Goal: Communication & Community: Answer question/provide support

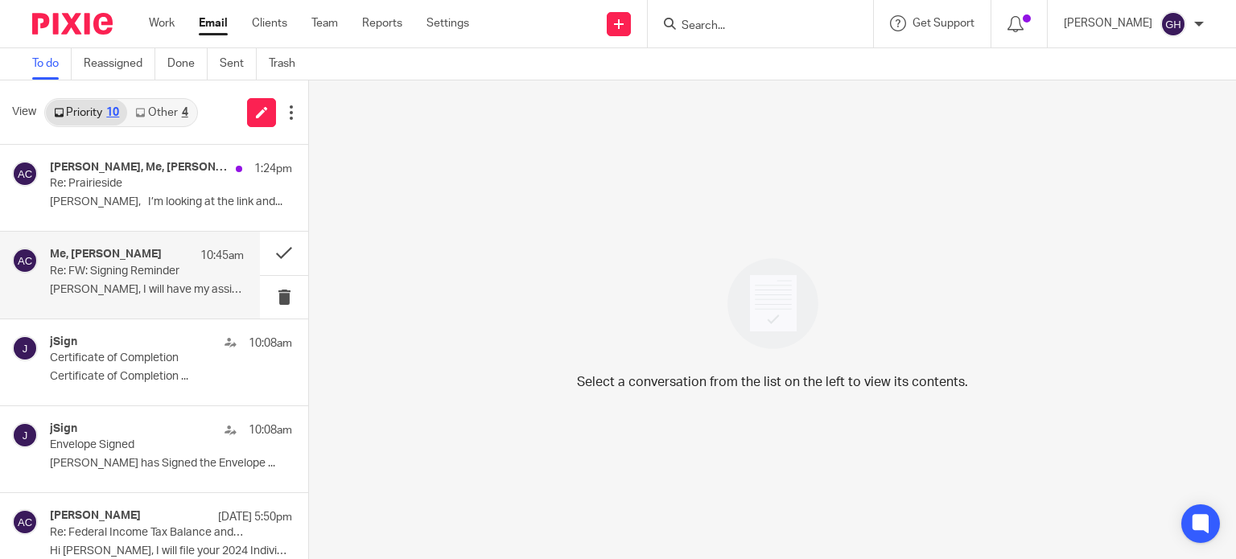
click at [150, 260] on div "Me, [PERSON_NAME] 10:45am" at bounding box center [147, 256] width 194 height 16
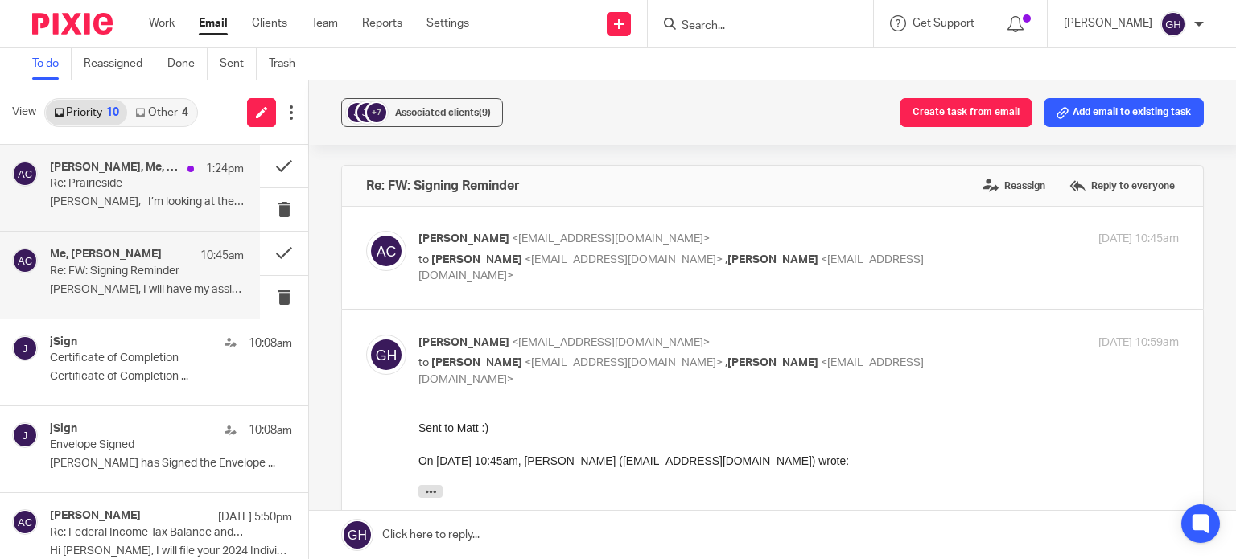
click at [151, 218] on div "Steve Foster, Me, Amy Corfixsen 1:24pm Re: Prairieside Gabby, I’m looking at th…" at bounding box center [130, 188] width 260 height 86
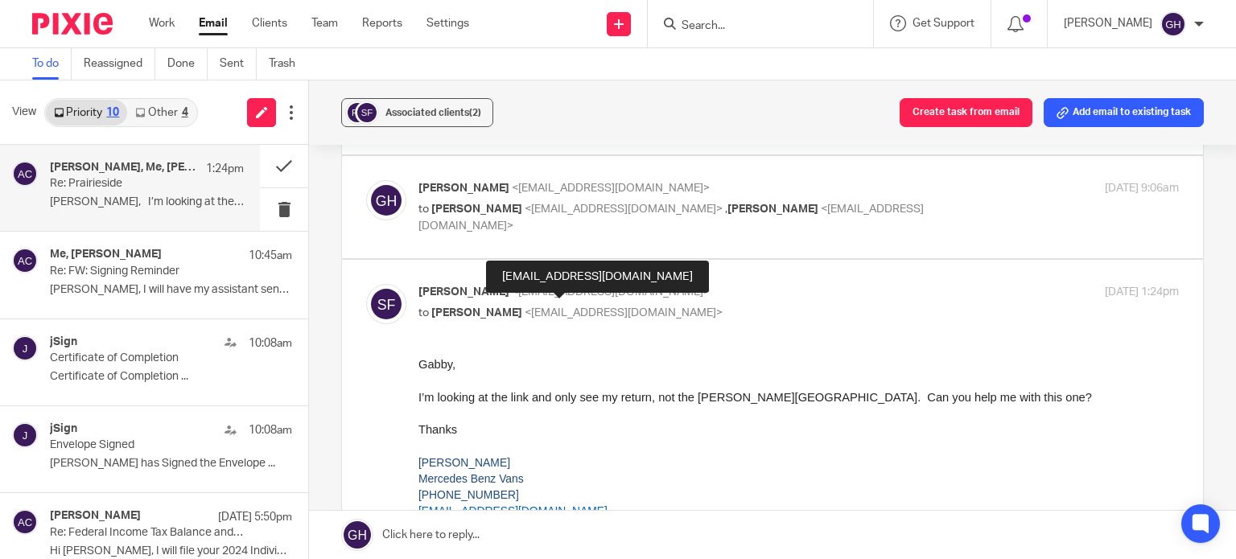
scroll to position [159, 0]
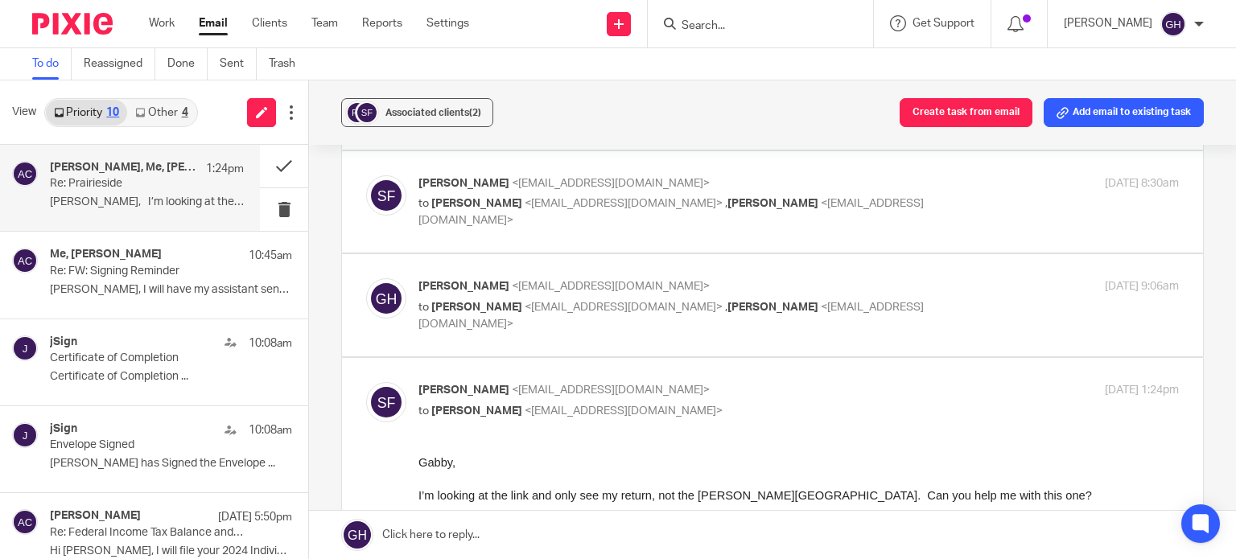
click at [576, 323] on div "Gabby Hallatschek <gabby@amylcpa.com> to Amy Corfixsen <amylcpa@gmail.com> , St…" at bounding box center [772, 305] width 812 height 54
click at [689, 276] on label at bounding box center [772, 305] width 861 height 102
click at [366, 278] on input "checkbox" at bounding box center [365, 278] width 1 height 1
checkbox input "true"
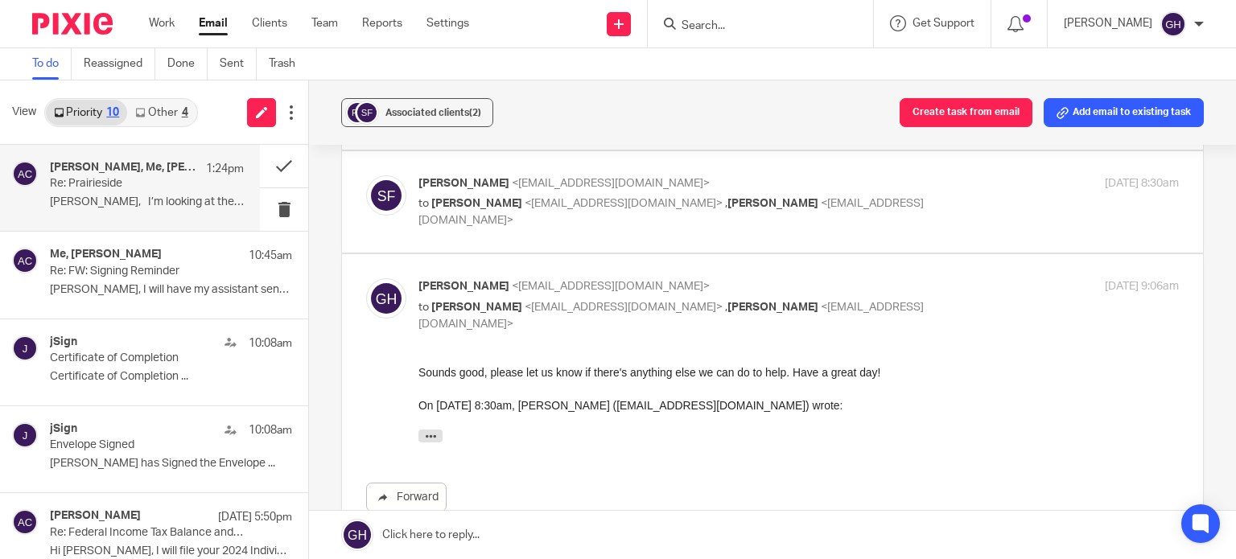
scroll to position [0, 0]
click at [684, 175] on p "Steve Foster <sfoster@hoekstrainc.com>" at bounding box center [671, 183] width 507 height 17
checkbox input "true"
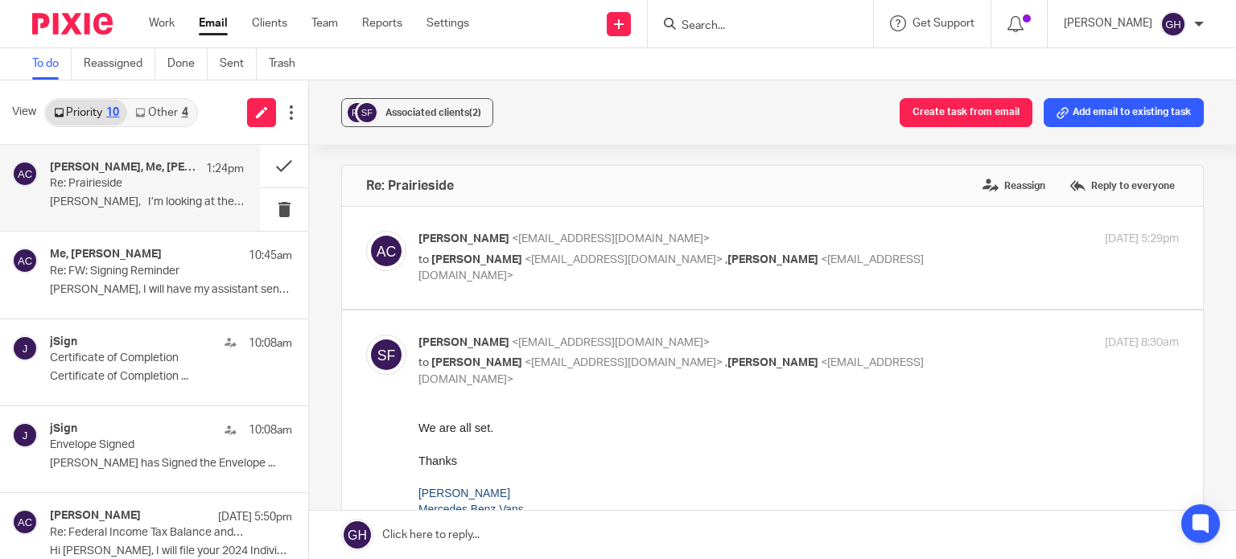
click at [605, 273] on div "Amy Corfixsen <amylcpa@gmail.com> to Steve Foster <sfoster@hoekstrainc.com> , G…" at bounding box center [772, 258] width 812 height 54
click at [611, 286] on label at bounding box center [772, 258] width 861 height 102
click at [366, 231] on input "checkbox" at bounding box center [365, 230] width 1 height 1
checkbox input "true"
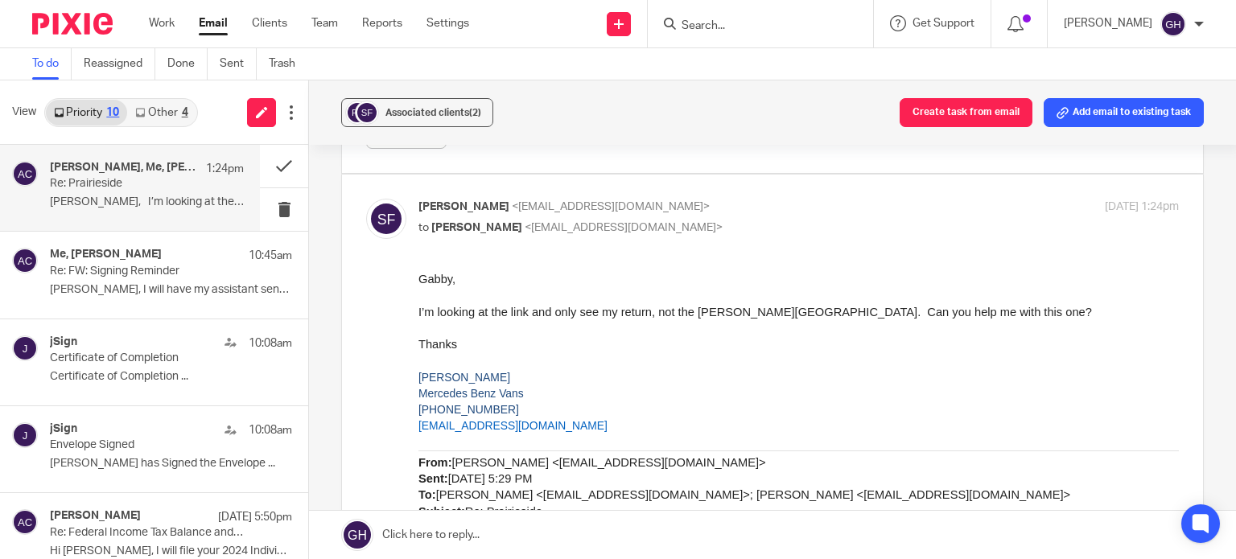
scroll to position [1321, 0]
click at [144, 202] on p "Gabby, I’m looking at the link and..." at bounding box center [147, 202] width 194 height 14
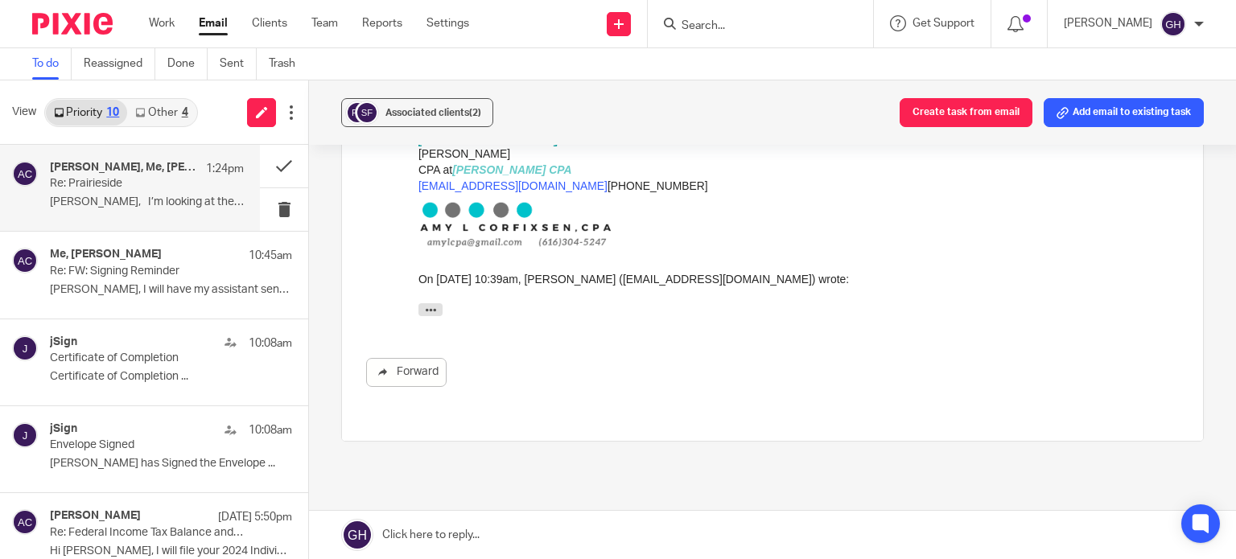
scroll to position [1801, 0]
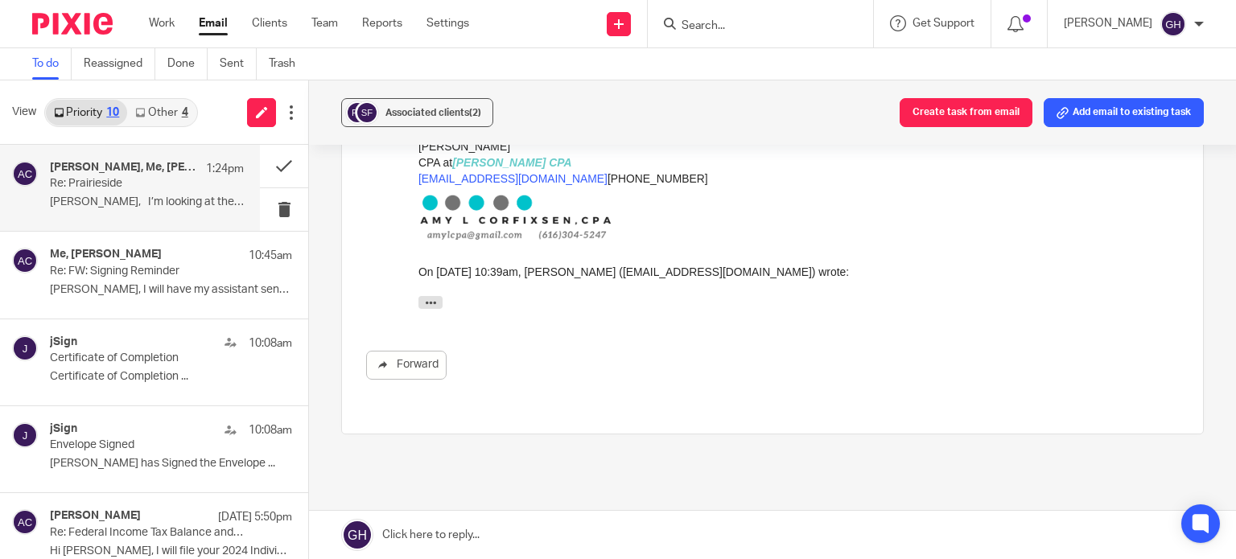
click at [134, 182] on p "Re: Prairieside" at bounding box center [127, 184] width 155 height 14
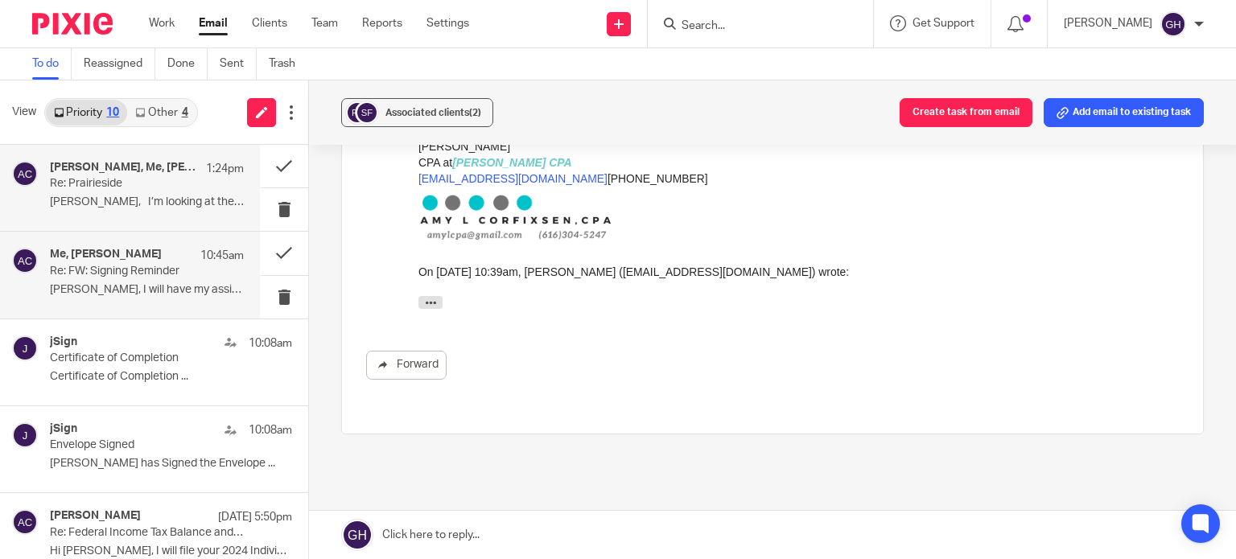
click at [112, 289] on p "Jack, I will have my assistant send it to..." at bounding box center [147, 290] width 194 height 14
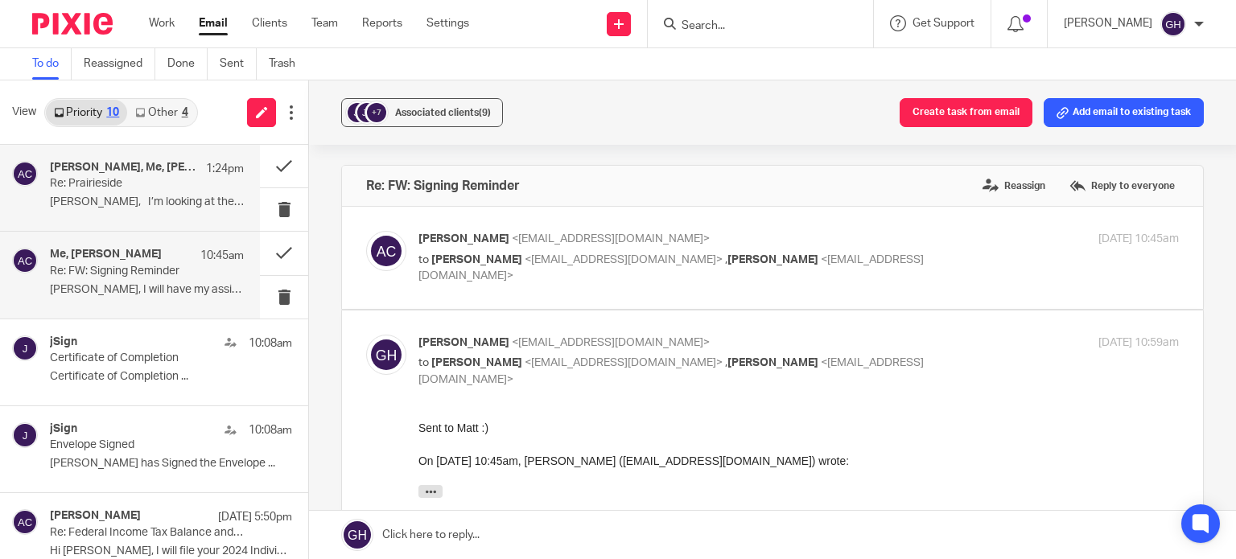
scroll to position [0, 0]
click at [142, 208] on p "Gabby, I’m looking at the link and..." at bounding box center [147, 202] width 194 height 14
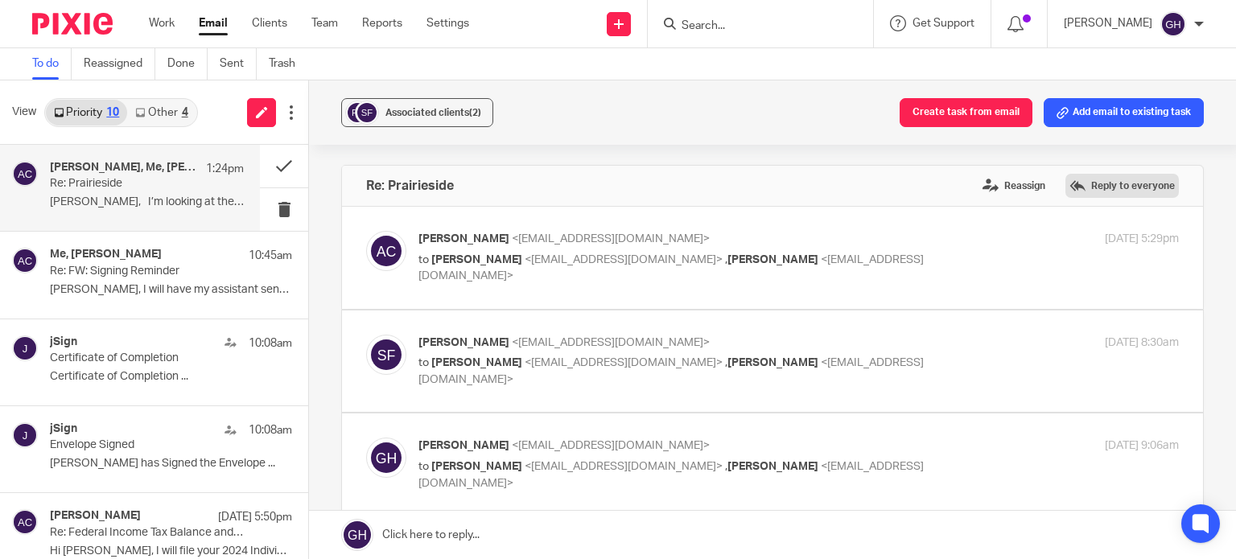
click at [1069, 191] on label "Reply to everyone" at bounding box center [1121, 186] width 113 height 24
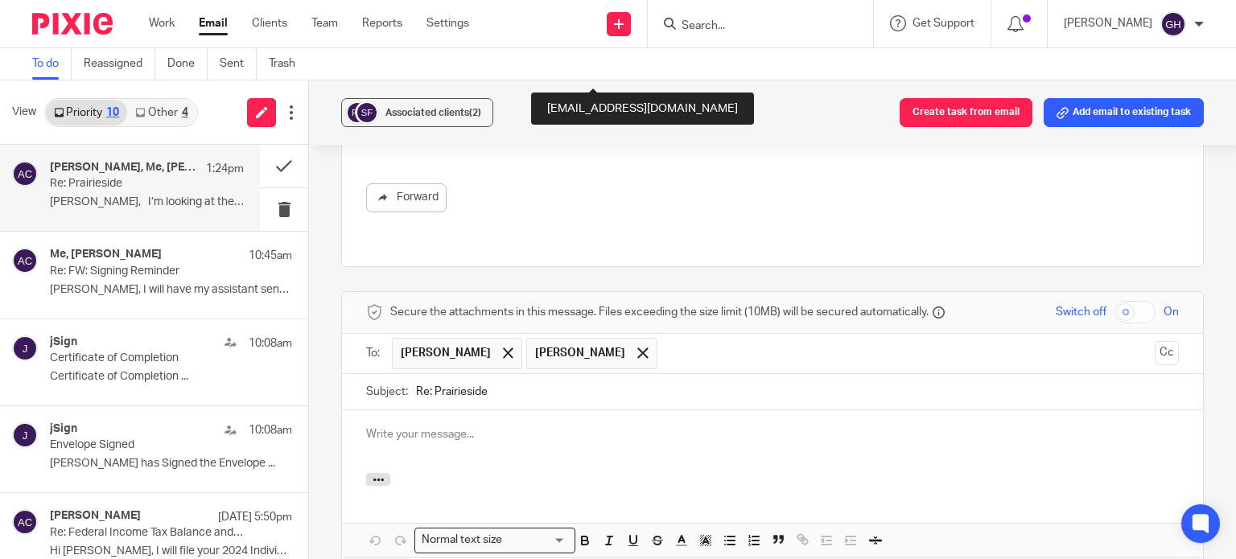
scroll to position [990, 0]
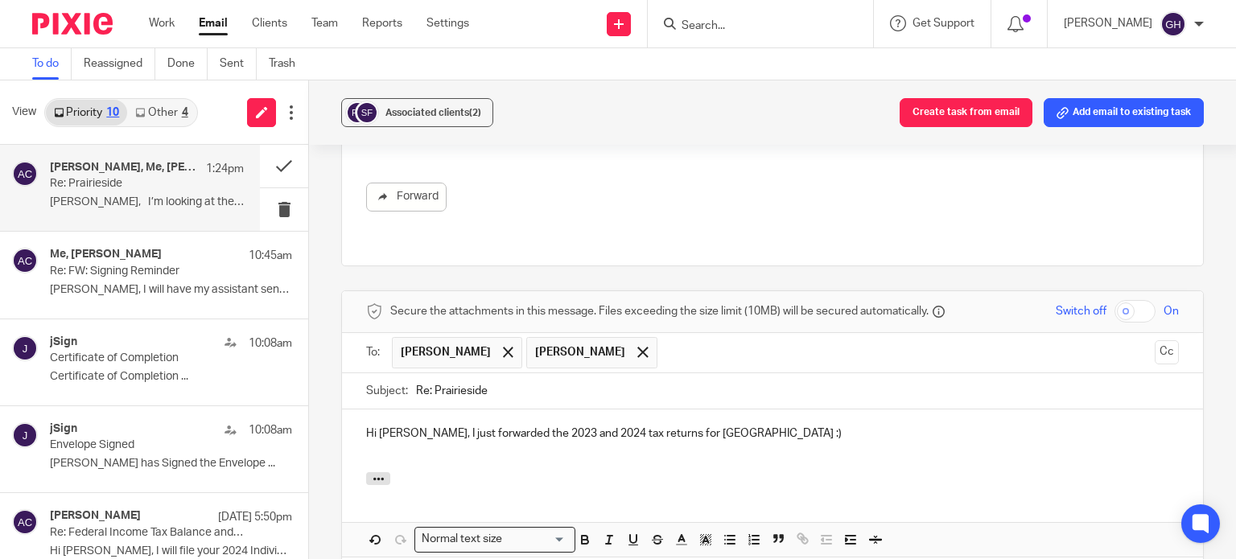
click at [489, 426] on p "Hi Steve, I just forwarded the 2023 and 2024 tax returns for Prairieside :)" at bounding box center [772, 434] width 812 height 16
click at [503, 347] on span at bounding box center [508, 352] width 10 height 10
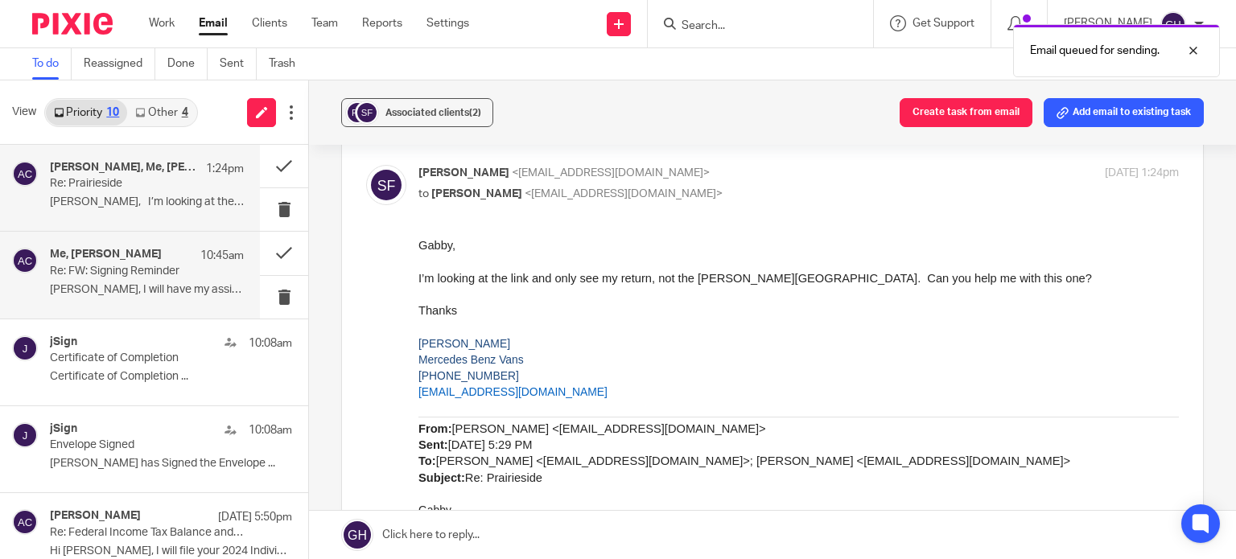
scroll to position [376, 0]
click at [93, 290] on p "[PERSON_NAME], I will have my assistant send it to..." at bounding box center [147, 290] width 194 height 14
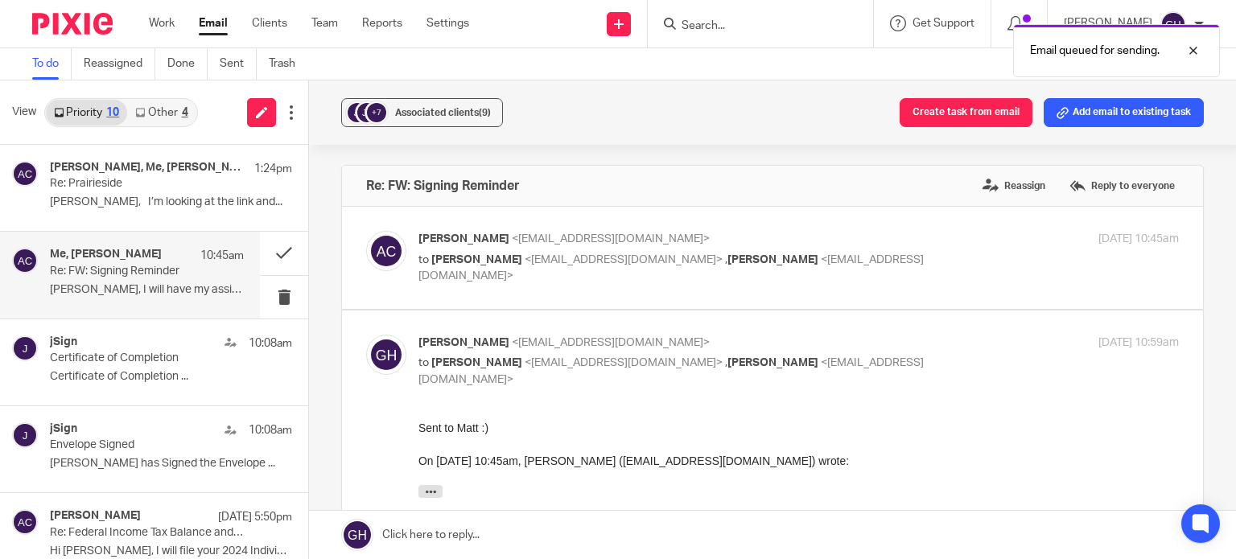
scroll to position [0, 0]
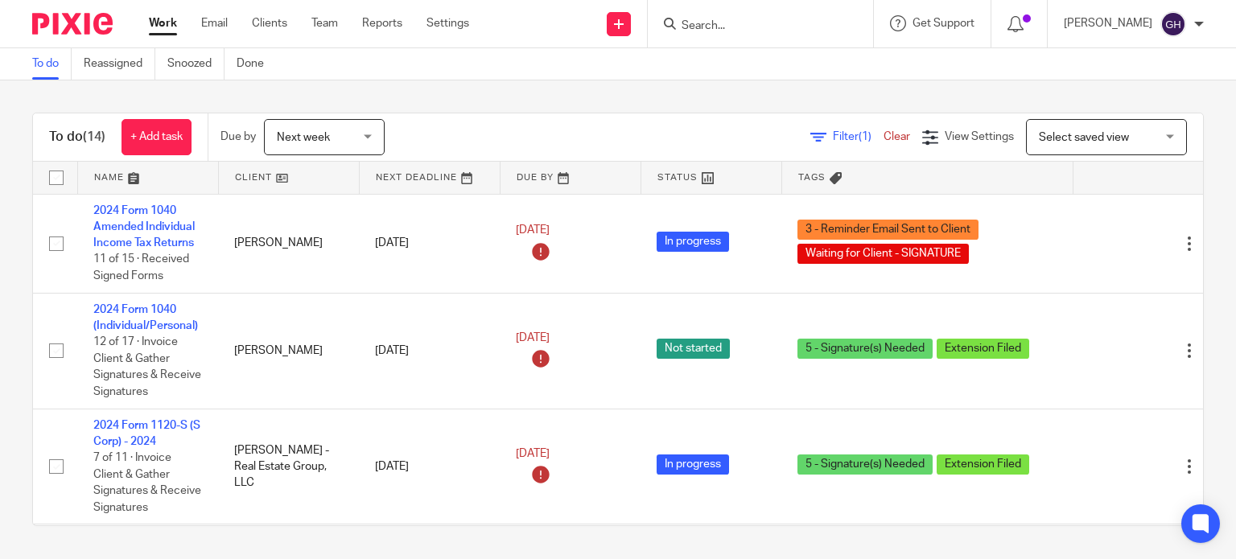
click at [717, 25] on input "Search" at bounding box center [752, 26] width 145 height 14
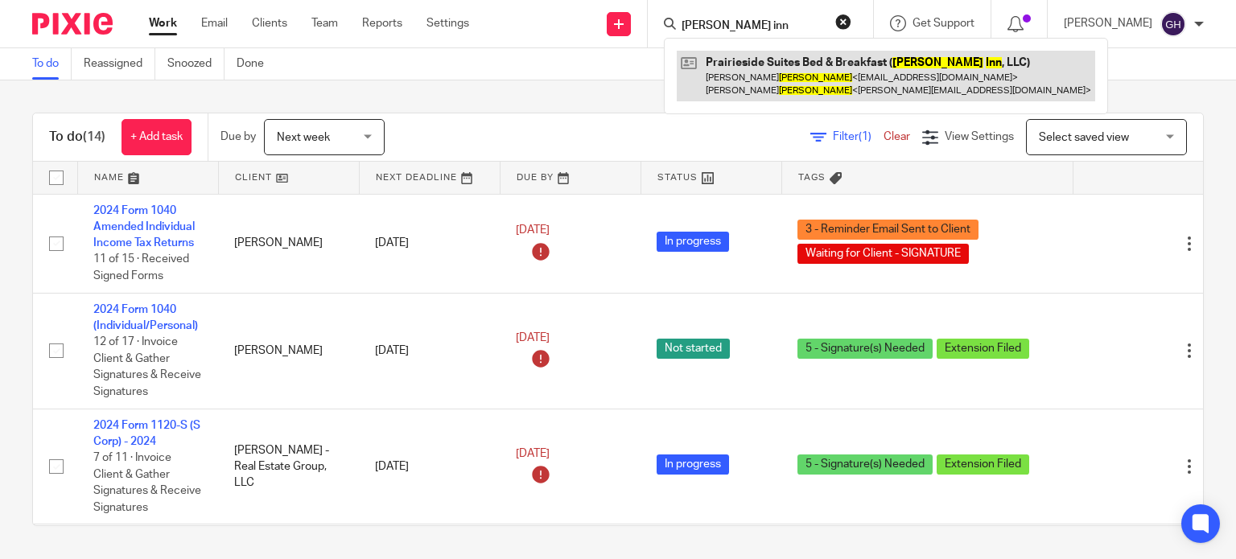
type input "[PERSON_NAME] inn"
click at [740, 67] on link at bounding box center [885, 76] width 418 height 50
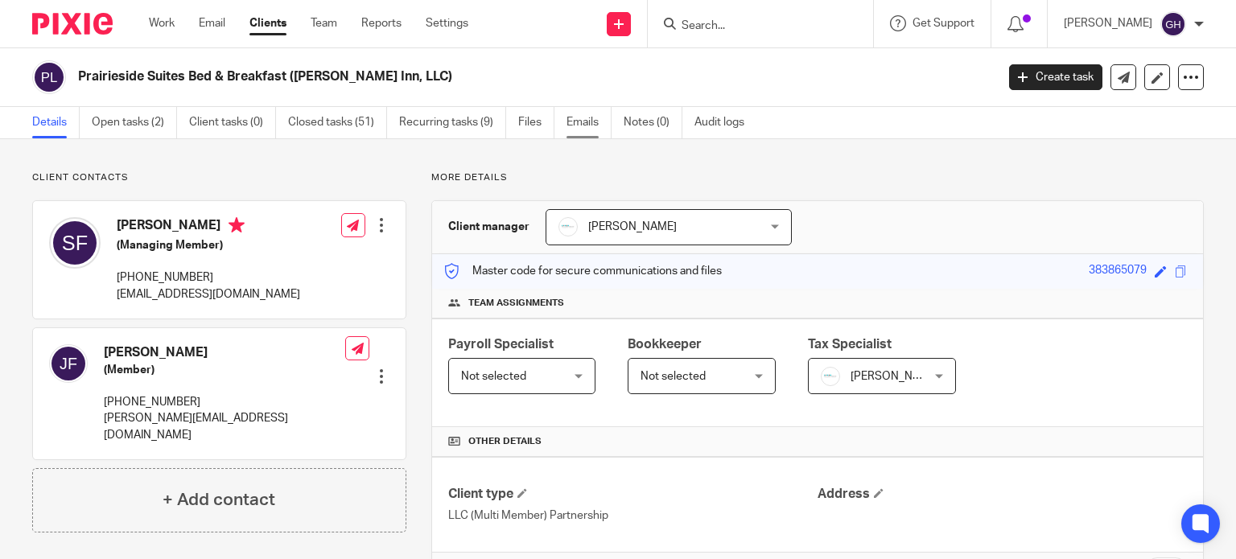
click at [594, 125] on link "Emails" at bounding box center [588, 122] width 45 height 31
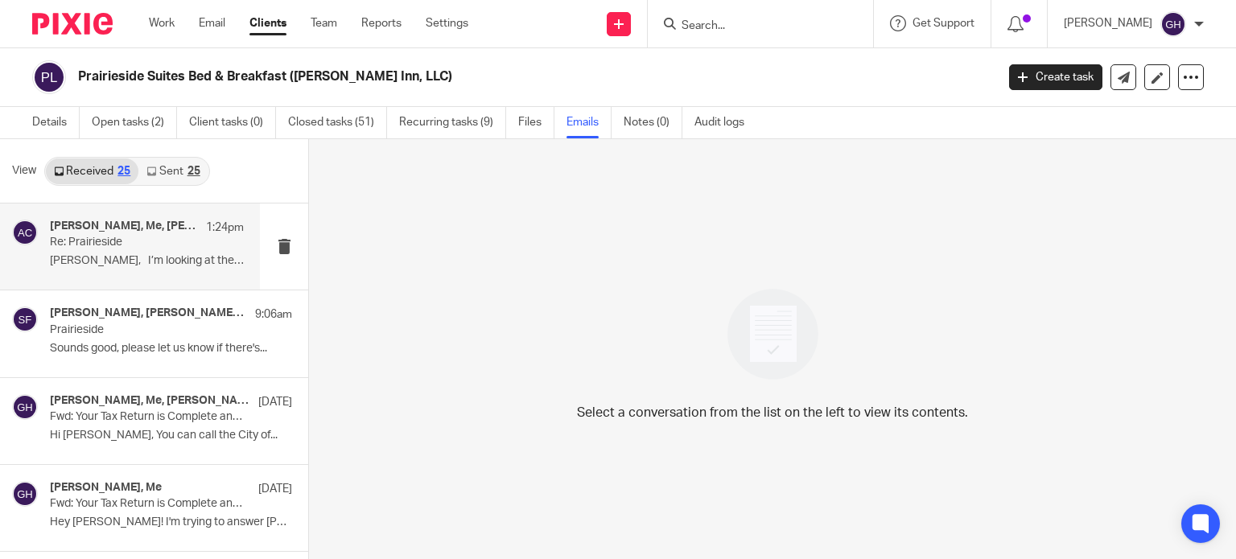
click at [160, 244] on p "Re: Prairieside" at bounding box center [127, 243] width 155 height 14
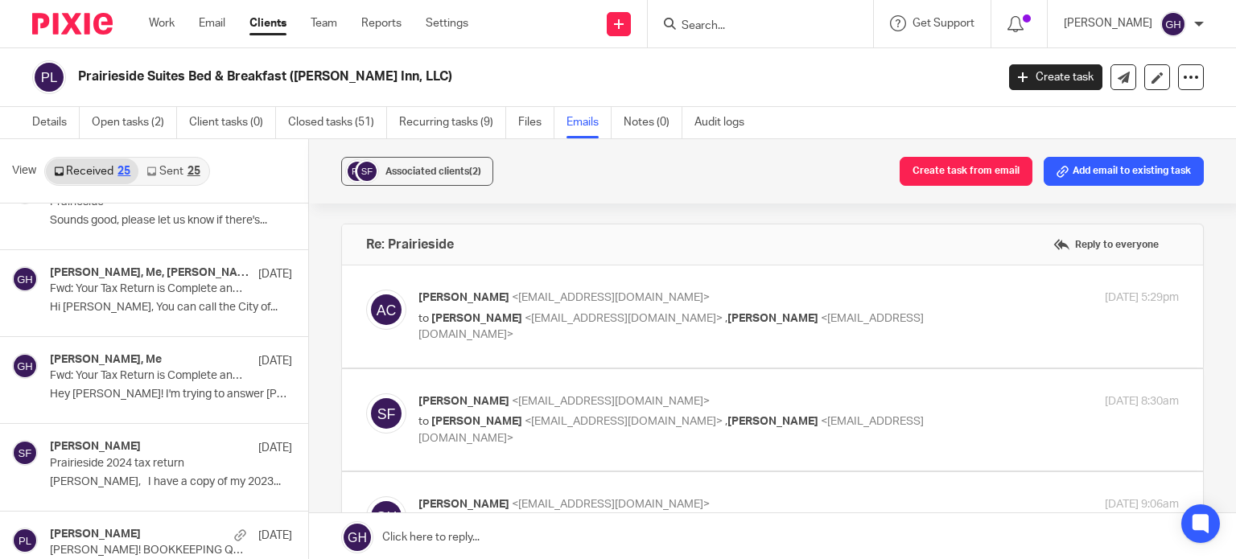
scroll to position [129, 0]
click at [172, 160] on link "Sent 25" at bounding box center [172, 171] width 69 height 26
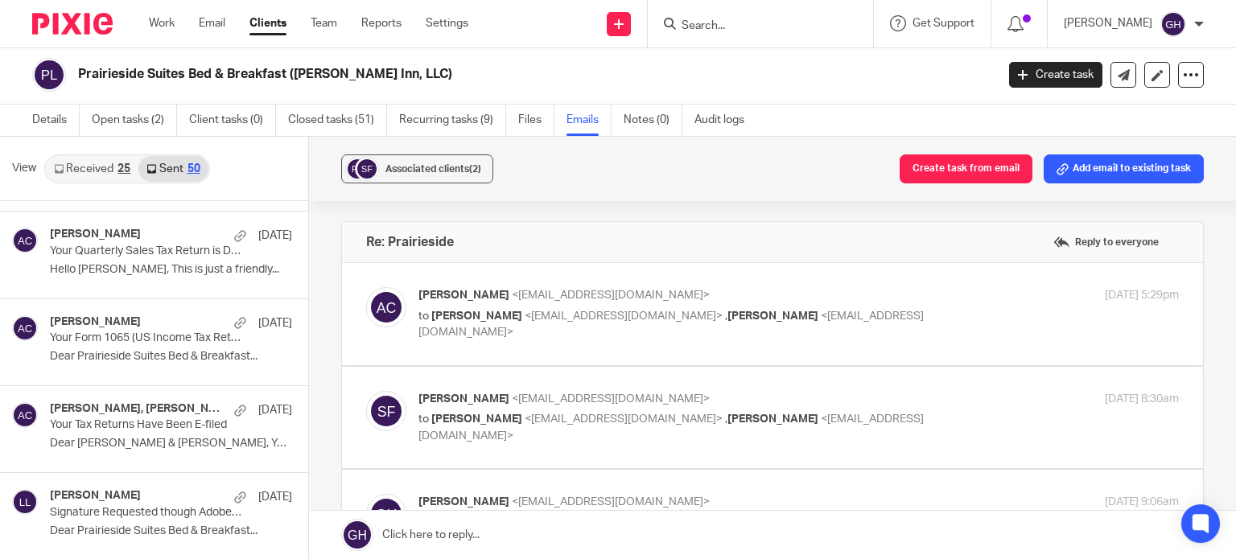
scroll to position [2262, 0]
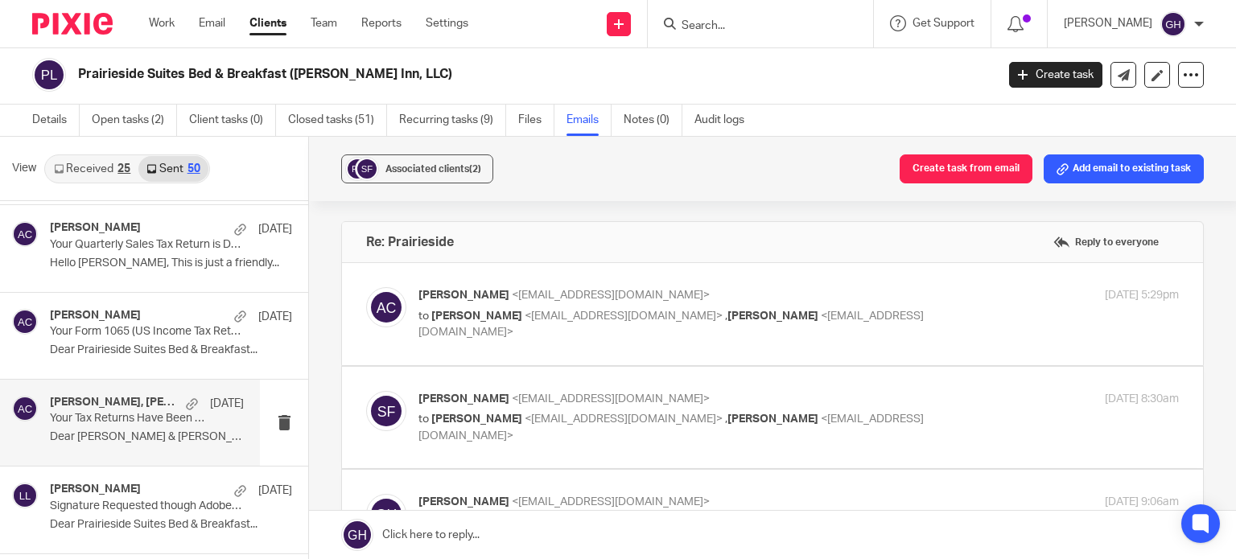
click at [161, 416] on p "Your Tax Returns Have Been E-filed" at bounding box center [127, 419] width 155 height 14
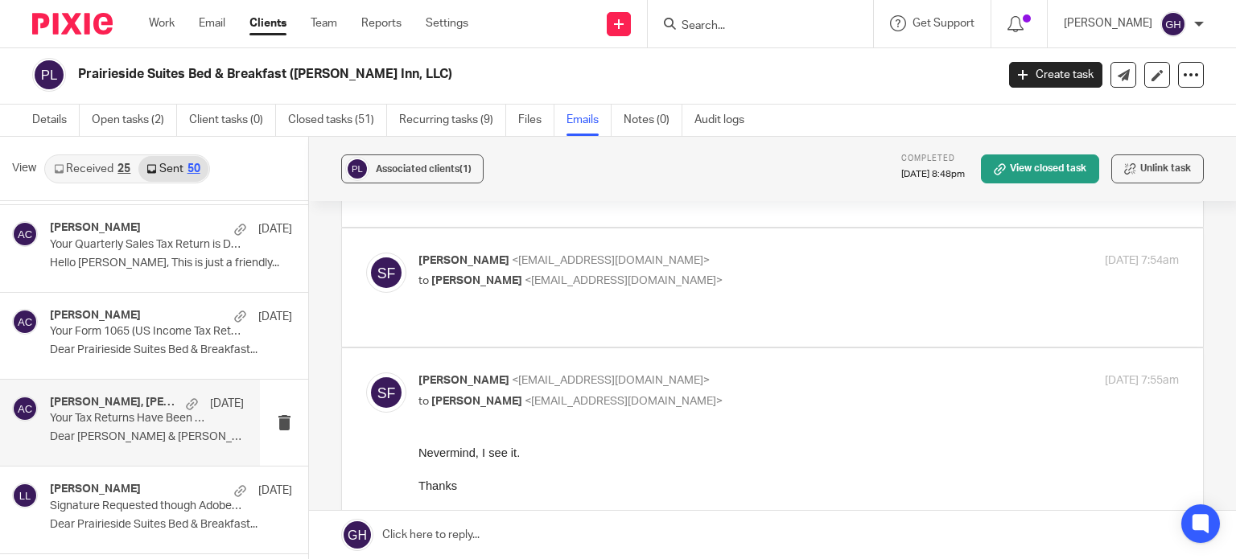
scroll to position [140, 0]
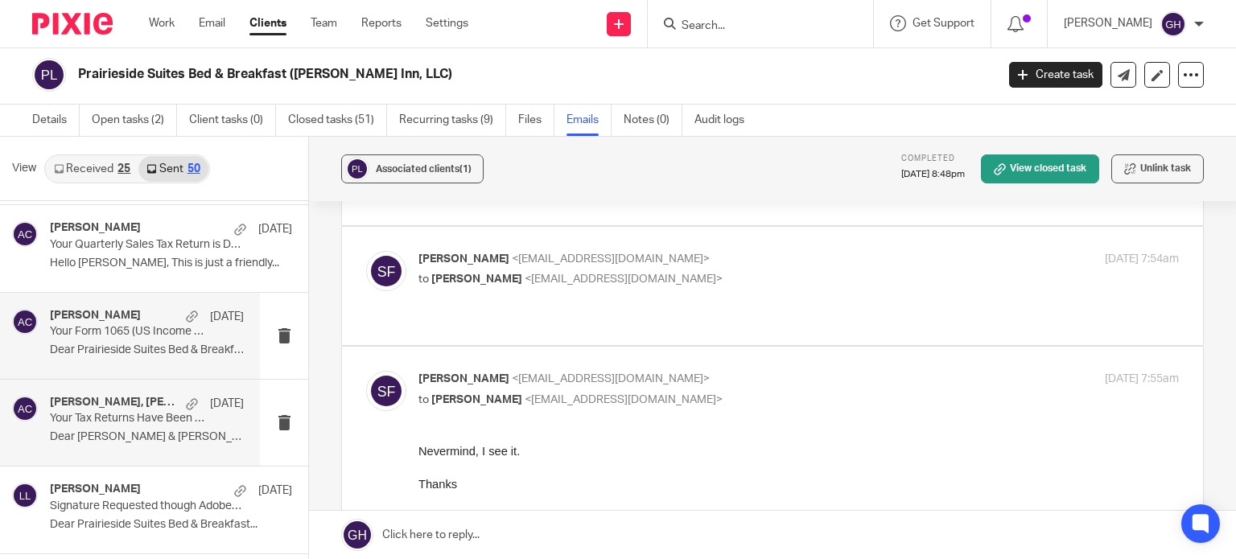
click at [157, 353] on div "Amy Corfixsen Mar 17 Your Form 1065 (US Income Tax Return for a Partnership) ha…" at bounding box center [147, 336] width 194 height 54
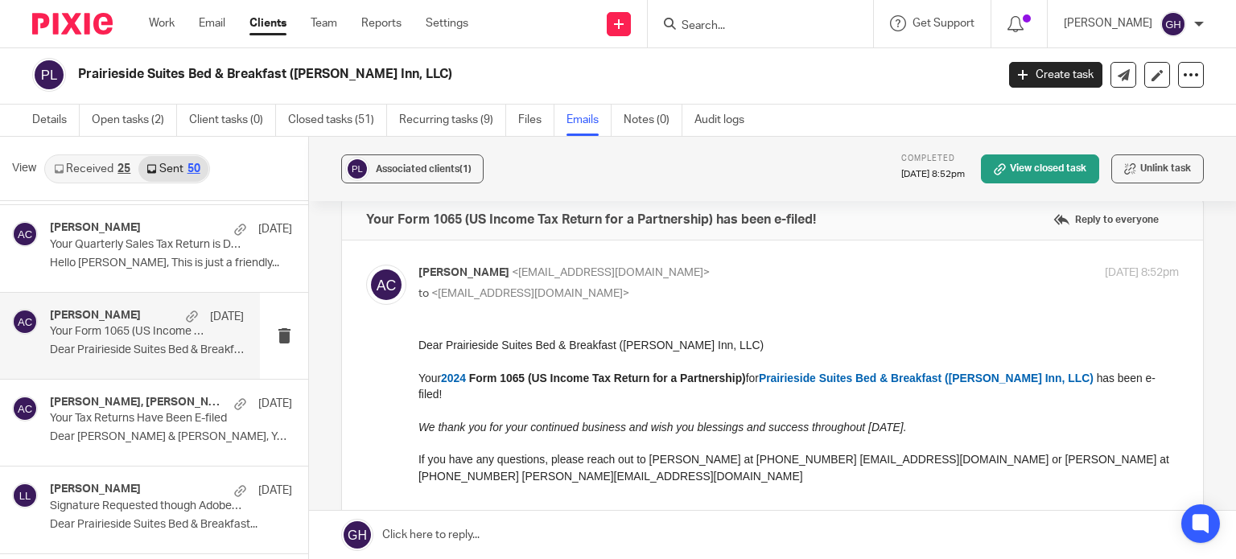
scroll to position [17, 0]
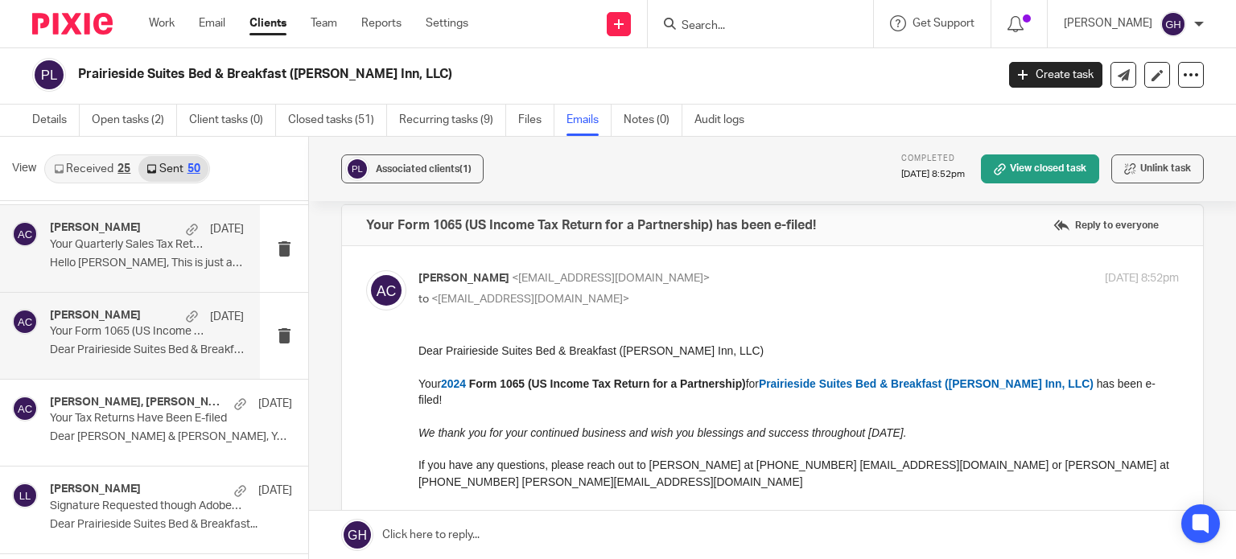
click at [106, 265] on p "Hello Steve, This is just a friendly..." at bounding box center [147, 264] width 194 height 14
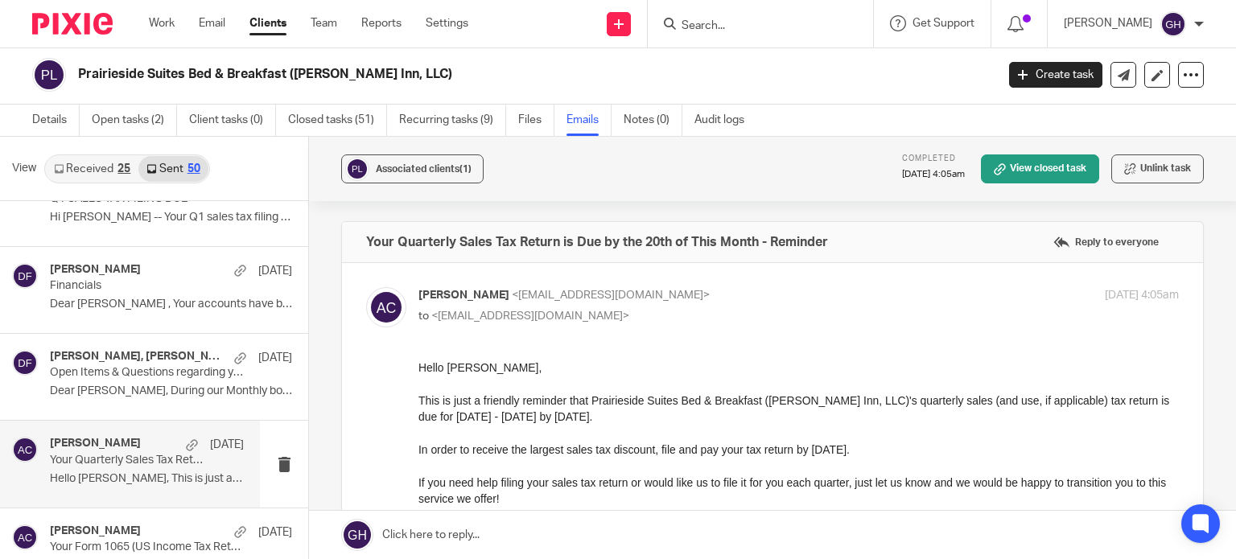
scroll to position [2041, 0]
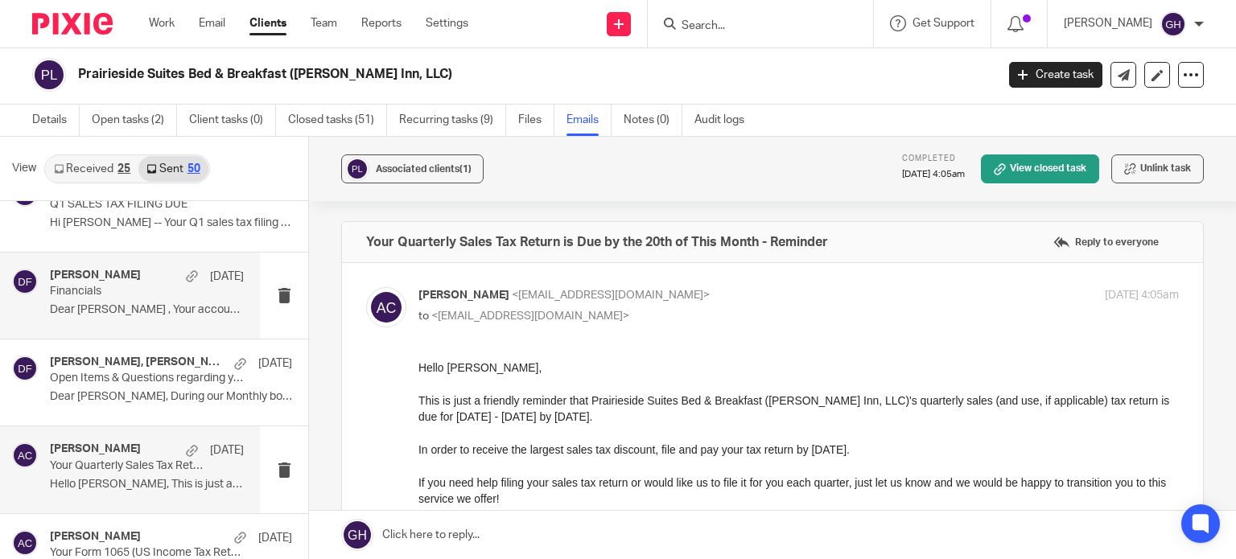
click at [95, 308] on p "Dear Steve , Your accounts have been..." at bounding box center [147, 310] width 194 height 14
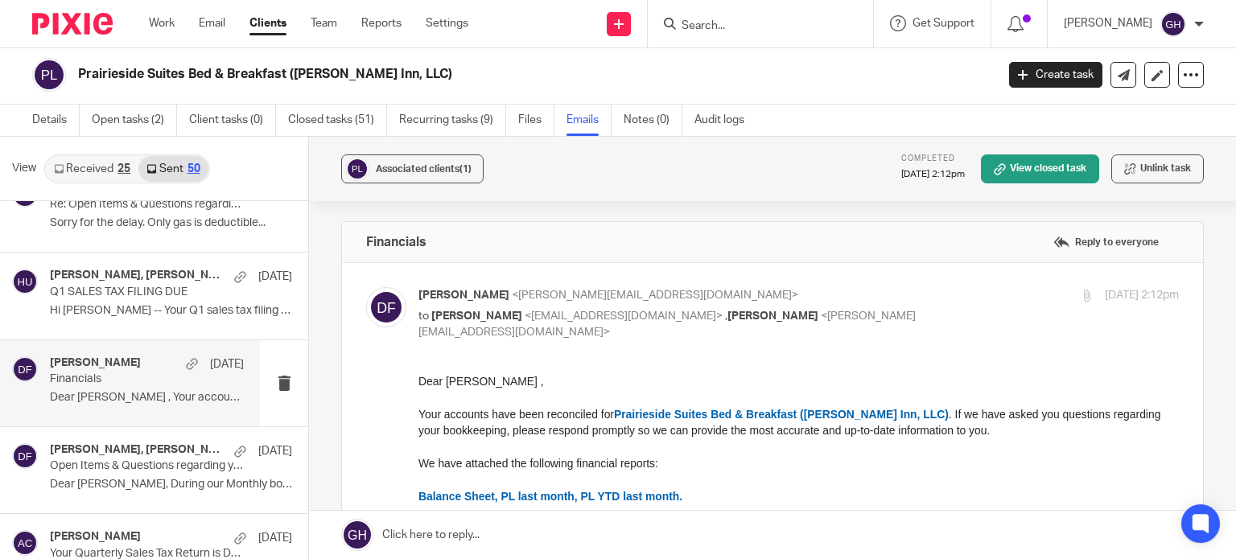
scroll to position [1917, 0]
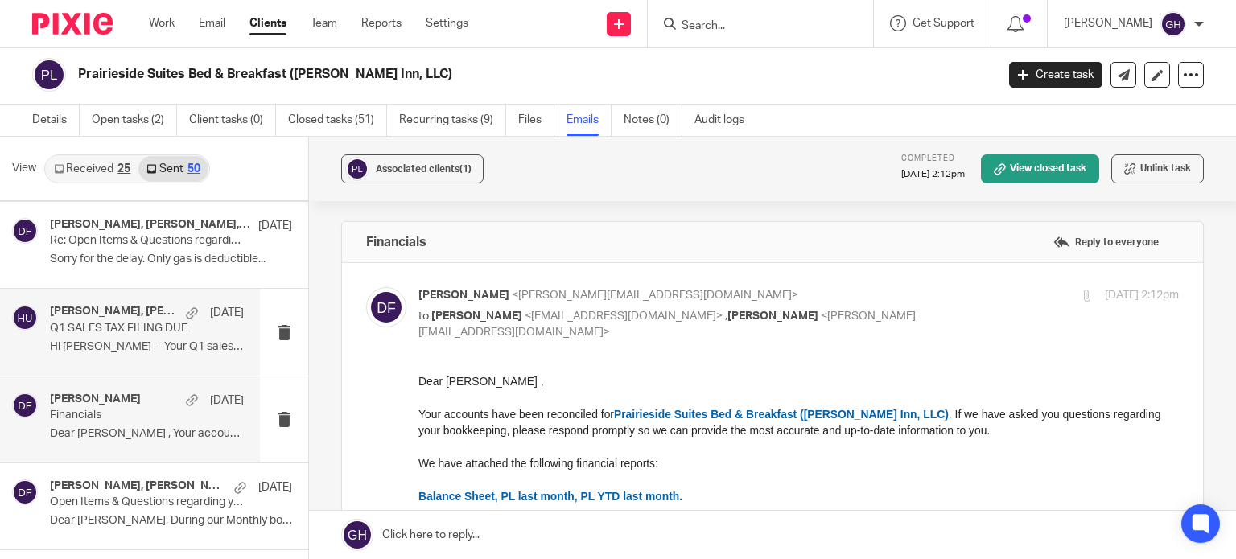
click at [89, 322] on p "Q1 SALES TAX FILING DUE" at bounding box center [127, 329] width 155 height 14
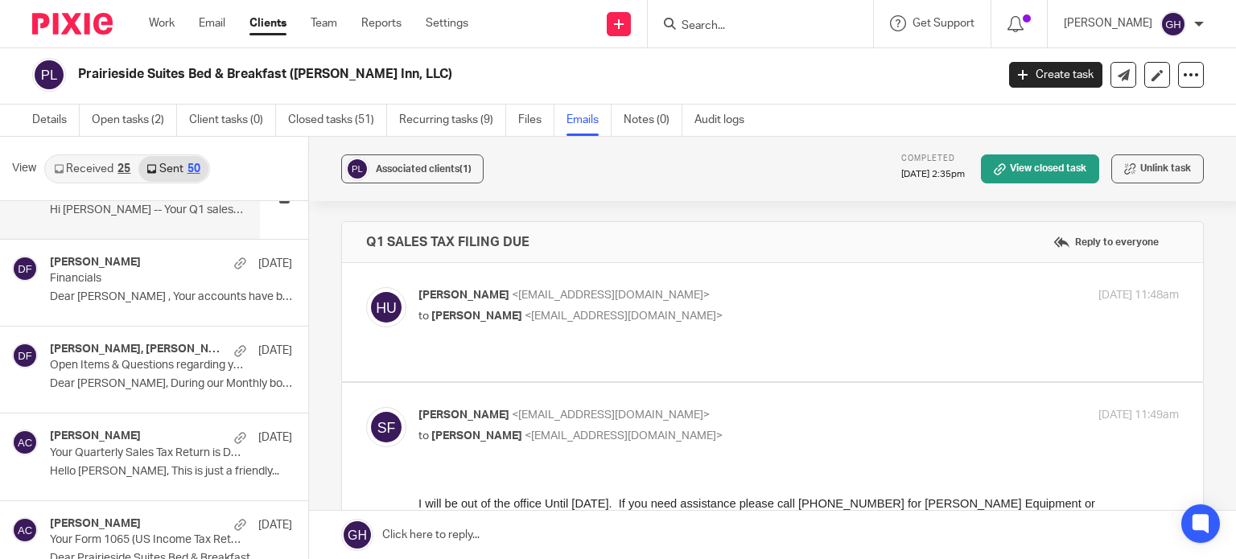
scroll to position [2054, 0]
click at [118, 393] on div "Steve Foster, Donna Ferguson Apr 7 Open Items & Questions regarding your Bookke…" at bounding box center [130, 369] width 260 height 86
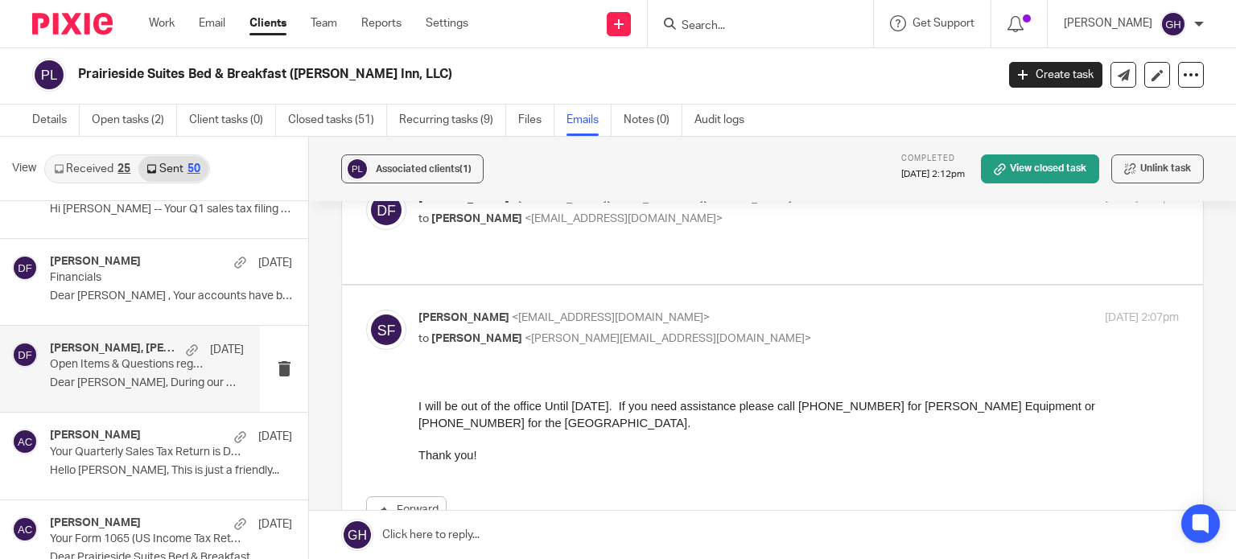
scroll to position [103, 0]
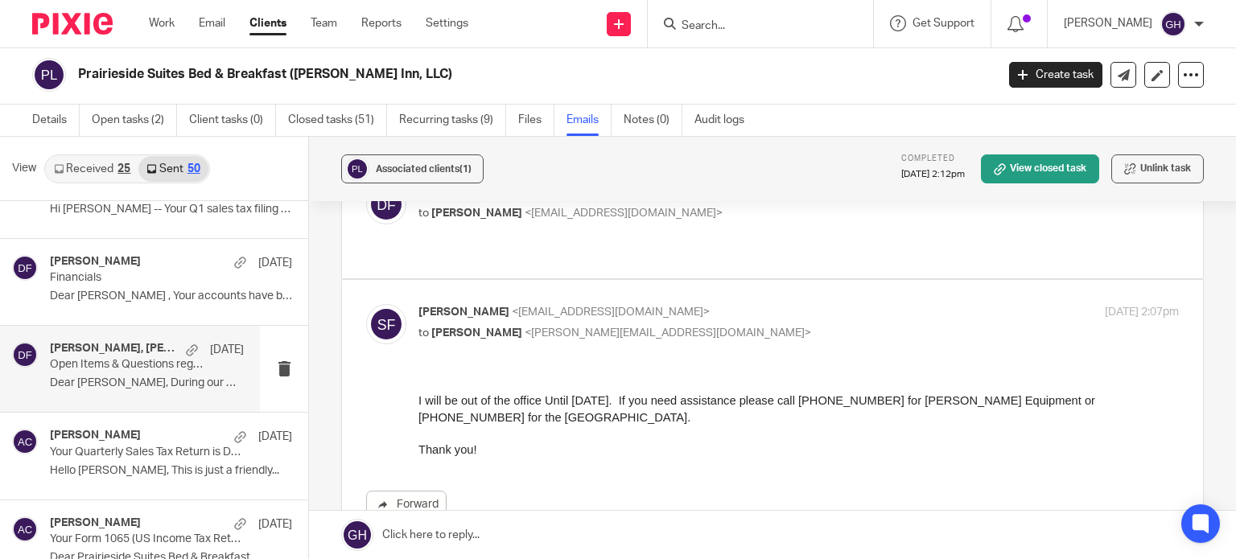
click at [169, 368] on div "Steve Foster, Donna Ferguson Apr 7 Open Items & Questions regarding your Bookke…" at bounding box center [147, 369] width 194 height 54
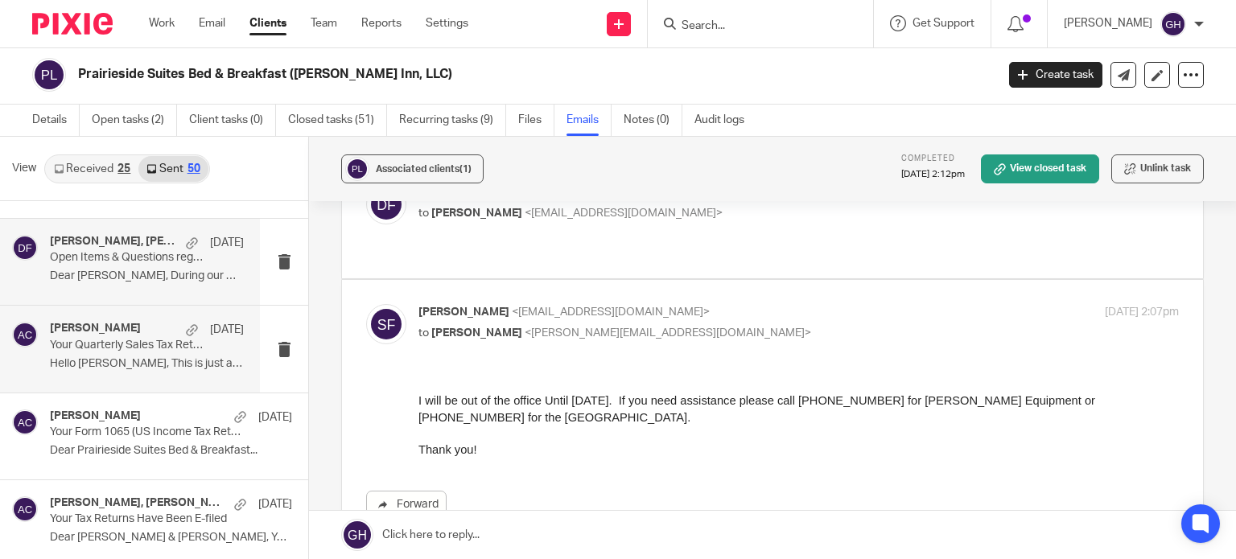
scroll to position [2264, 0]
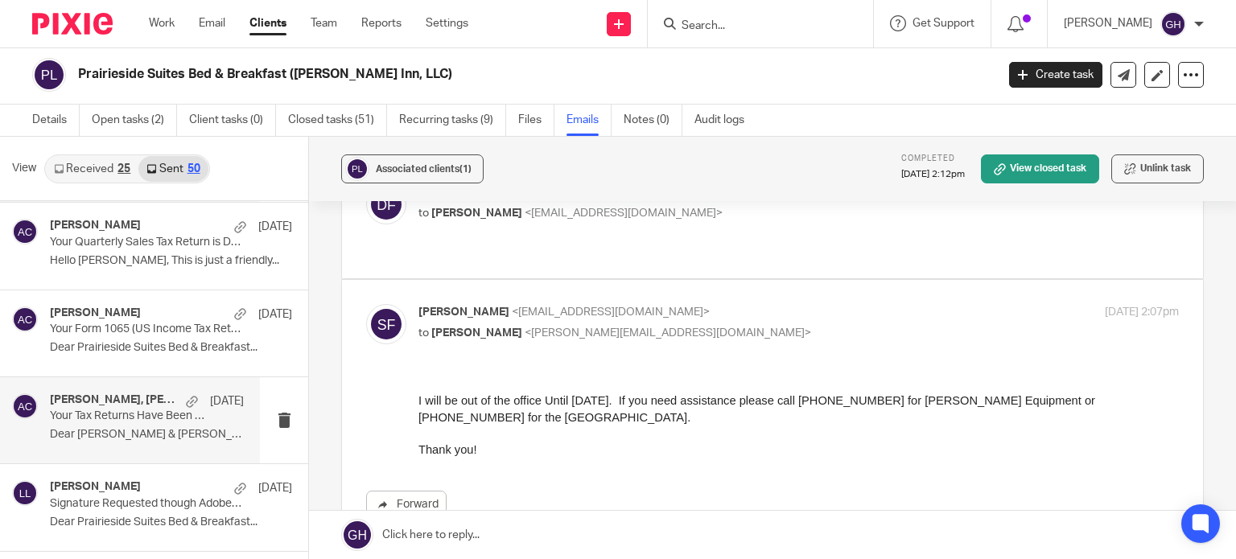
click at [130, 434] on p "Dear Steve & Jeanine Foster, Your 2024..." at bounding box center [147, 435] width 194 height 14
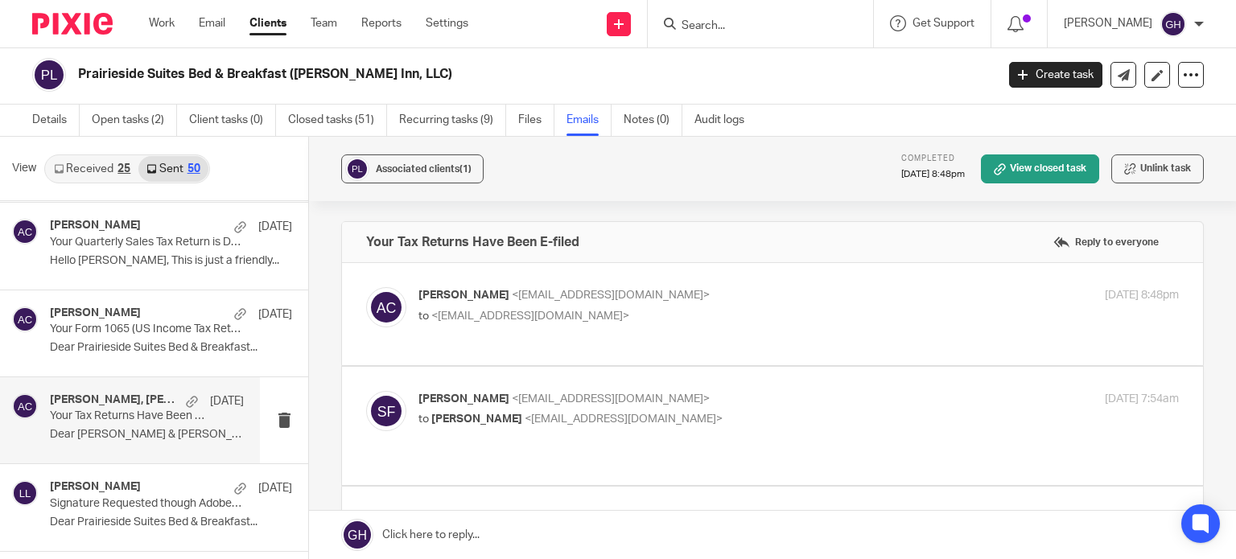
scroll to position [0, 0]
click at [463, 324] on div "Amy Corfixsen <amylcpa@gmail.com> to <sfoster@hoekstrainc.com> Mar 17, 2025 8:4…" at bounding box center [798, 307] width 760 height 40
checkbox input "true"
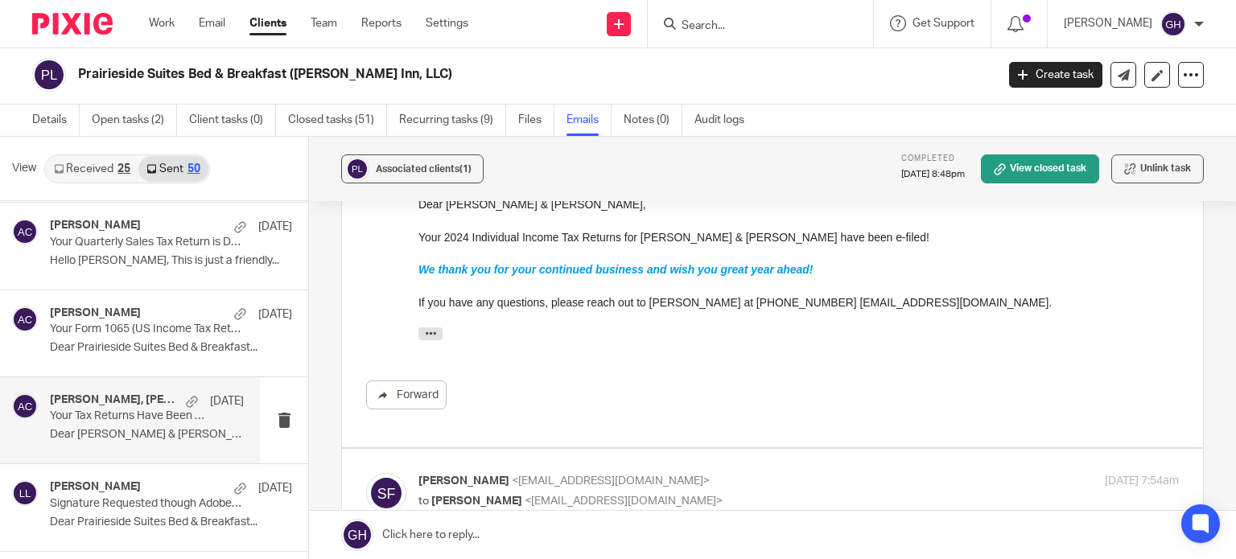
scroll to position [164, 0]
click at [532, 475] on span "<sfoster@hoekstrainc.com>" at bounding box center [611, 480] width 198 height 11
checkbox input "true"
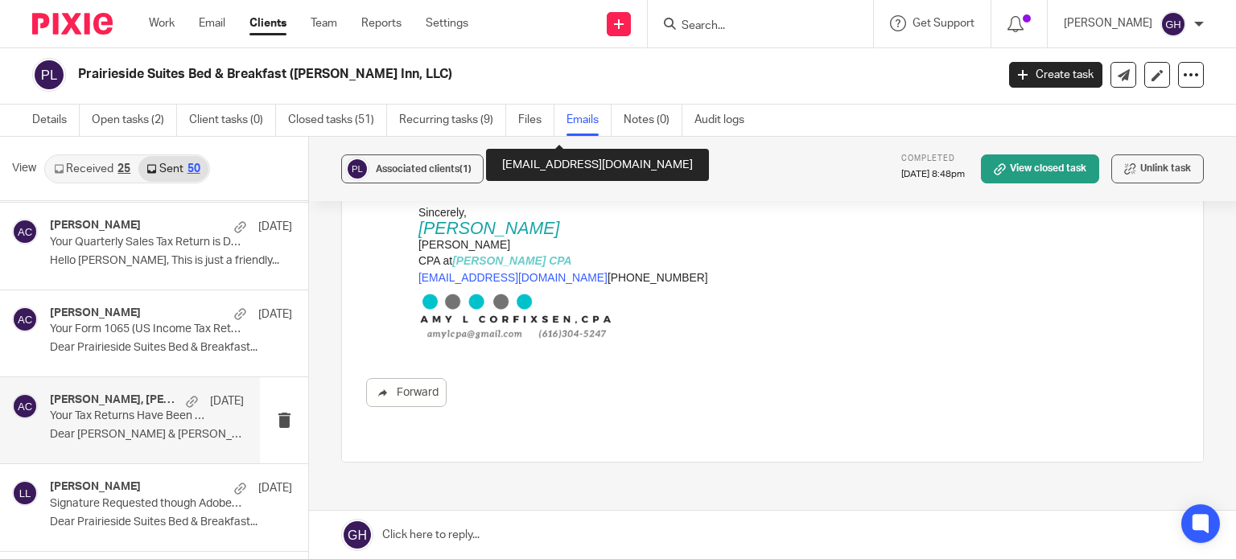
scroll to position [1864, 0]
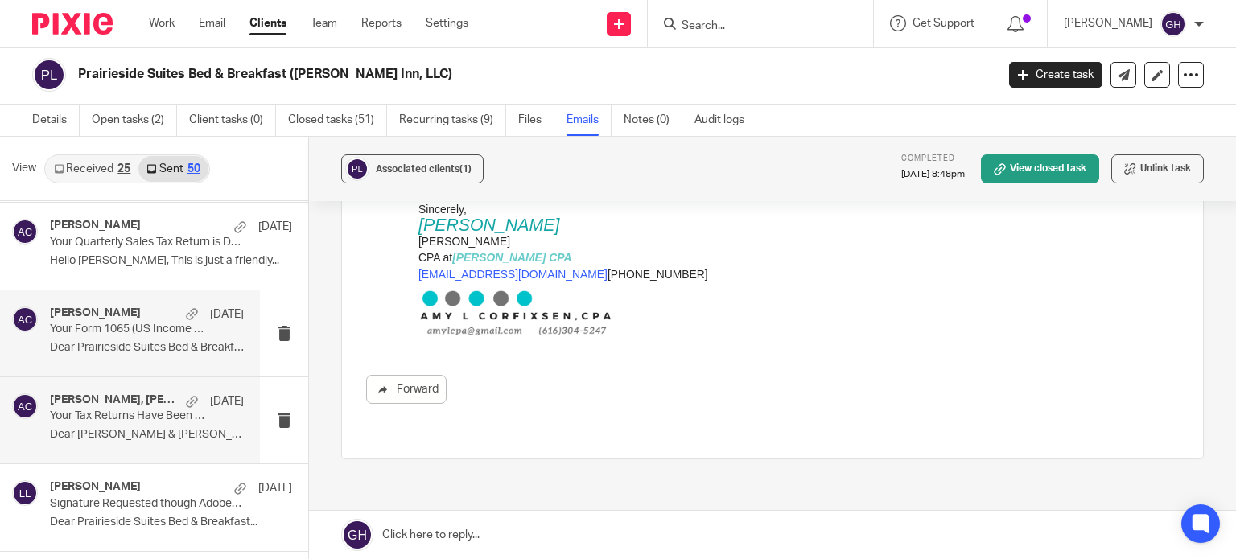
click at [143, 348] on p "Dear Prairieside Suites Bed & Breakfast..." at bounding box center [147, 348] width 194 height 14
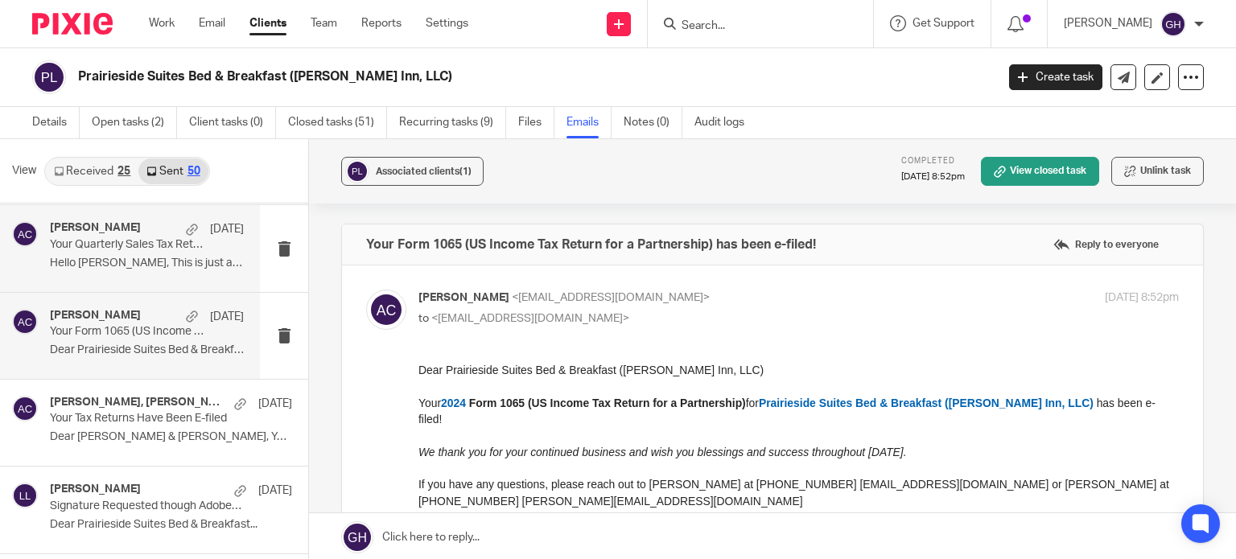
click at [132, 247] on p "Your Quarterly Sales Tax Return is Due by the 20th of This Month - Reminder" at bounding box center [127, 245] width 155 height 14
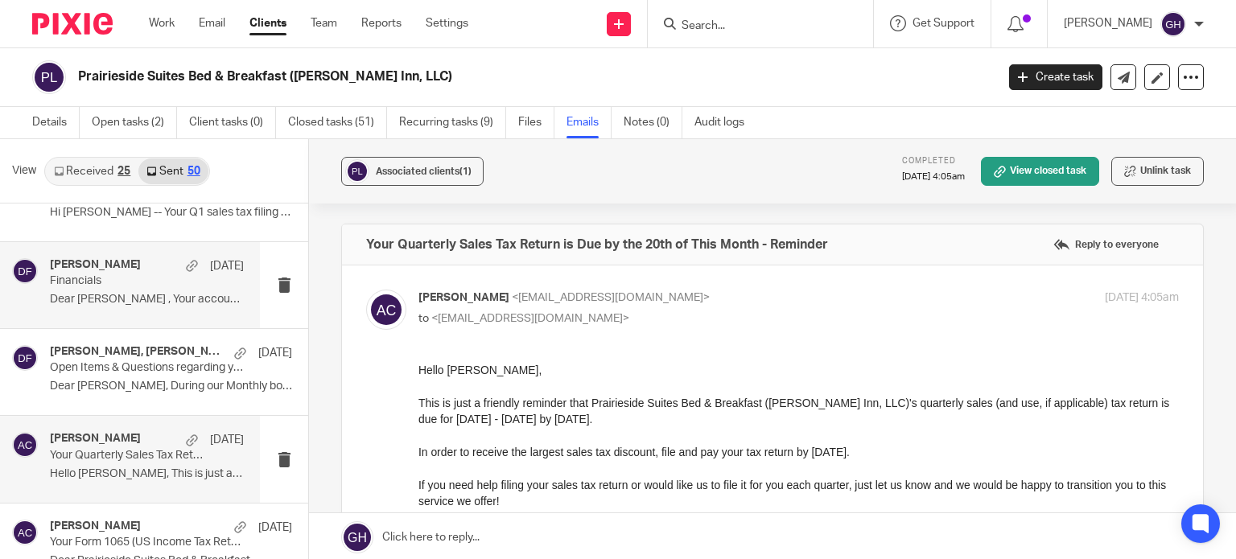
click at [124, 281] on p "Financials" at bounding box center [127, 281] width 155 height 14
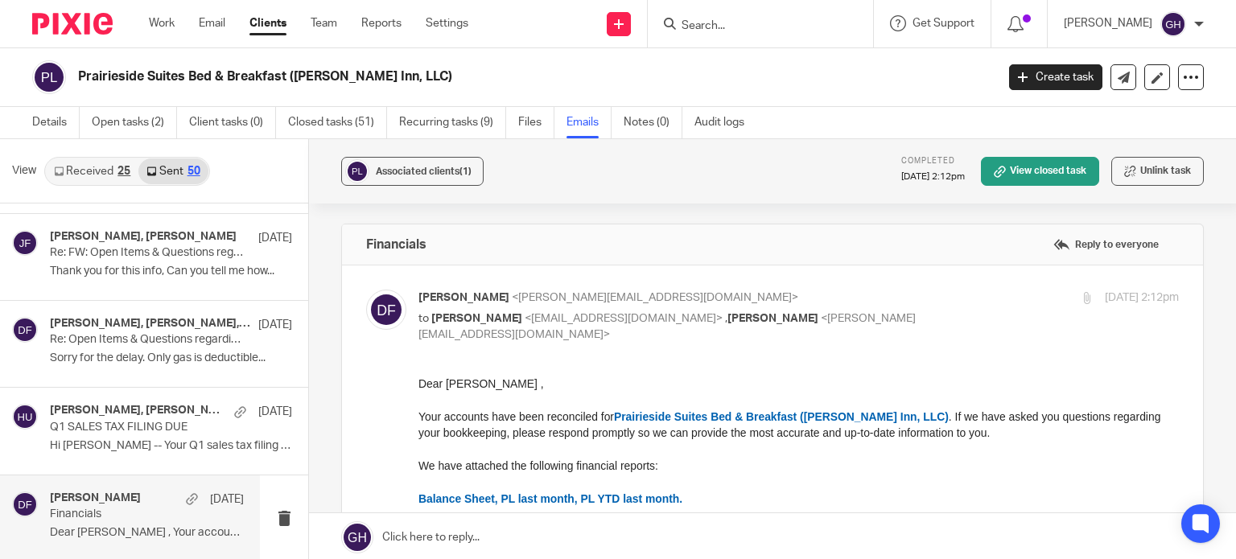
click at [124, 281] on div "Jeanine Foster, Donna Ferguson Apr 14 Re: FW: Open Items & Questions regarding …" at bounding box center [154, 257] width 308 height 86
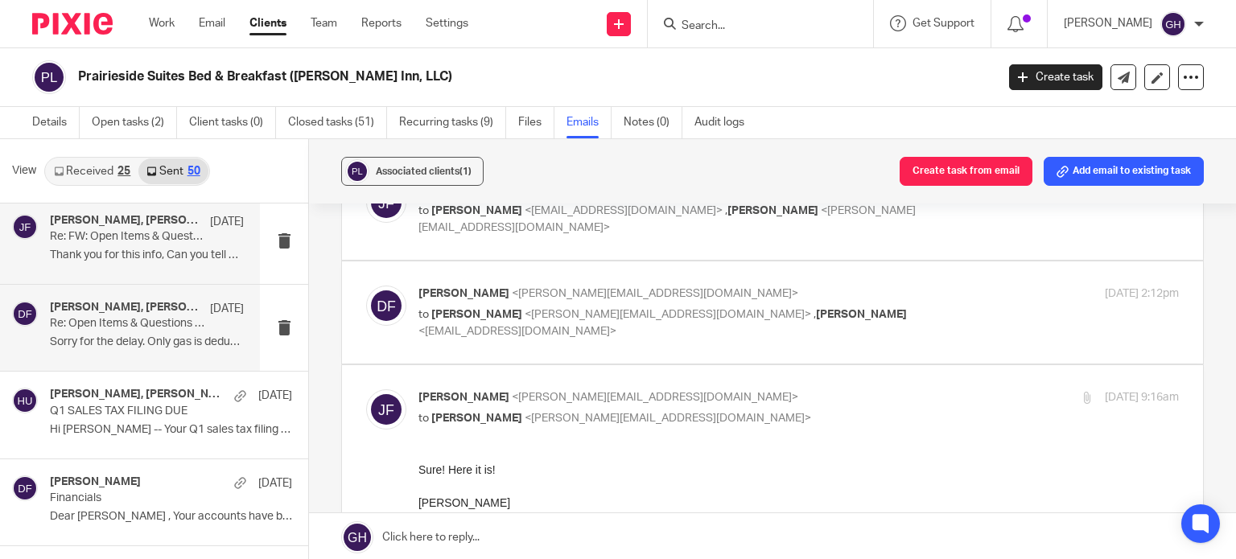
click at [192, 321] on p "Re: Open Items & Questions regarding your Bookkeeping. ACTION NEEDED" at bounding box center [127, 324] width 155 height 14
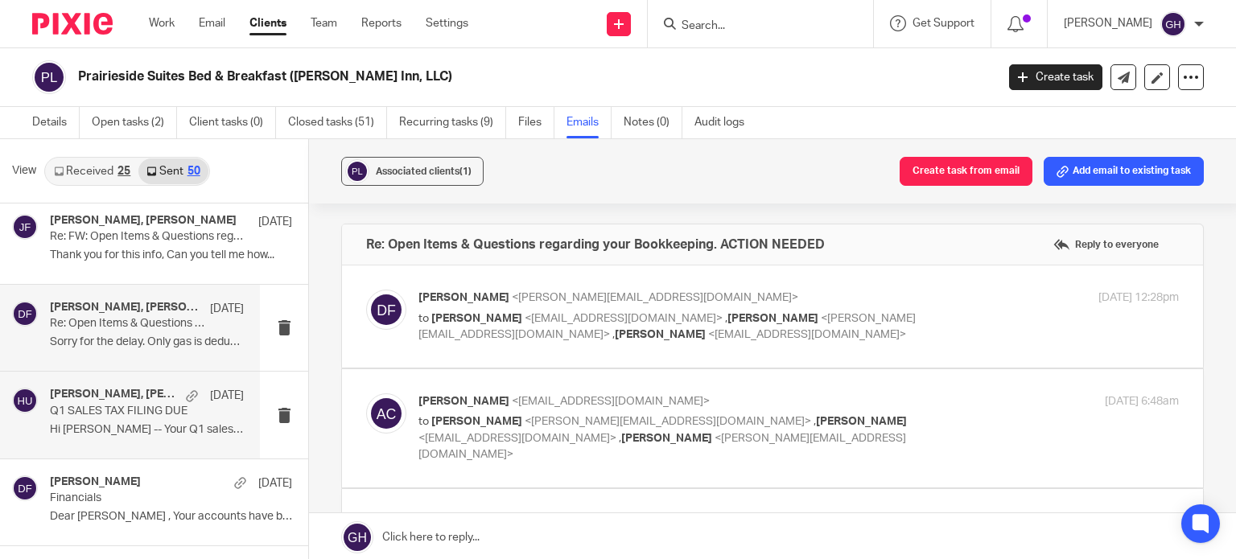
click at [124, 379] on div "Steve Foster, Holly Utting Apr 10 Q1 SALES TAX FILING DUE Hi Steve -- Your Q1 s…" at bounding box center [130, 415] width 260 height 86
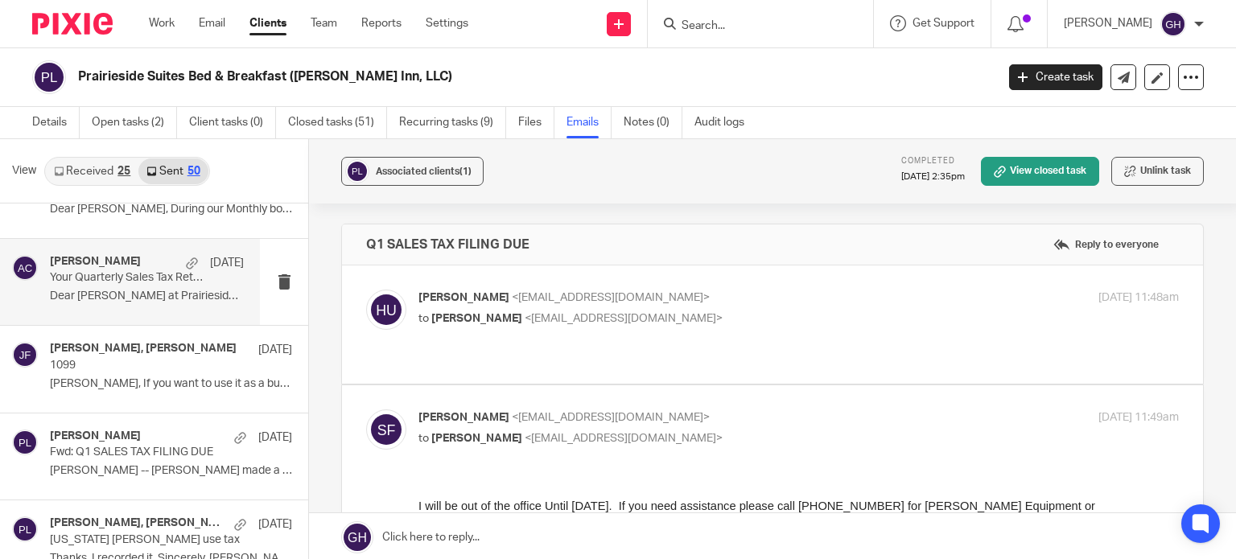
click at [138, 297] on p "Dear Steve at Prairieside Suites Bed &..." at bounding box center [147, 297] width 194 height 14
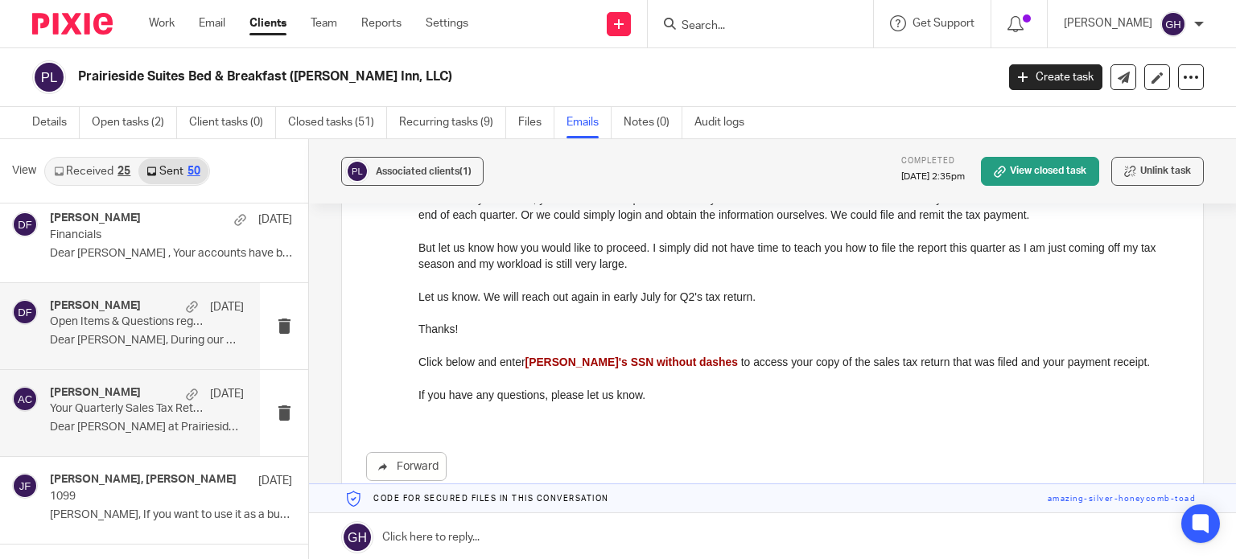
click at [169, 335] on p "Dear Steve, During our Monthly bookkeeping..." at bounding box center [147, 341] width 194 height 14
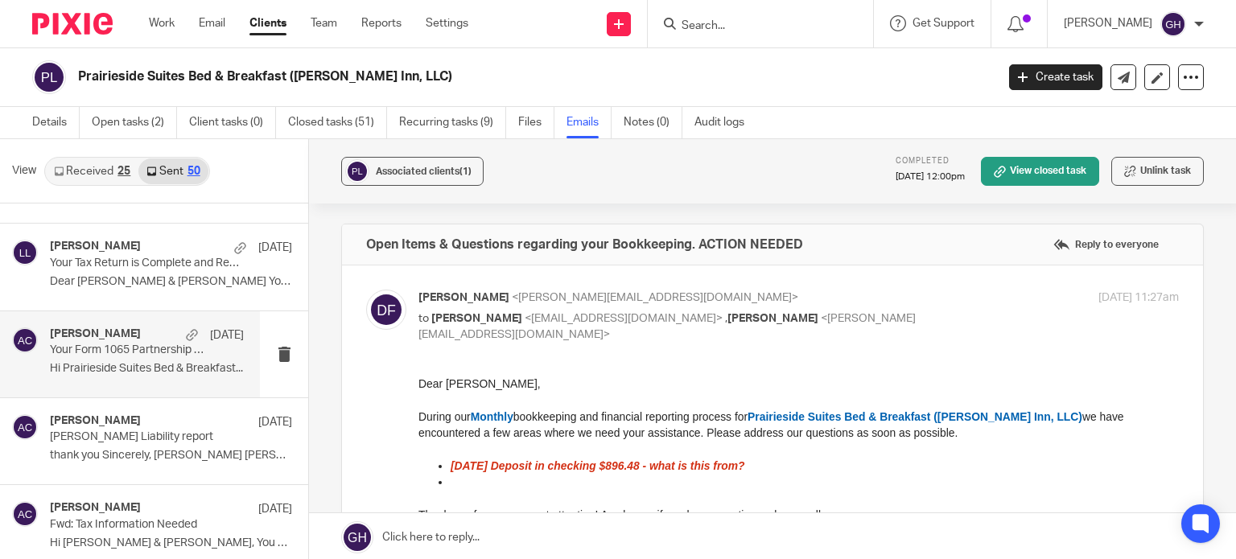
click at [96, 337] on div "Amy Corfixsen Mar 16" at bounding box center [147, 335] width 194 height 16
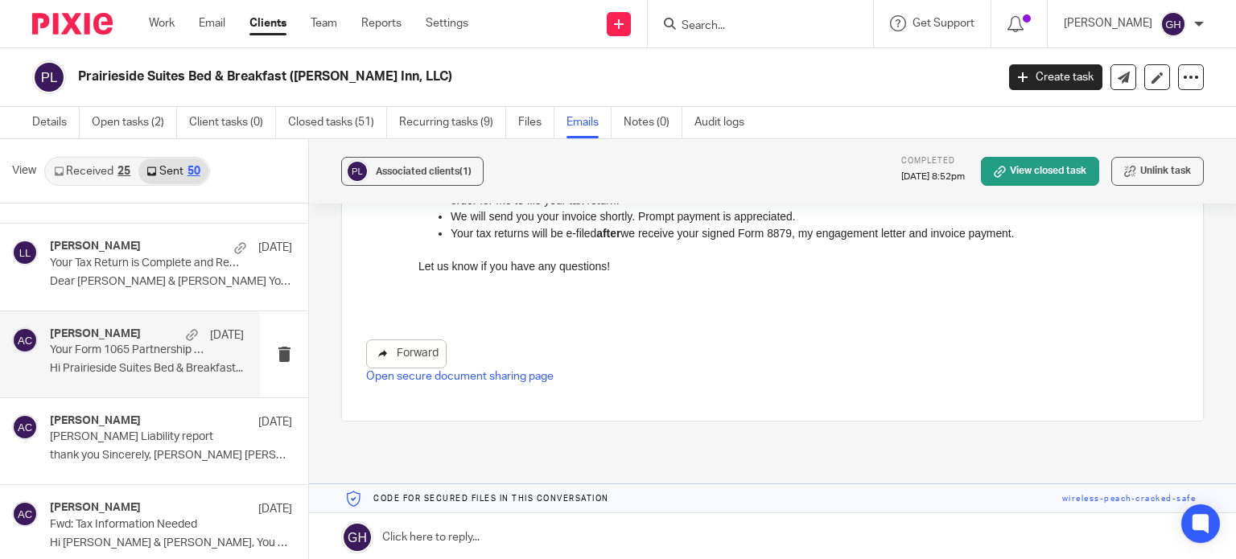
click at [431, 339] on link "Forward" at bounding box center [406, 353] width 80 height 29
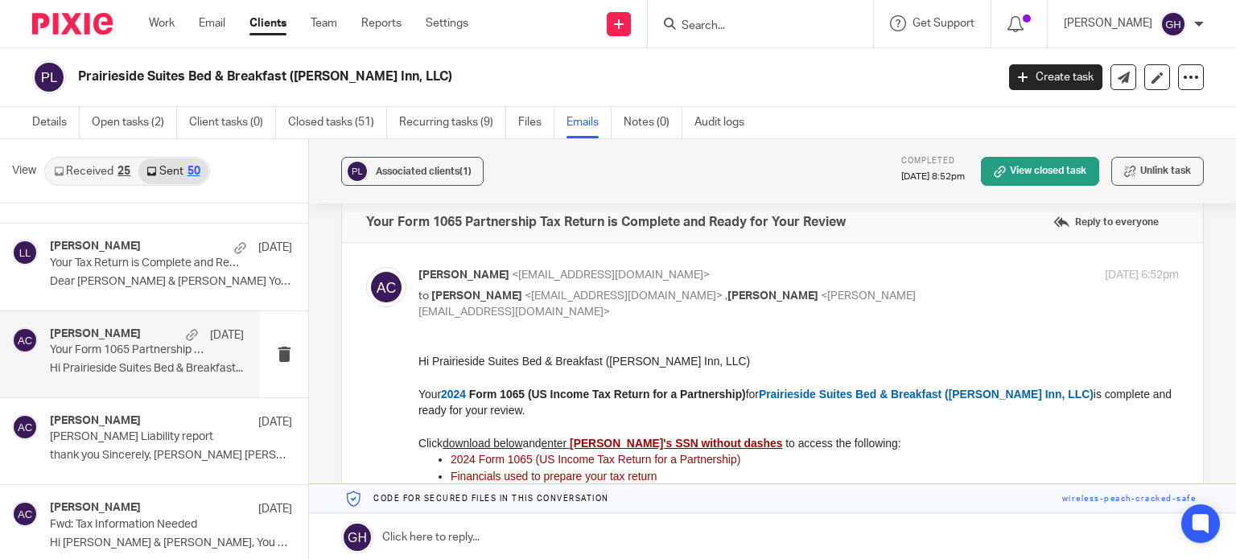
scroll to position [70, 0]
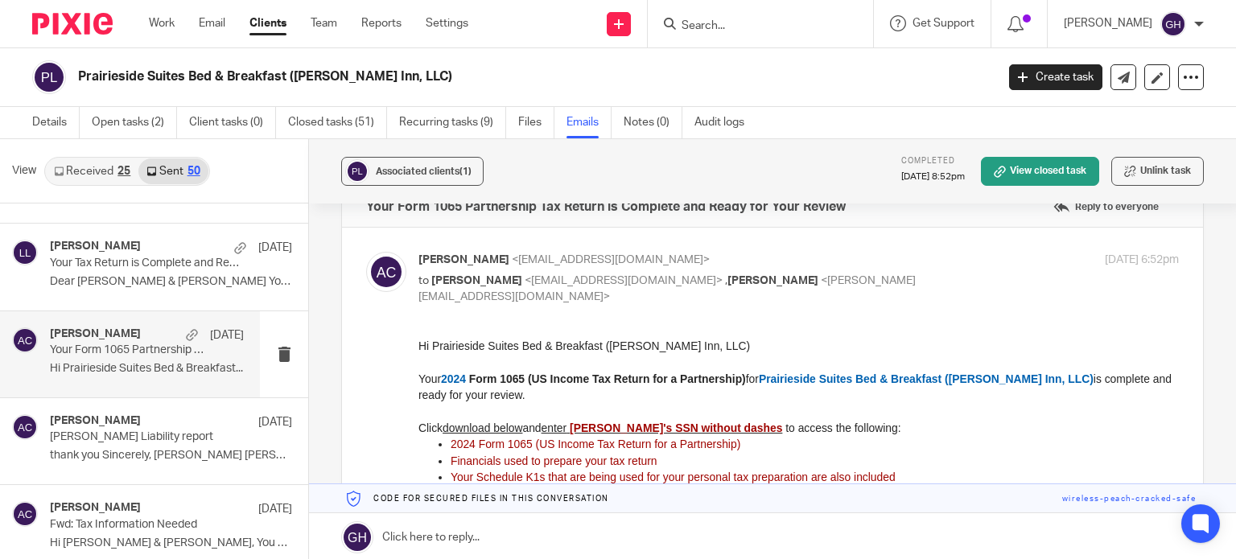
drag, startPoint x: 479, startPoint y: 389, endPoint x: 866, endPoint y: 631, distance: 456.2
click at [479, 389] on p "Your 2024 Form 1065 (US Income Tax Return for a Partnership) for Prairieside Su…" at bounding box center [798, 386] width 760 height 33
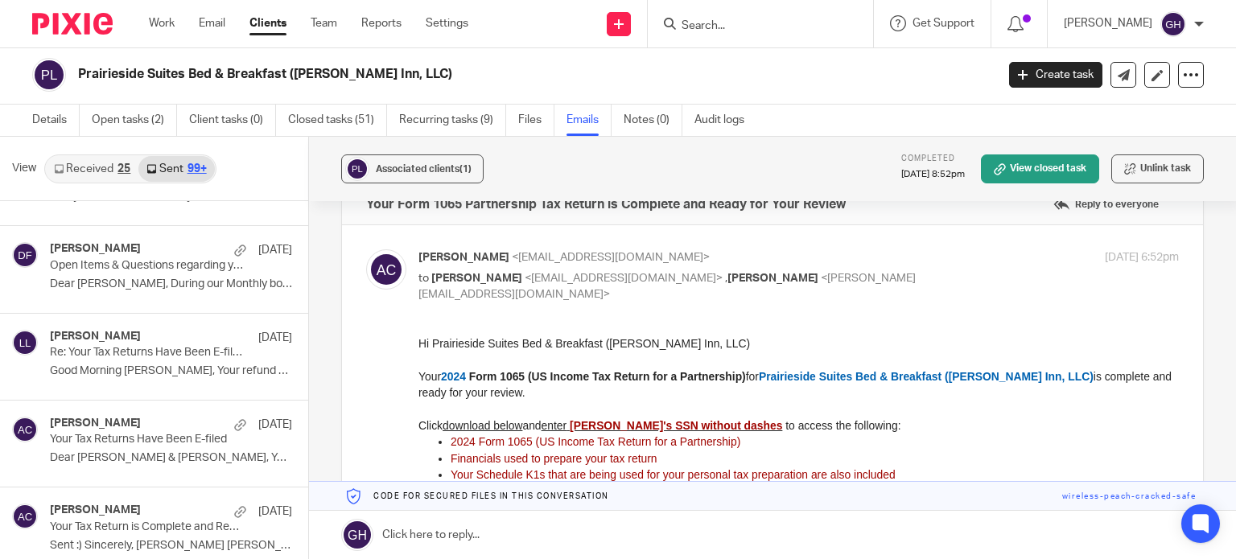
scroll to position [6598, 0]
click at [115, 372] on div "Laura Lubben May 29, 2024 Re: Your Tax Returns Have Been E-filed Good Morning S…" at bounding box center [147, 358] width 194 height 54
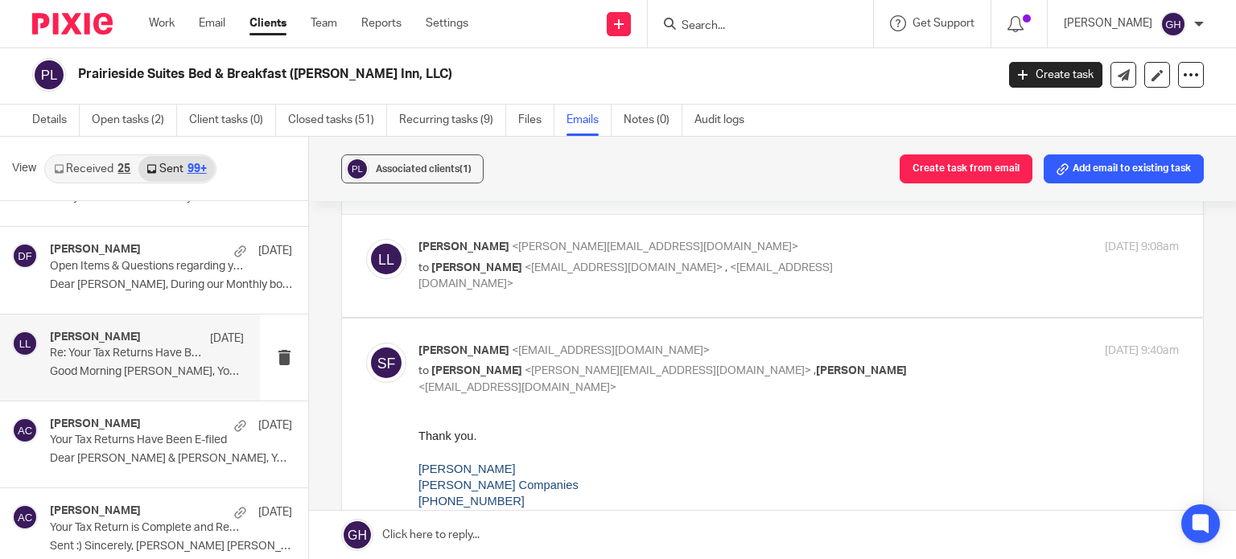
scroll to position [39, 0]
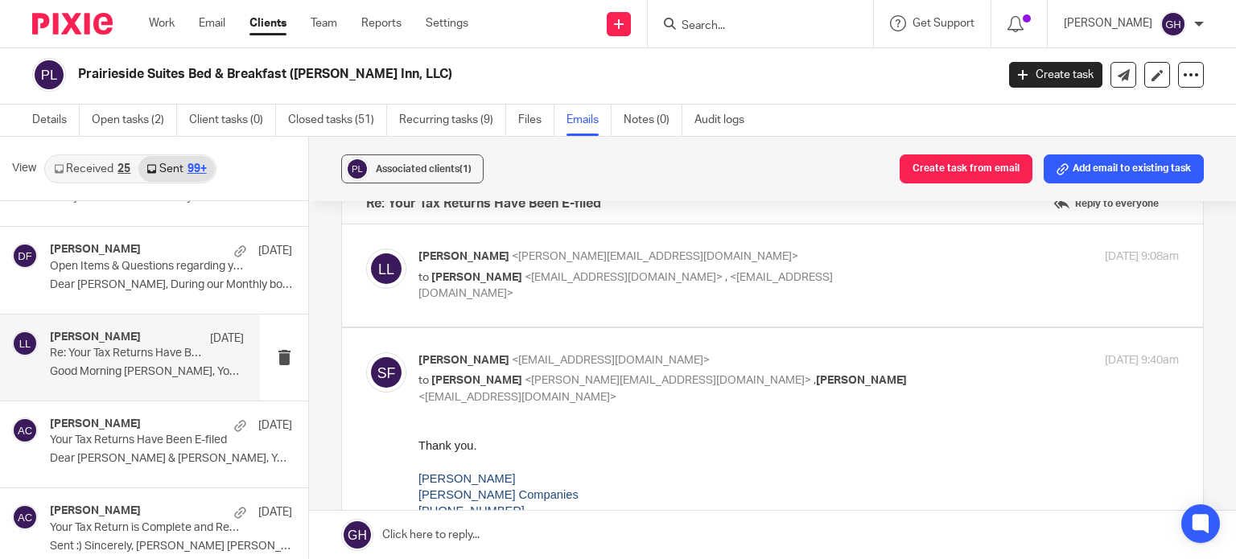
click at [537, 305] on label at bounding box center [772, 275] width 861 height 102
click at [366, 249] on input "checkbox" at bounding box center [365, 248] width 1 height 1
checkbox input "true"
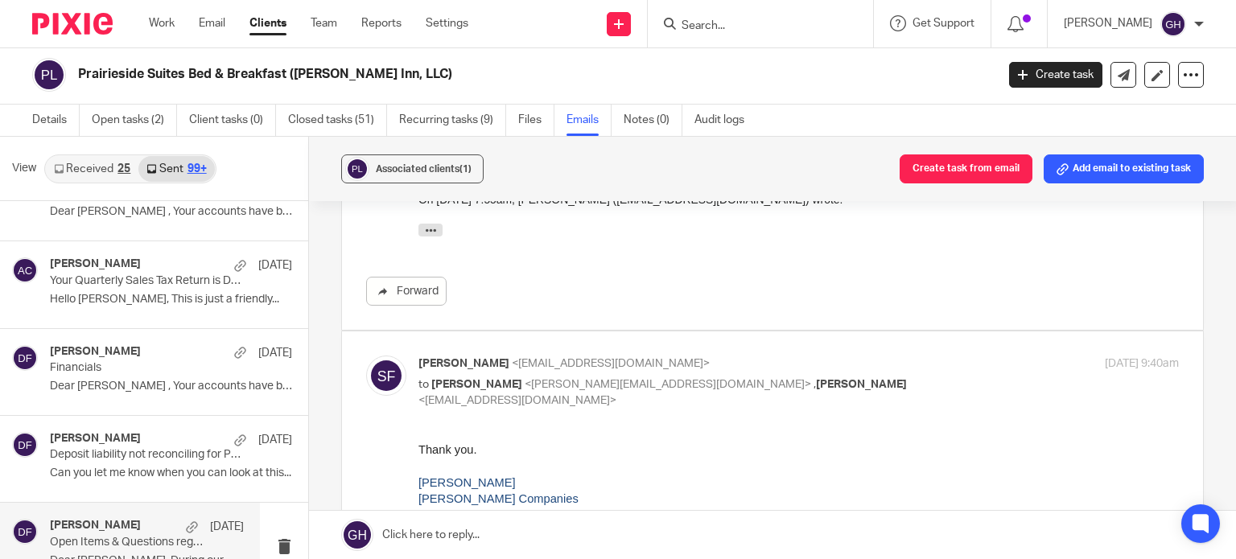
scroll to position [6323, 0]
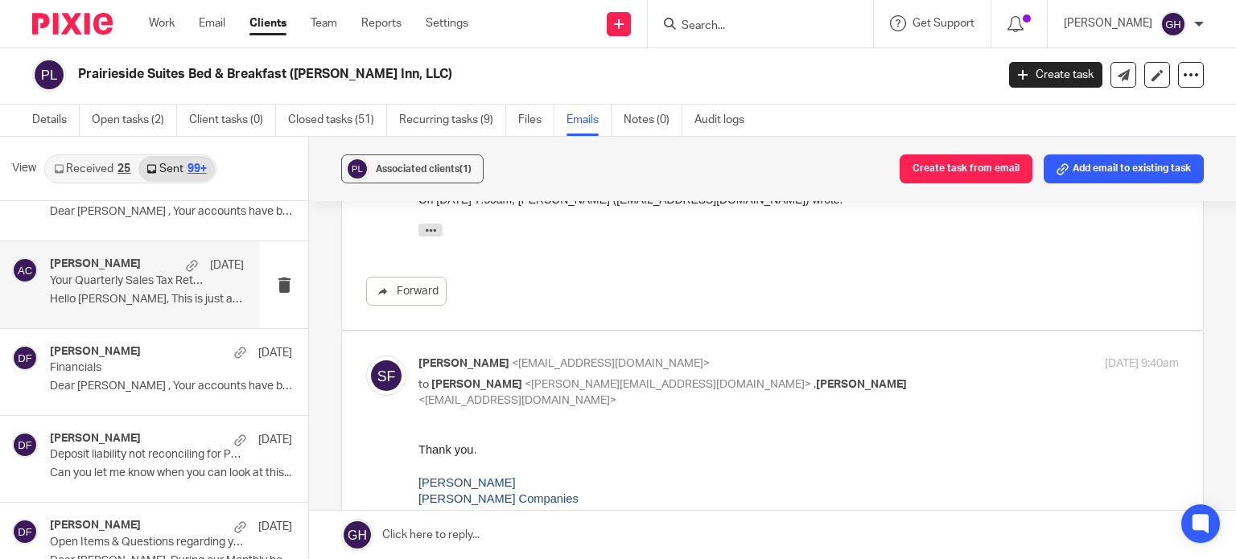
click at [111, 293] on p "Hello Steve, This is just a friendly..." at bounding box center [147, 300] width 194 height 14
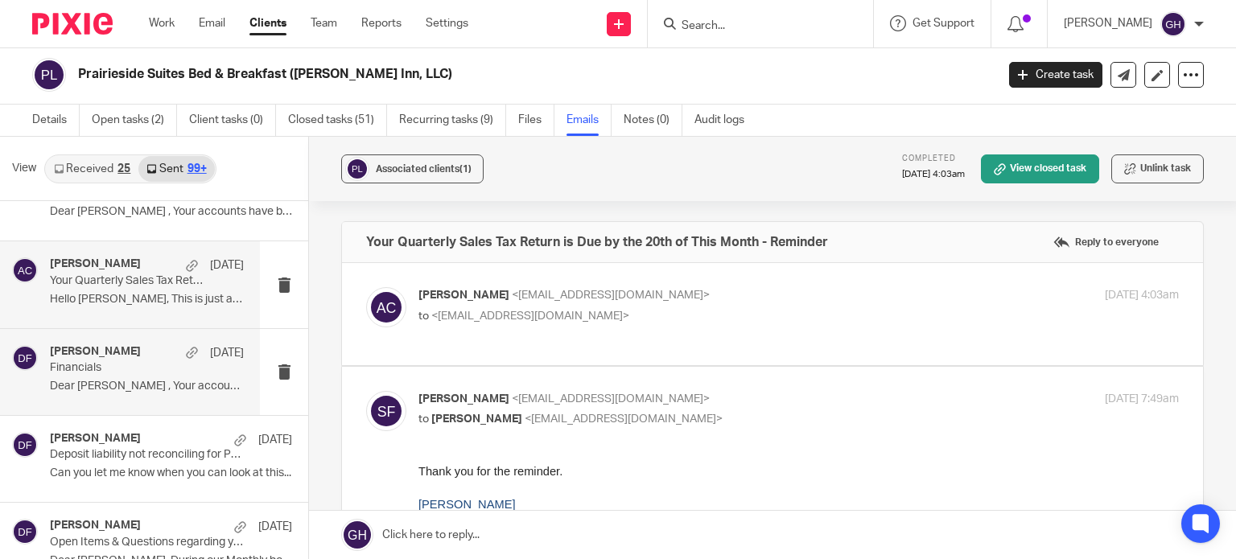
scroll to position [0, 0]
click at [84, 380] on p "Dear Steve , Your accounts have been..." at bounding box center [147, 387] width 194 height 14
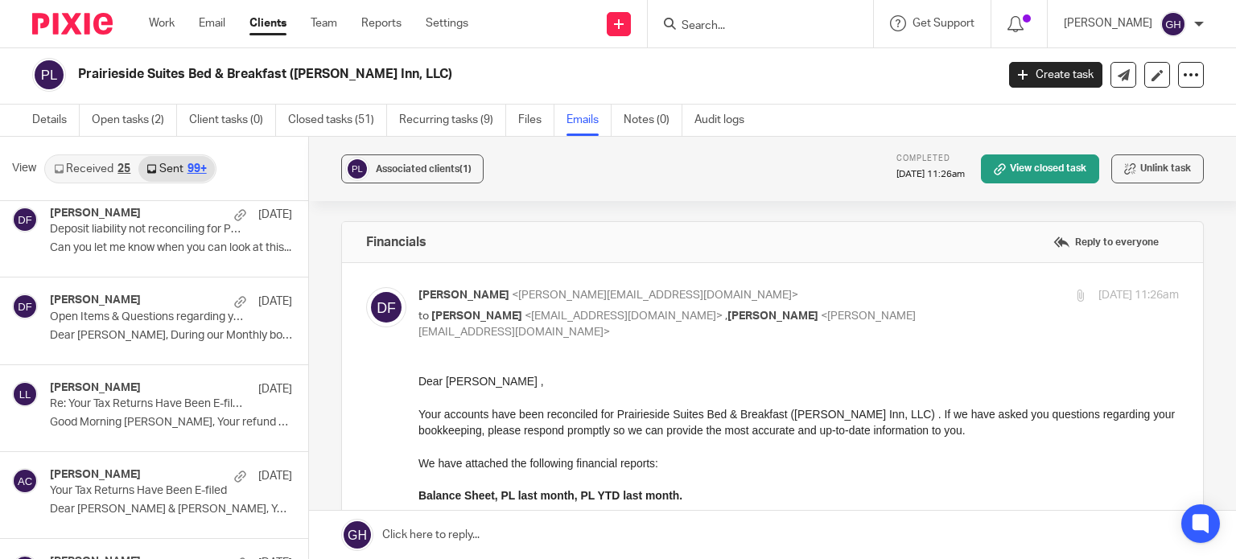
scroll to position [6652, 0]
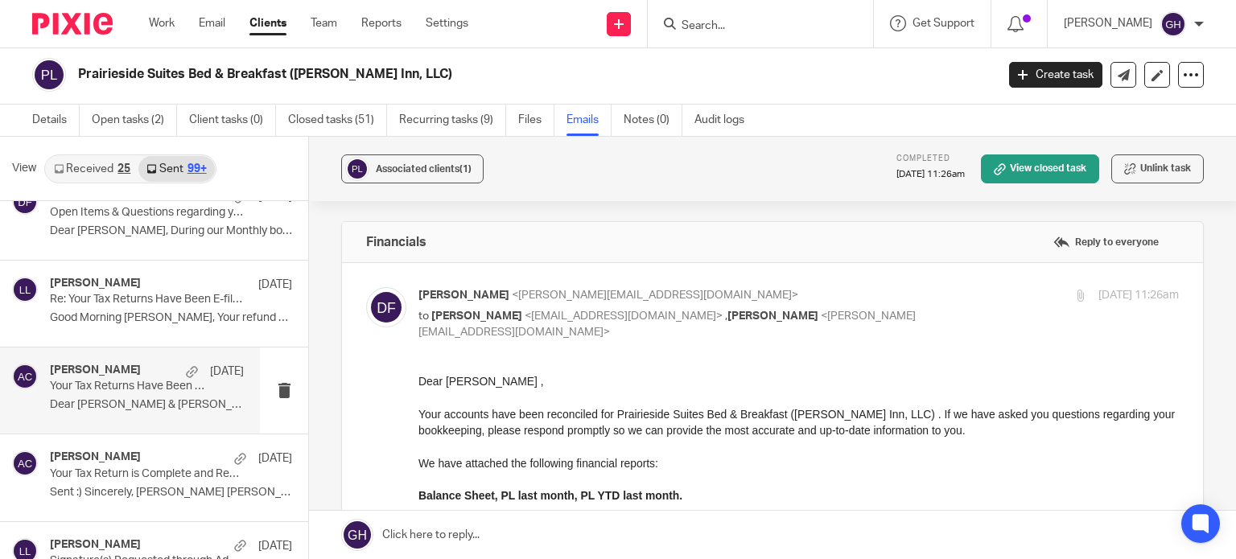
click at [97, 398] on p "Dear Steve & Jeanine Foster, Your 2023..." at bounding box center [147, 405] width 194 height 14
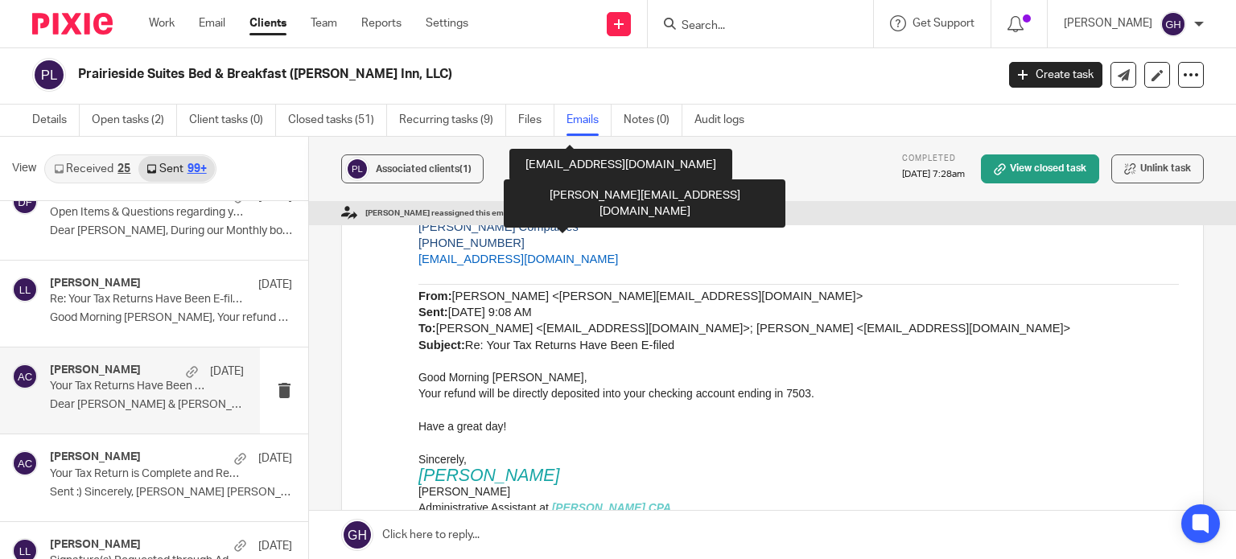
scroll to position [371, 0]
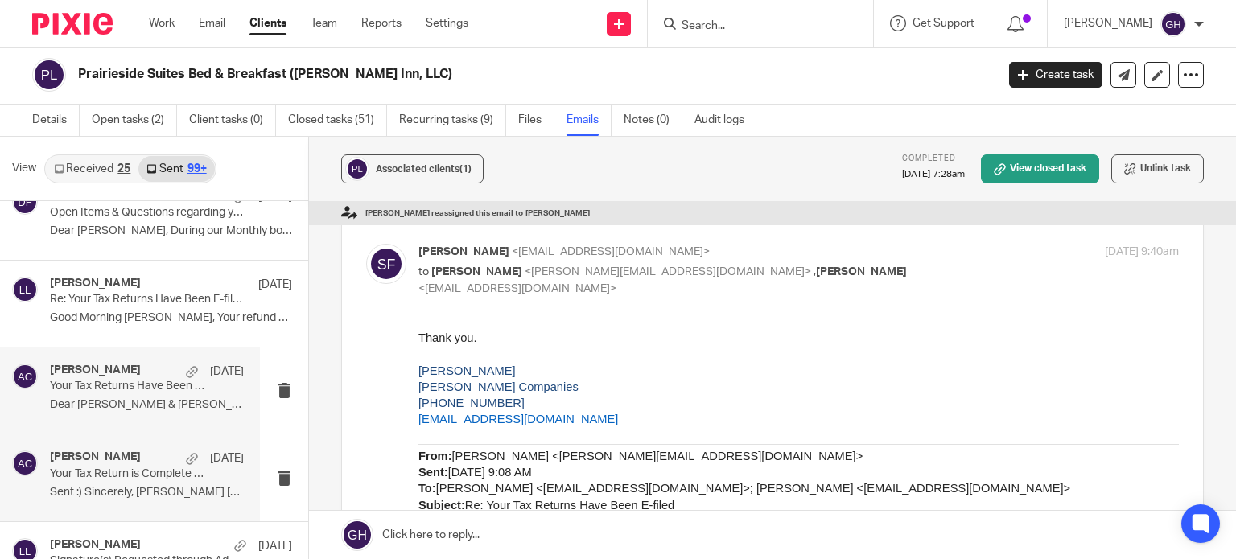
click at [178, 450] on div "May 29, 2024" at bounding box center [211, 458] width 66 height 16
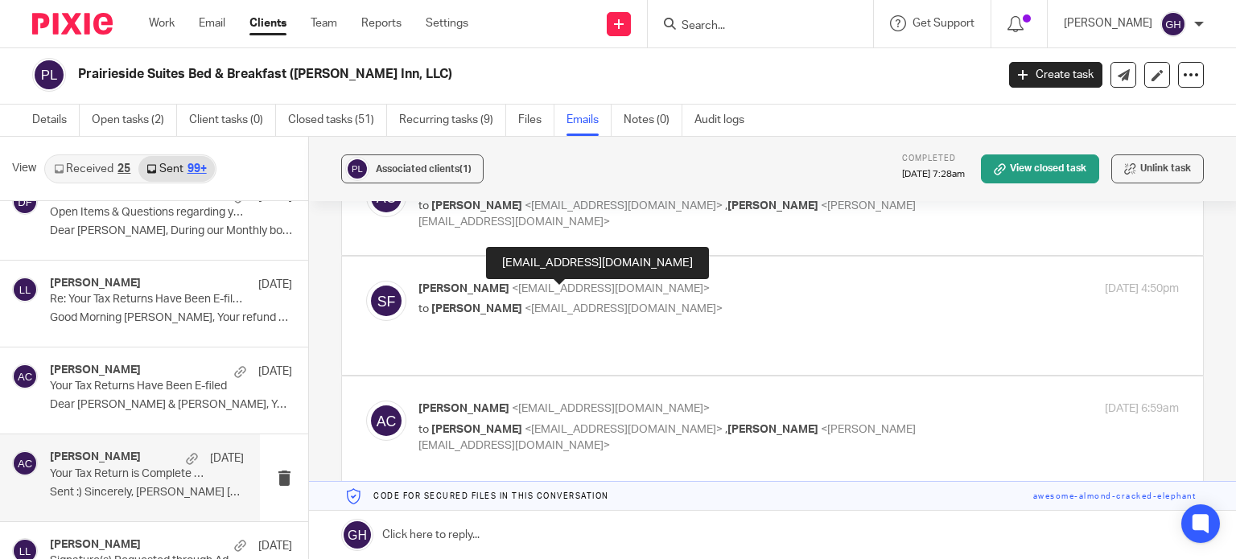
scroll to position [136, 0]
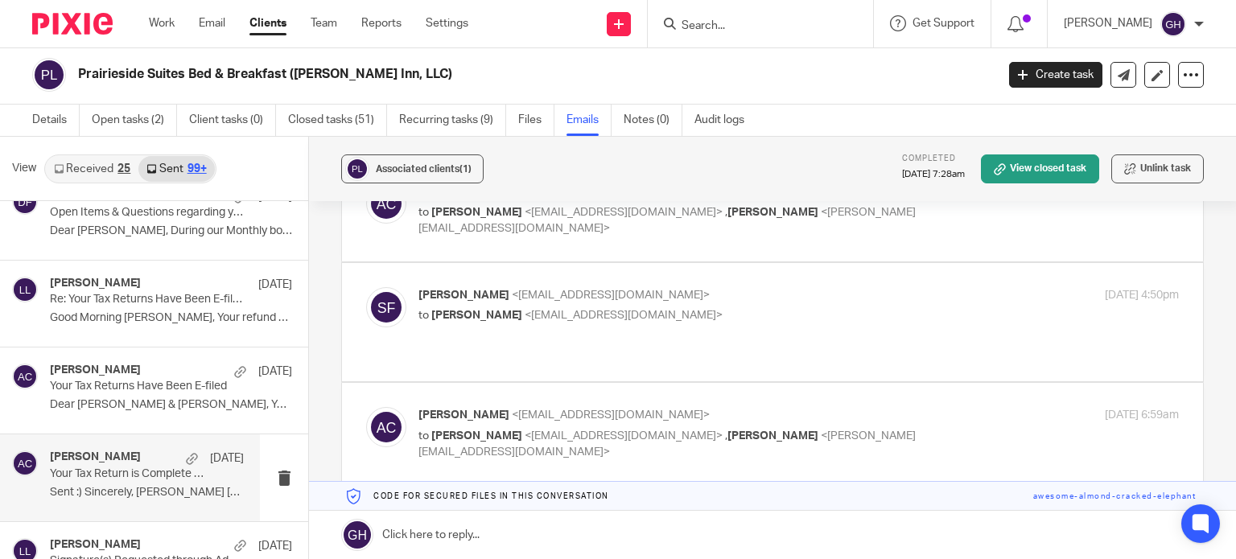
click at [640, 323] on div "Steve Foster <sfoster@hoekstrainc.com> to Amy Corfixsen <amylcpa@gmail.com> May…" at bounding box center [798, 307] width 760 height 40
checkbox input "true"
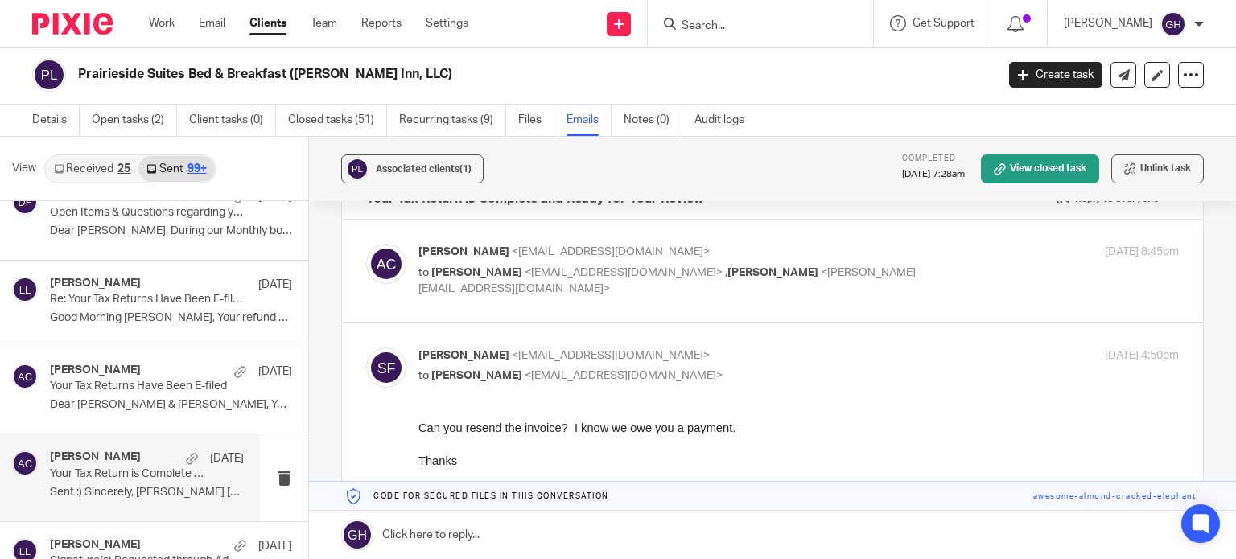
scroll to position [51, 0]
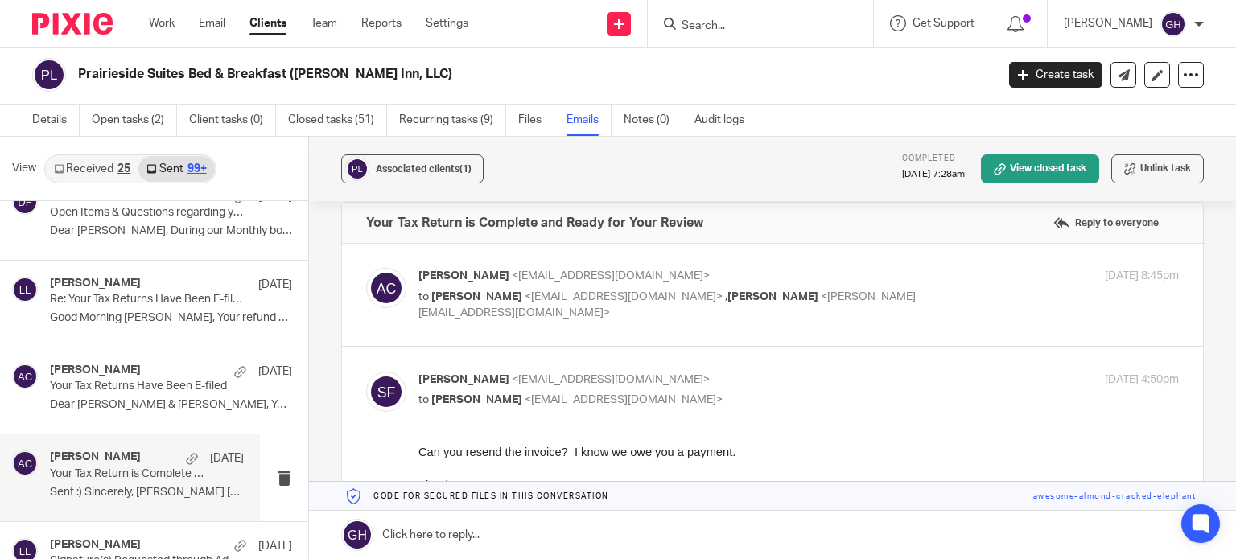
click at [634, 294] on span "<sfoster@hoekstrainc.com>" at bounding box center [623, 296] width 198 height 11
checkbox input "true"
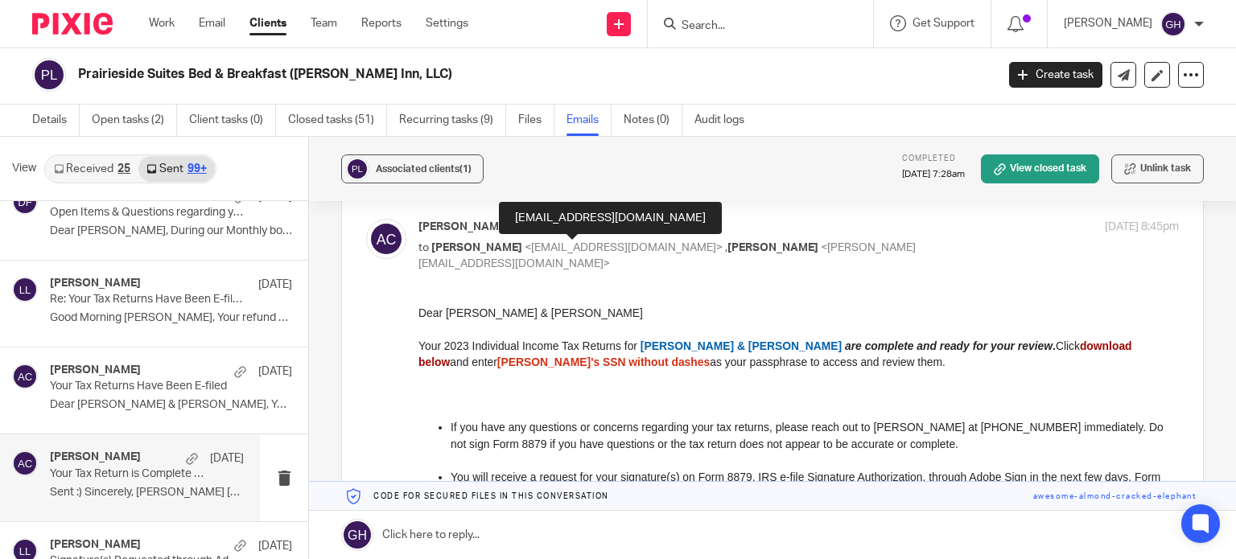
scroll to position [99, 0]
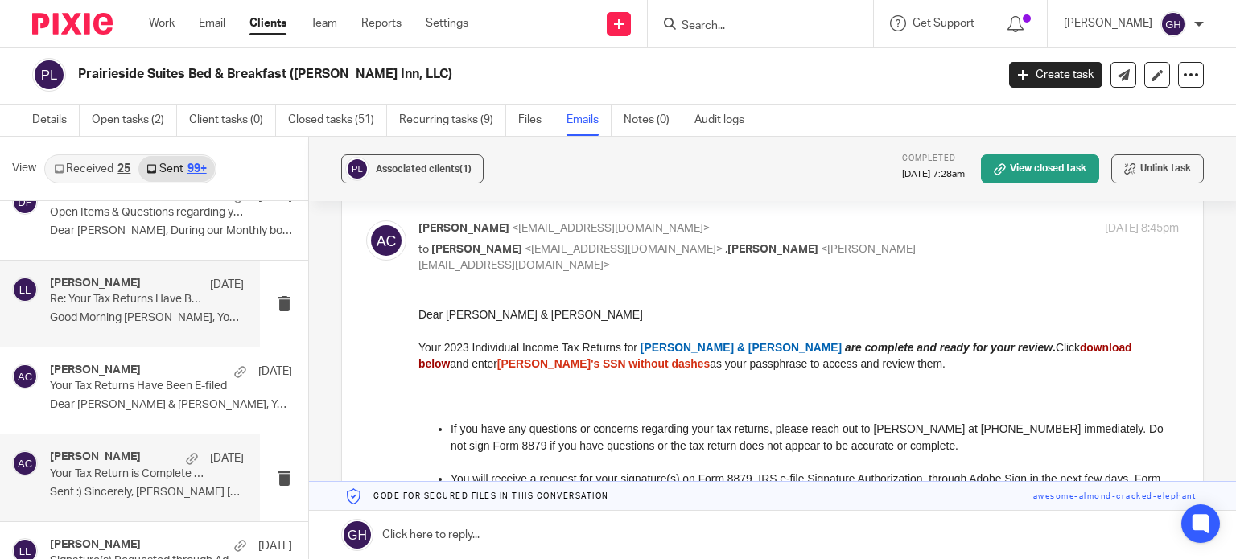
click at [129, 312] on p "Good Morning Steve, Your refund will be..." at bounding box center [147, 318] width 194 height 14
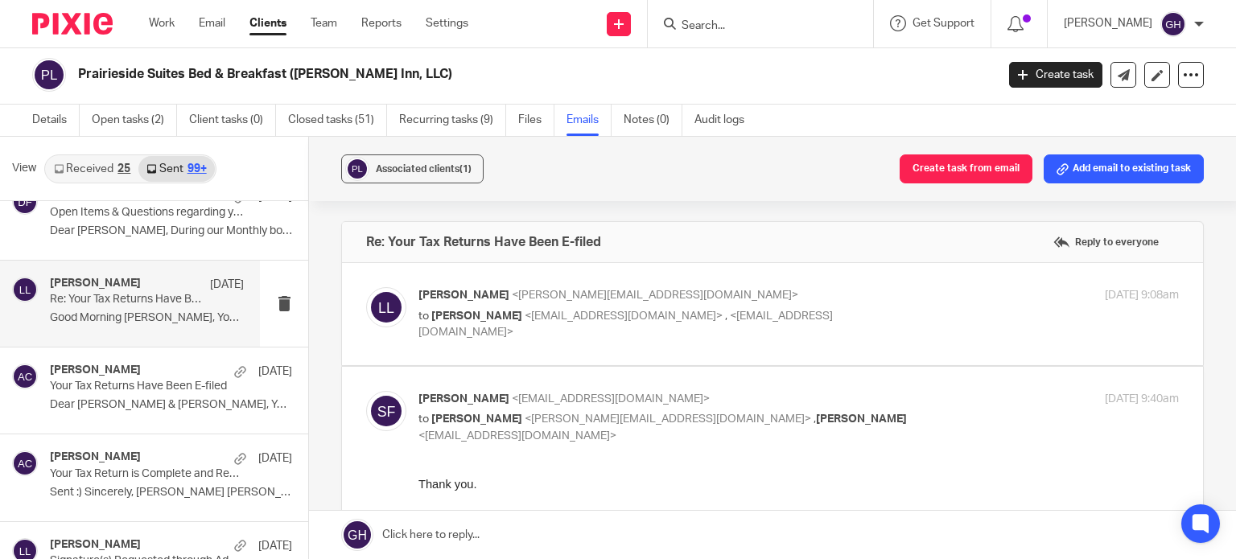
scroll to position [0, 0]
click at [366, 390] on input "checkbox" at bounding box center [365, 390] width 1 height 1
checkbox input "false"
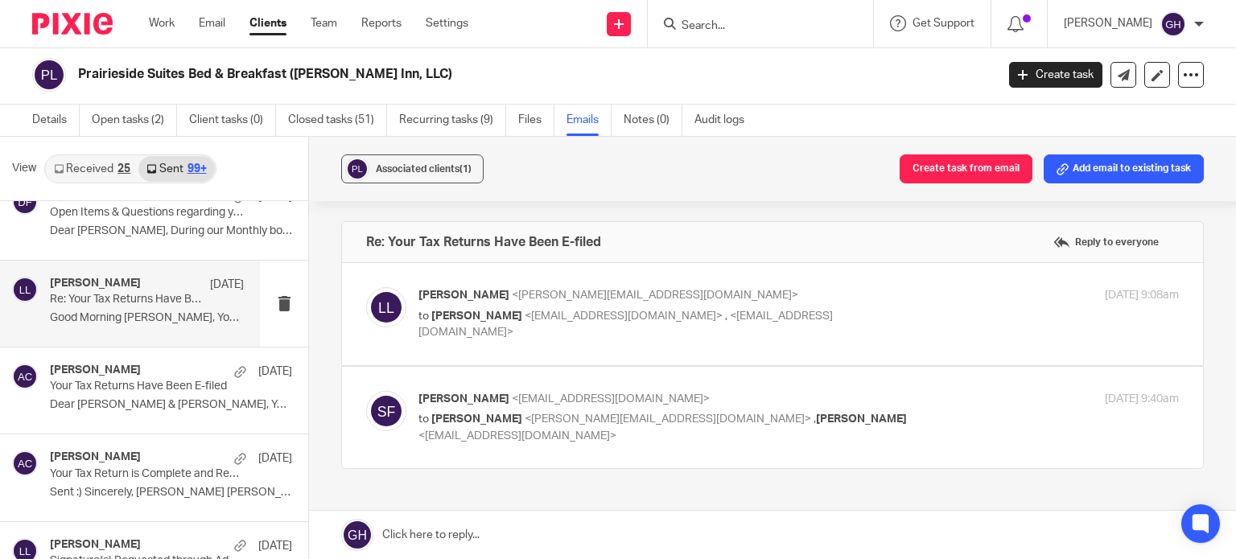
click at [511, 350] on label at bounding box center [772, 314] width 861 height 102
click at [366, 287] on input "checkbox" at bounding box center [365, 286] width 1 height 1
checkbox input "true"
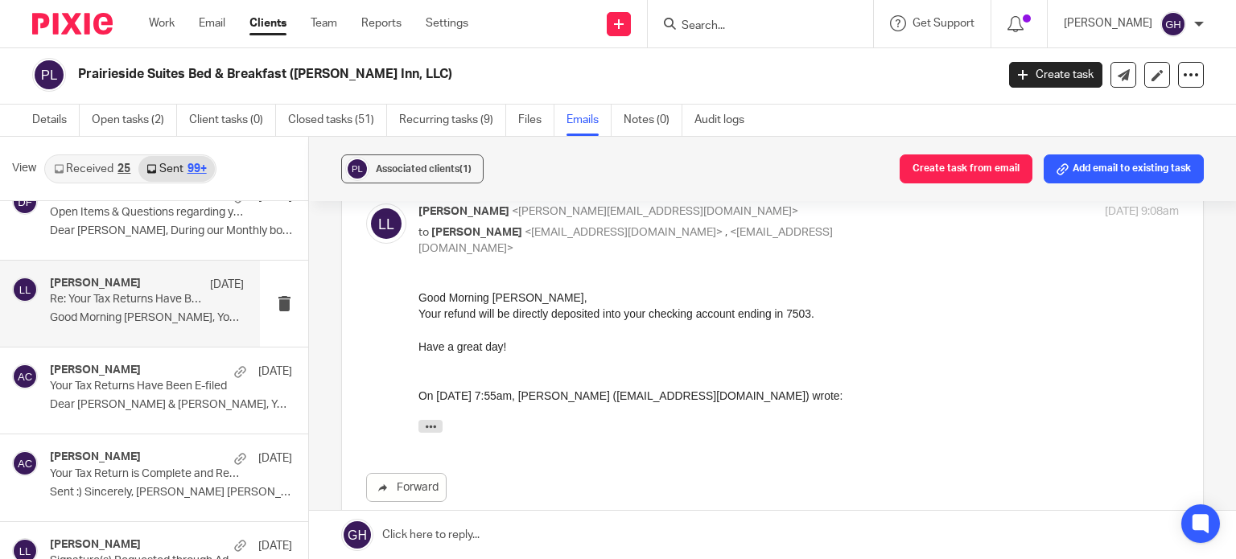
scroll to position [77, 0]
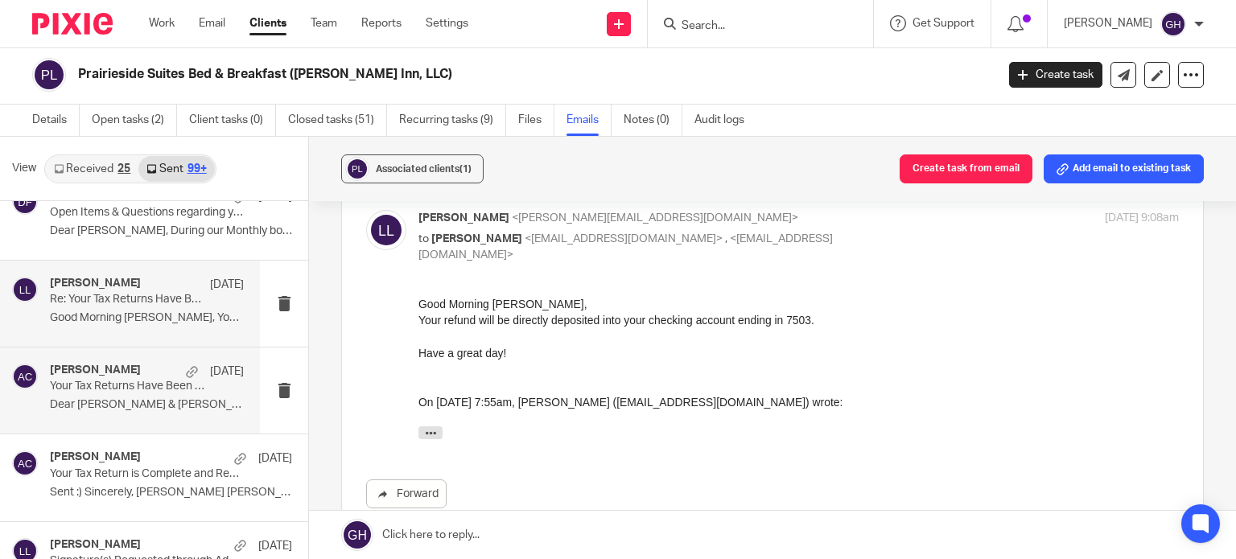
click at [109, 380] on p "Your Tax Returns Have Been E-filed" at bounding box center [127, 387] width 155 height 14
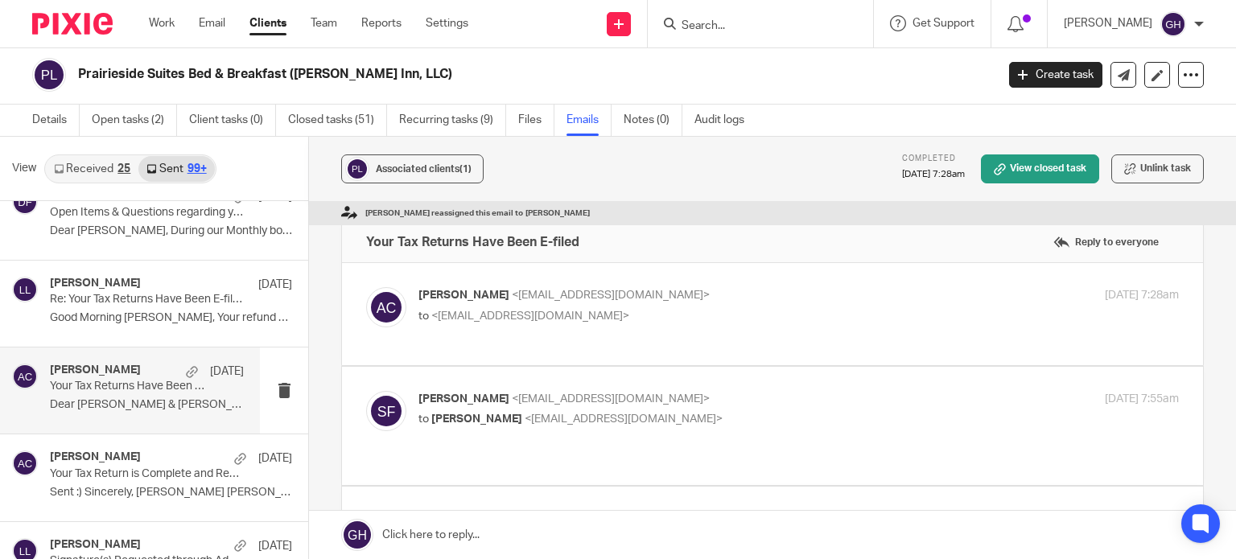
scroll to position [0, 0]
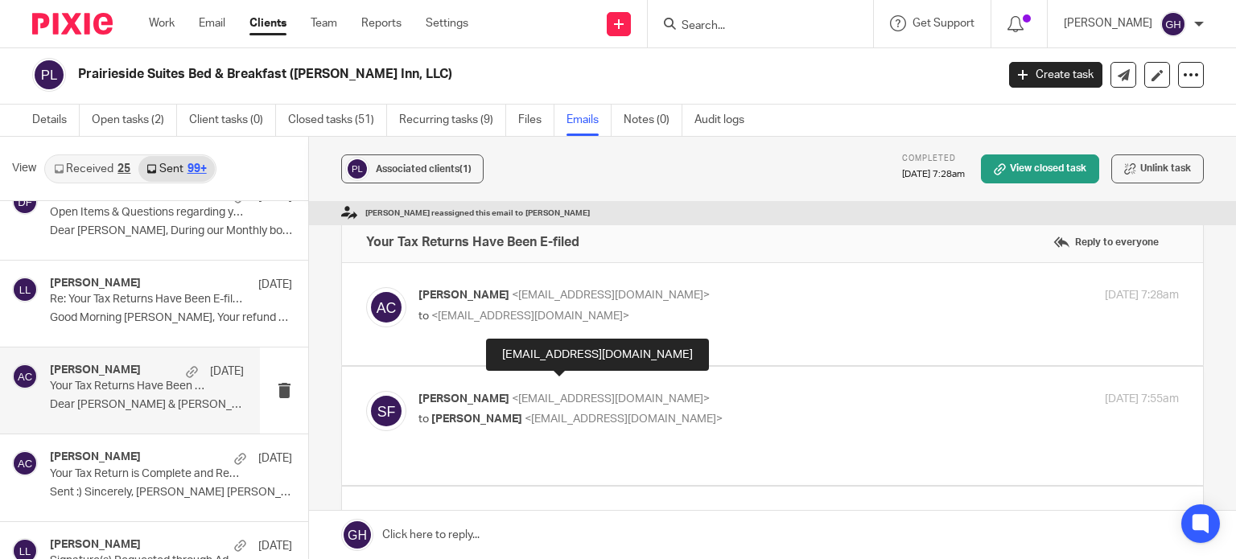
drag, startPoint x: 328, startPoint y: 372, endPoint x: 468, endPoint y: 324, distance: 147.8
click at [468, 324] on div "Amy Corfixsen <amylcpa@gmail.com> to <sfoster@hoekstrainc.com> May 29, 2024 7:2…" at bounding box center [798, 307] width 760 height 40
checkbox input "true"
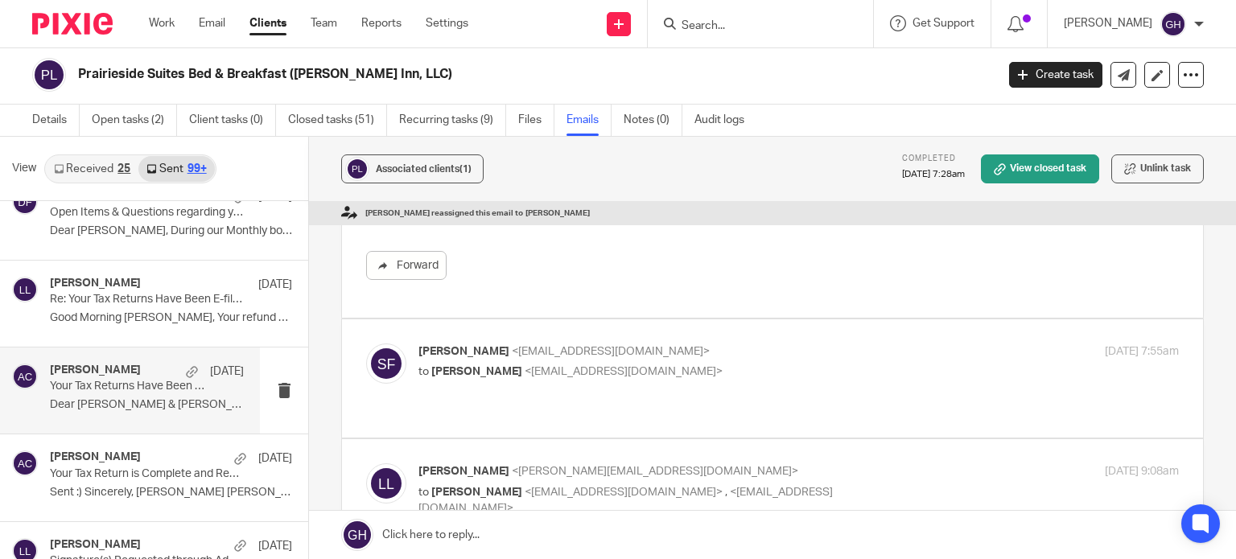
click at [520, 382] on label at bounding box center [772, 378] width 861 height 118
click at [366, 343] on input "checkbox" at bounding box center [365, 343] width 1 height 1
checkbox input "true"
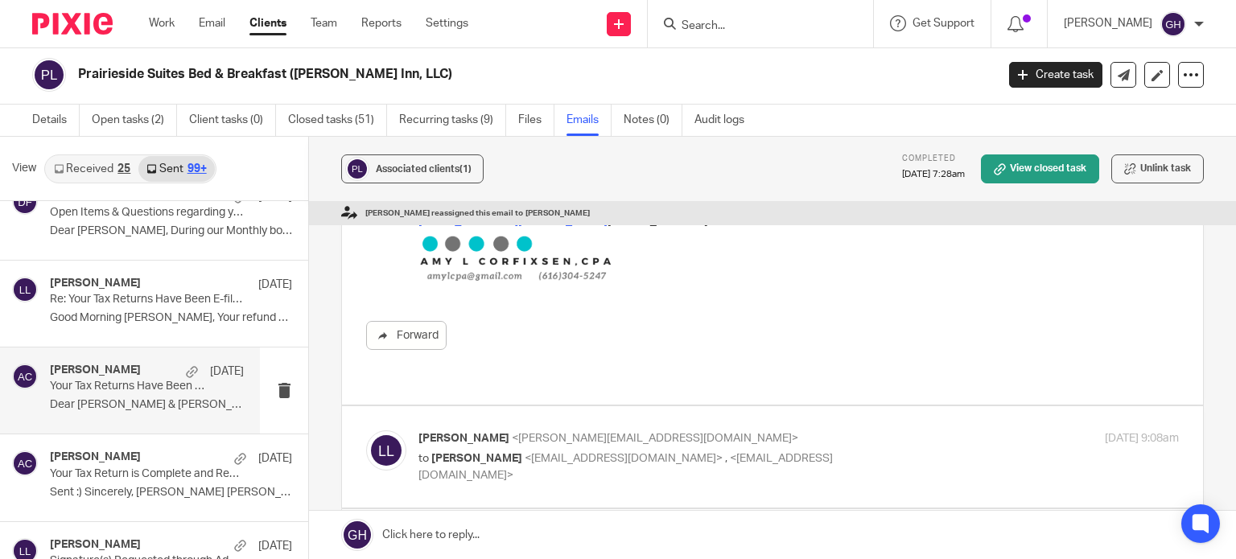
click at [668, 406] on label at bounding box center [772, 457] width 861 height 102
click at [366, 430] on input "checkbox" at bounding box center [365, 430] width 1 height 1
checkbox input "true"
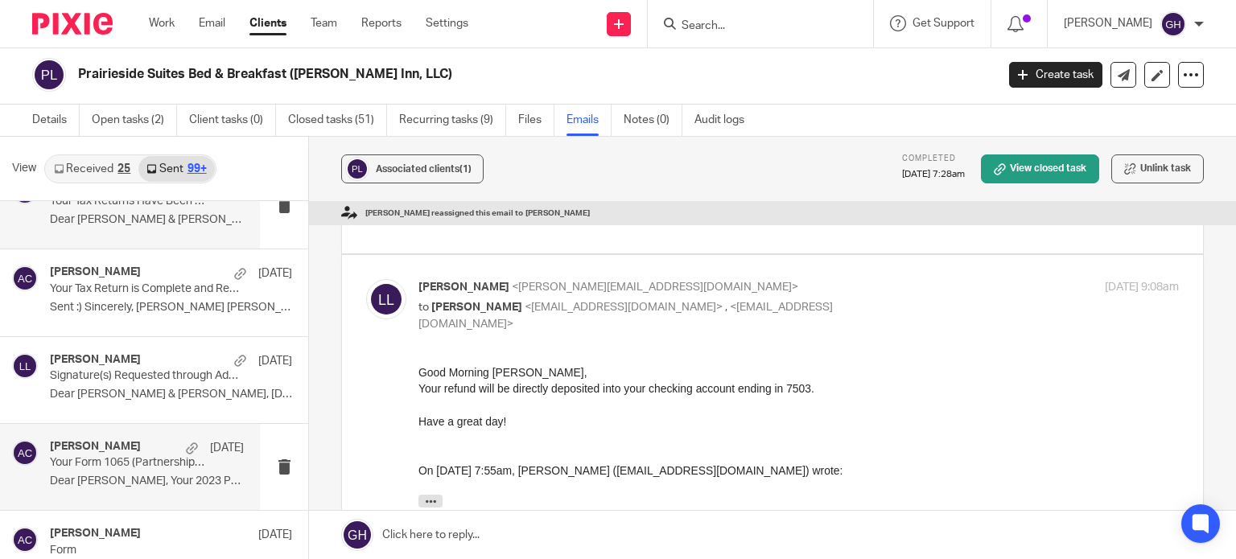
click at [97, 461] on div "Amy Corfixsen May 22, 2024 Your Form 1065 (Partnership Tax Return) has been e-f…" at bounding box center [147, 467] width 194 height 54
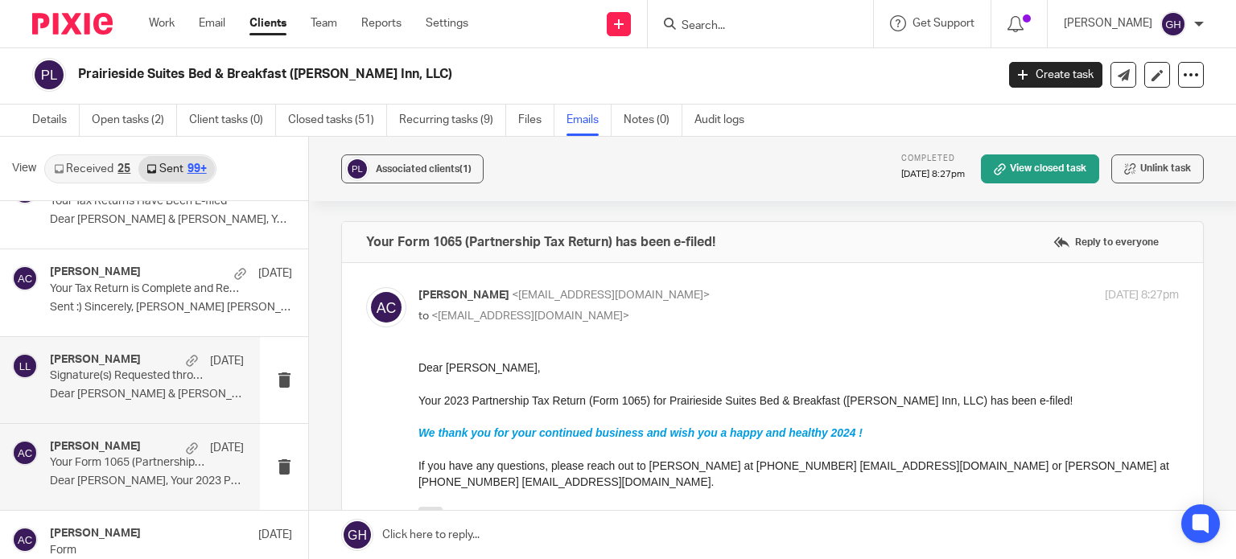
click at [147, 369] on p "Signature(s) Requested through Adobe Sign - ACTION REQUIRED" at bounding box center [127, 376] width 155 height 14
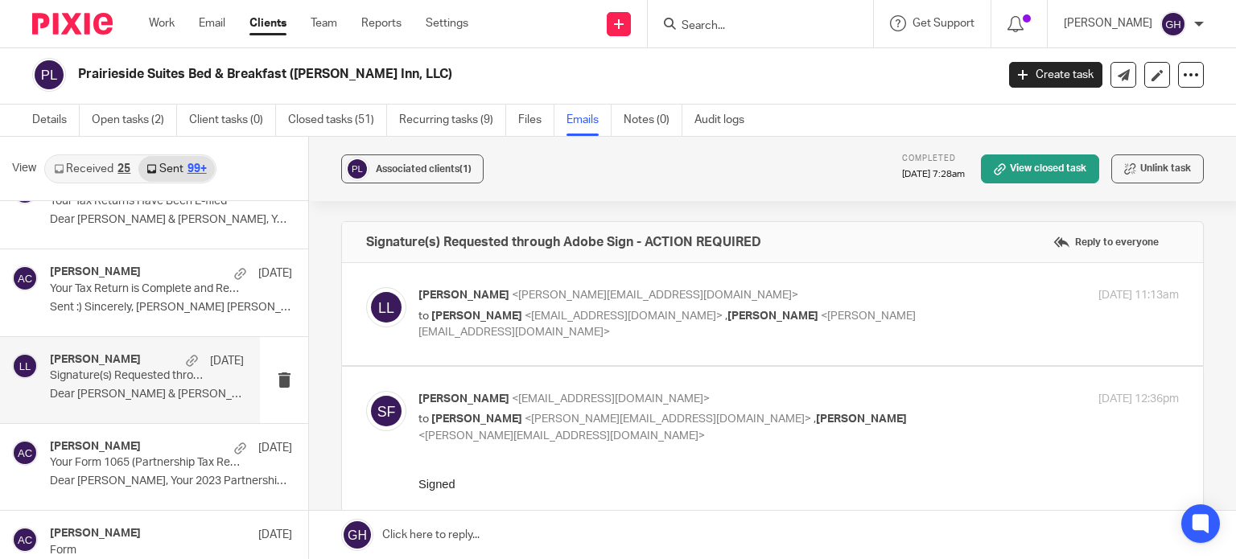
click at [455, 350] on label at bounding box center [772, 314] width 861 height 102
click at [366, 287] on input "checkbox" at bounding box center [365, 286] width 1 height 1
checkbox input "true"
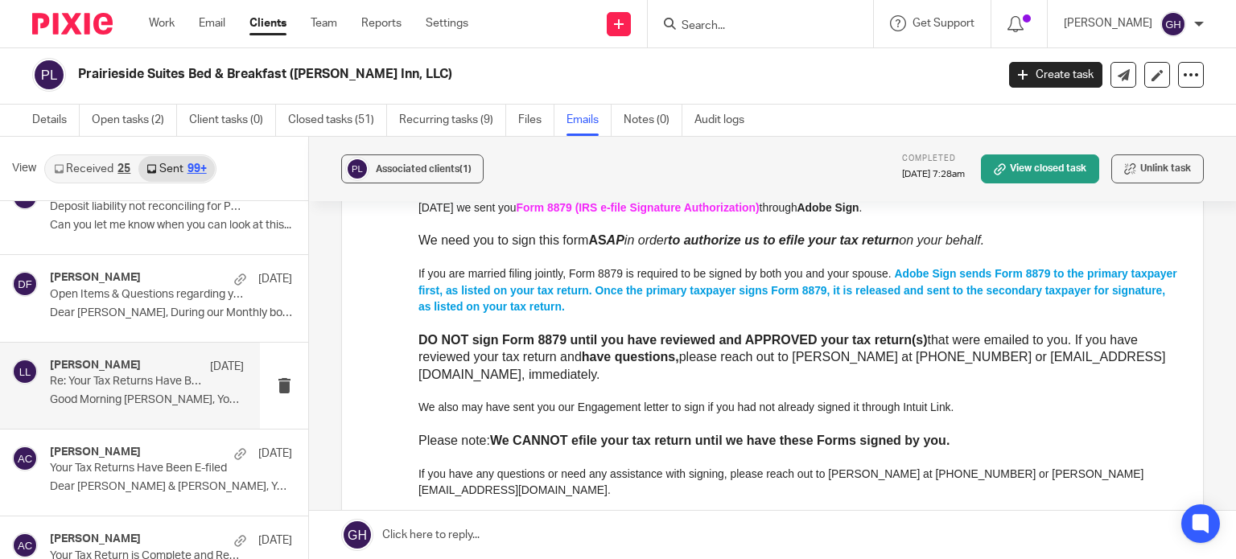
click at [110, 375] on p "Re: Your Tax Returns Have Been E-filed" at bounding box center [127, 382] width 155 height 14
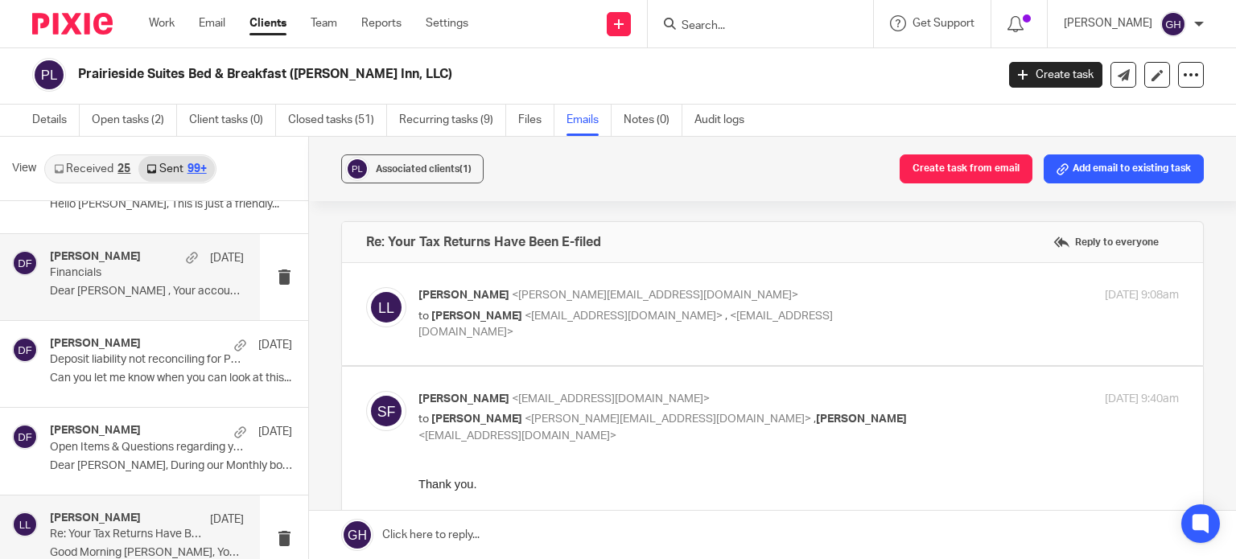
click at [136, 285] on p "Dear Steve , Your accounts have been..." at bounding box center [147, 292] width 194 height 14
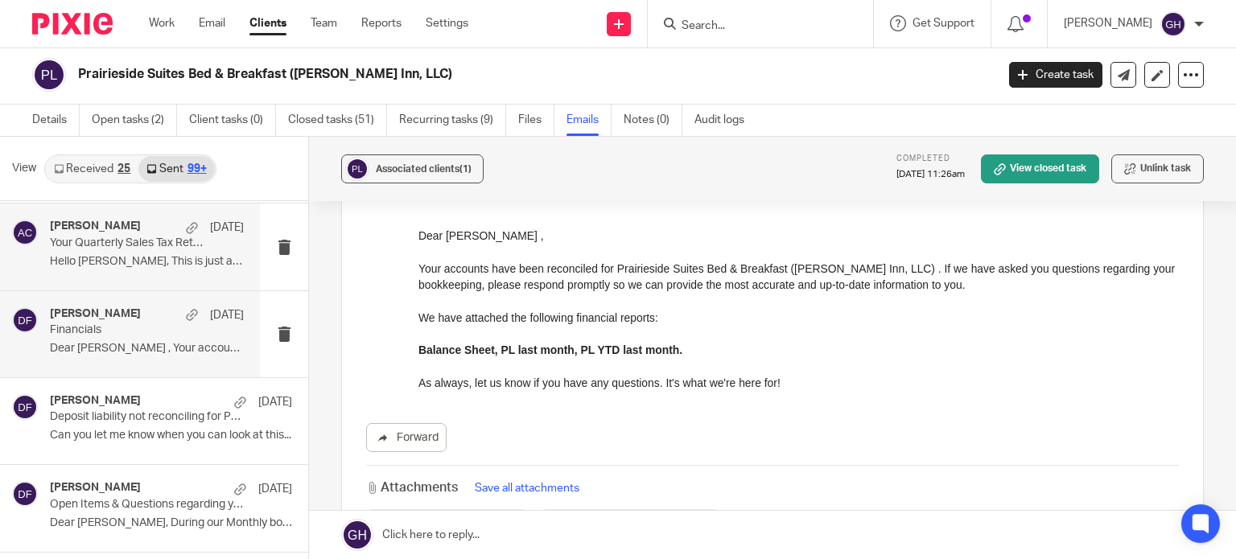
click at [109, 255] on p "Hello Steve, This is just a friendly..." at bounding box center [147, 262] width 194 height 14
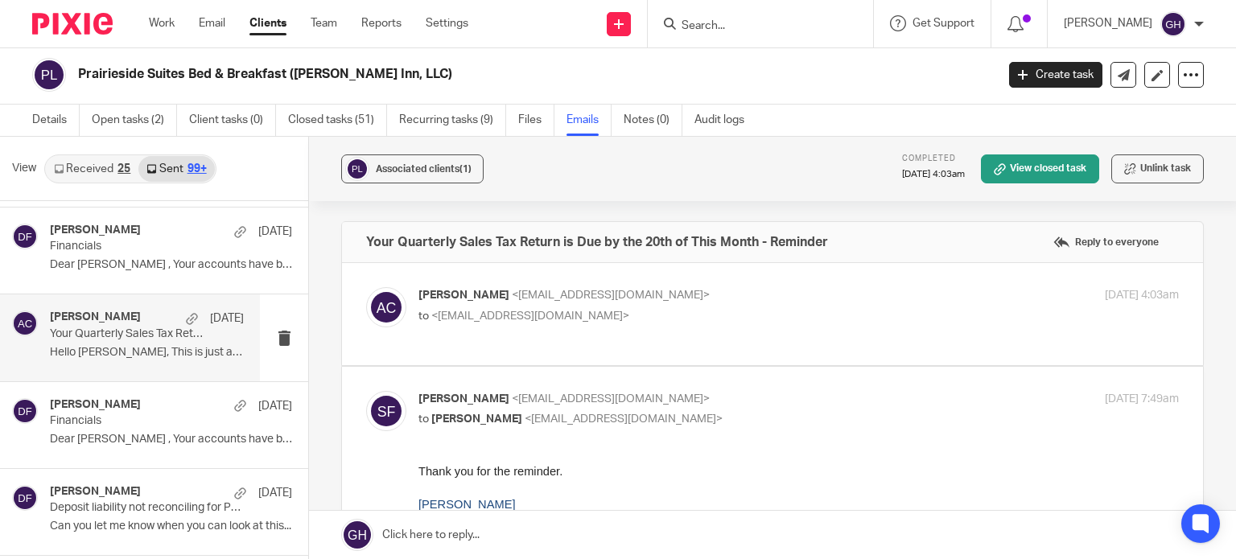
click at [109, 246] on div "Donna Ferguson Jul 9, 2024 Financials Dear Steve , Your accounts have been..." at bounding box center [171, 251] width 242 height 54
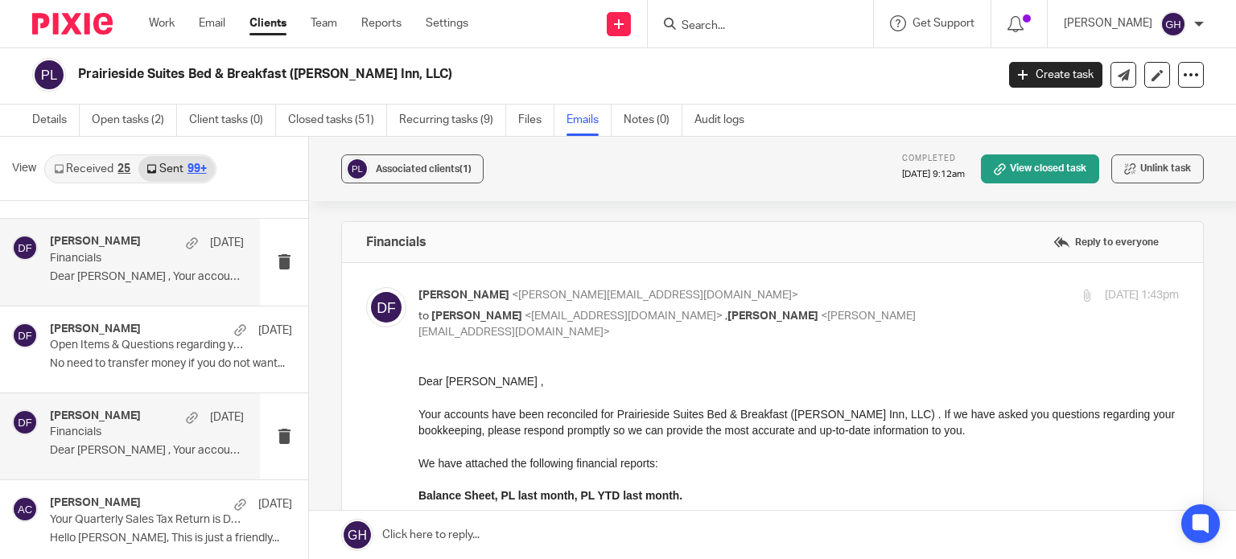
click at [105, 270] on p "Dear Steve , Your accounts have been..." at bounding box center [147, 277] width 194 height 14
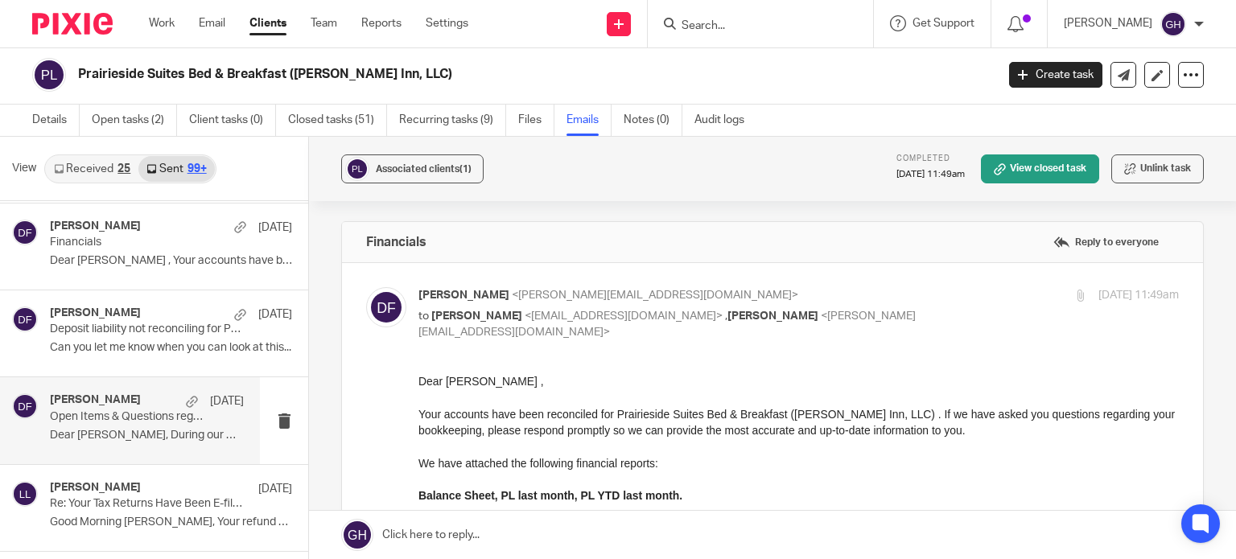
click at [90, 434] on div "Donna Ferguson Jun 11, 2024 Open Items & Questions regarding your Bookkeeping. …" at bounding box center [147, 420] width 194 height 54
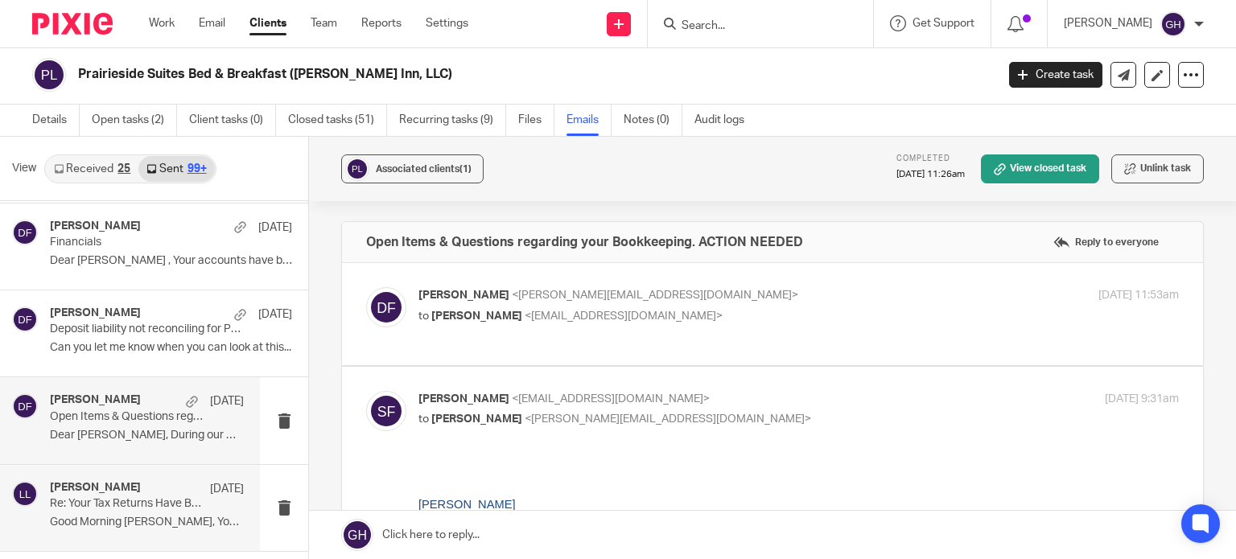
click at [108, 516] on p "Good Morning Steve, Your refund will be..." at bounding box center [147, 523] width 194 height 14
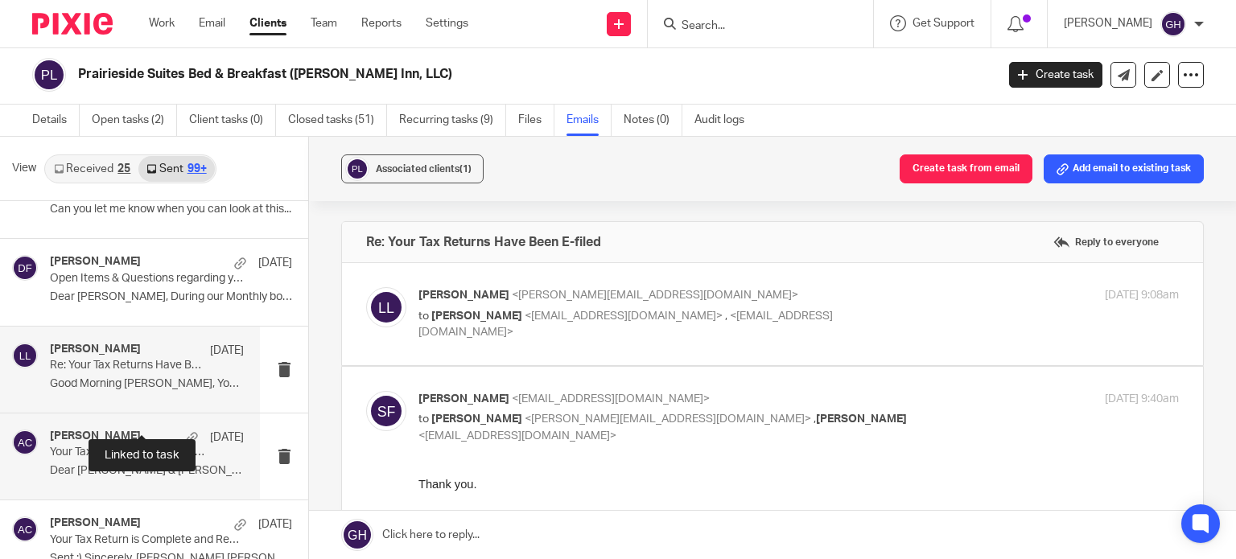
click at [178, 431] on div "May 29, 2024" at bounding box center [211, 438] width 66 height 16
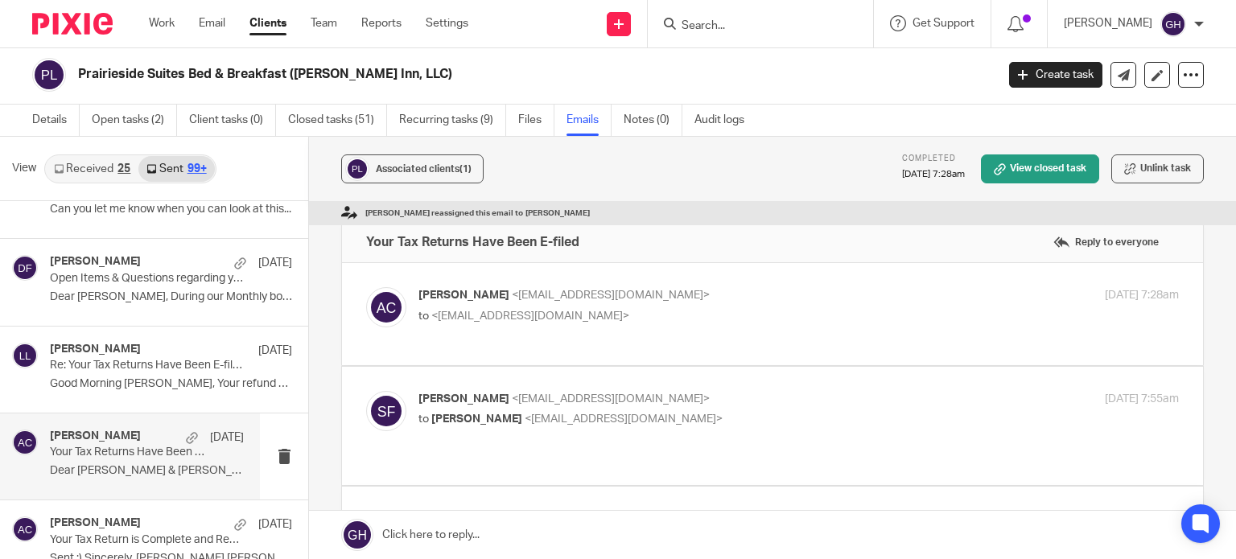
click at [305, 374] on div "Steve Foster, Me, Amy Corfixsen 1:24pm Re: Prairieside Sounds good, please let …" at bounding box center [154, 380] width 308 height 358
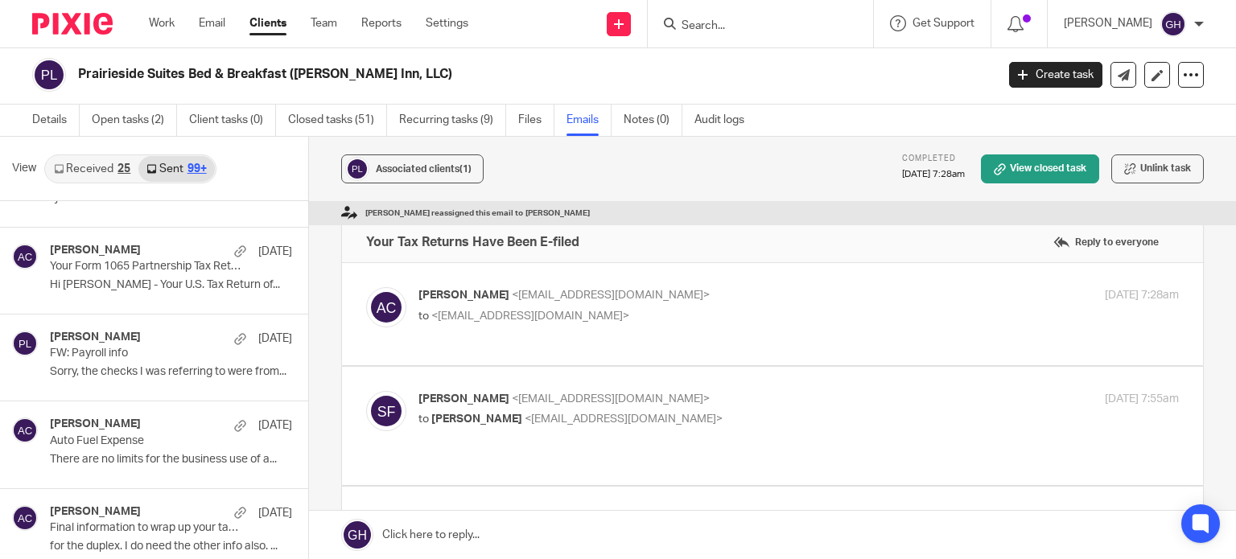
scroll to position [7381, 0]
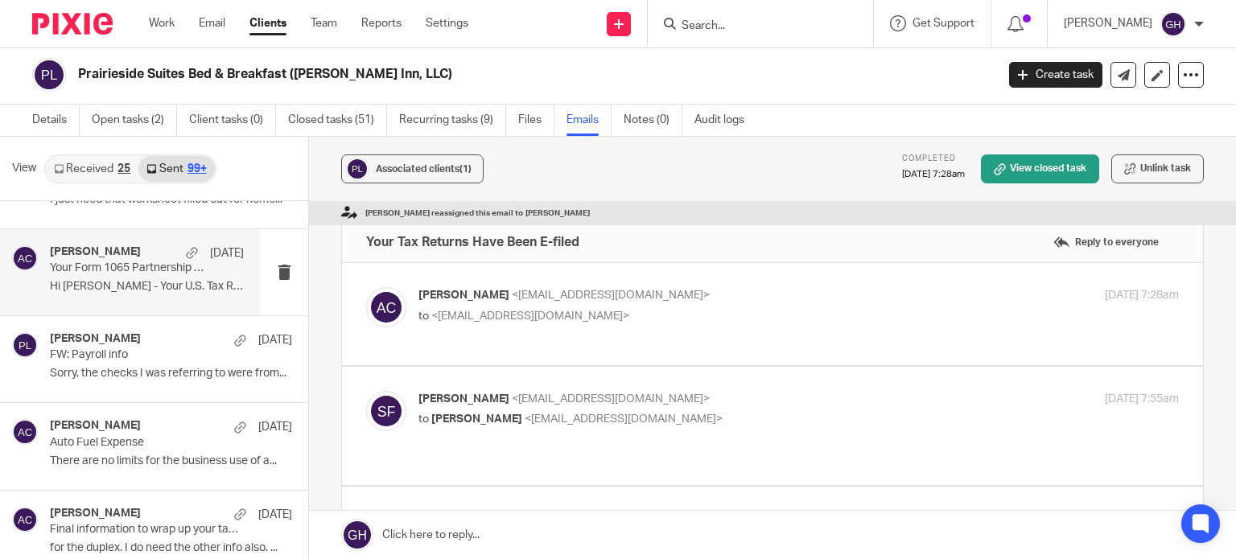
click at [93, 289] on div "Amy Corfixsen May 16, 2024 Your Form 1065 Partnership Tax Return is Complete an…" at bounding box center [130, 272] width 260 height 86
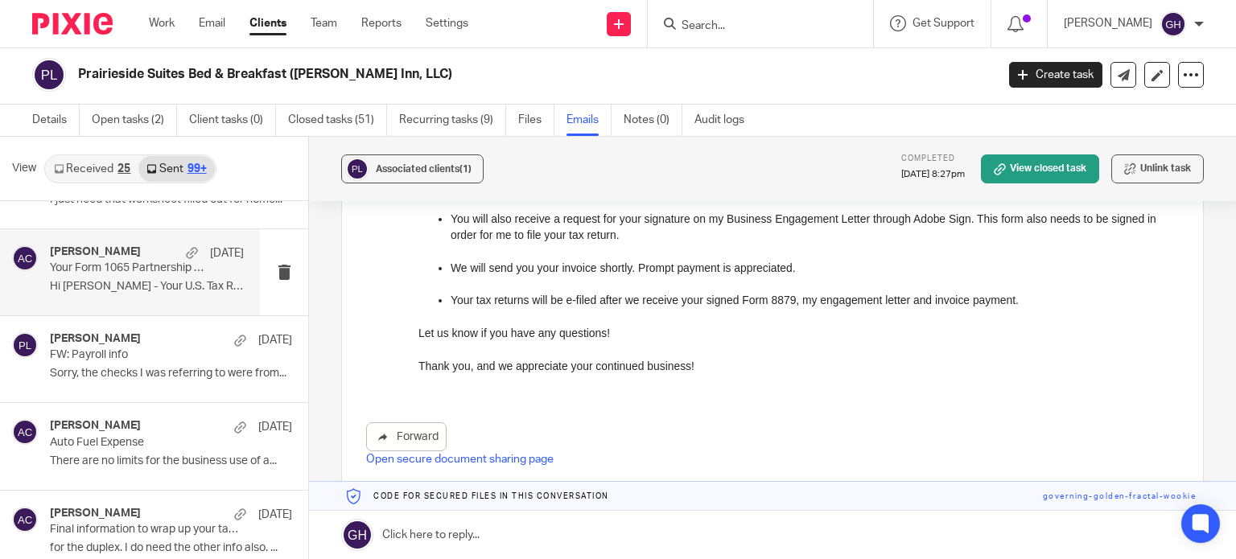
scroll to position [360, 0]
click at [415, 421] on link "Forward" at bounding box center [406, 435] width 80 height 29
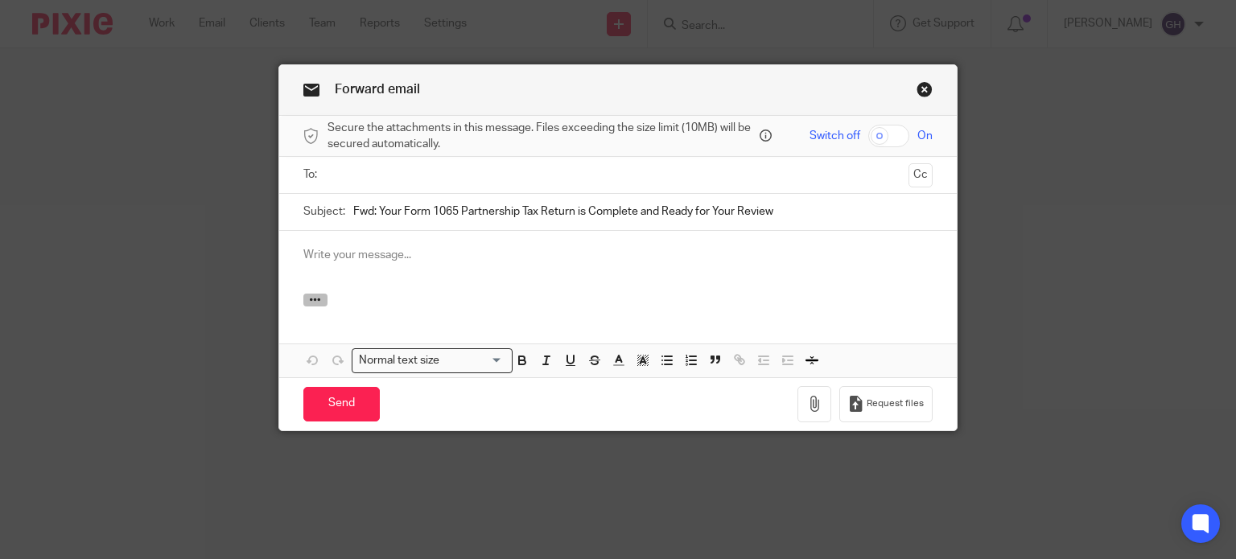
click at [318, 297] on button "button" at bounding box center [315, 300] width 24 height 13
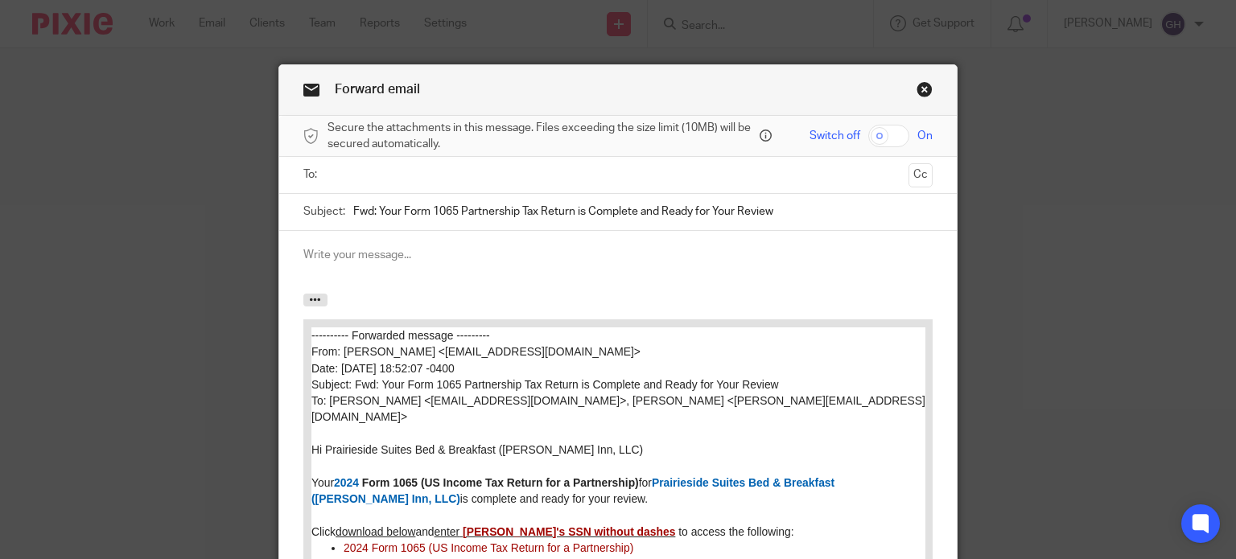
click at [369, 177] on input "text" at bounding box center [617, 175] width 569 height 19
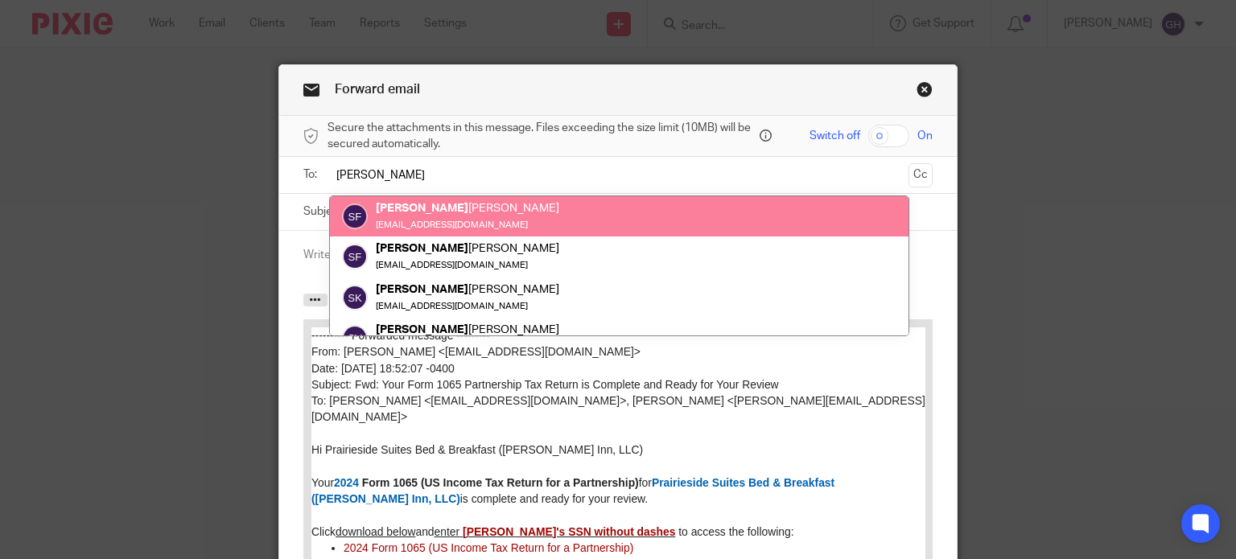
type input "[PERSON_NAME]"
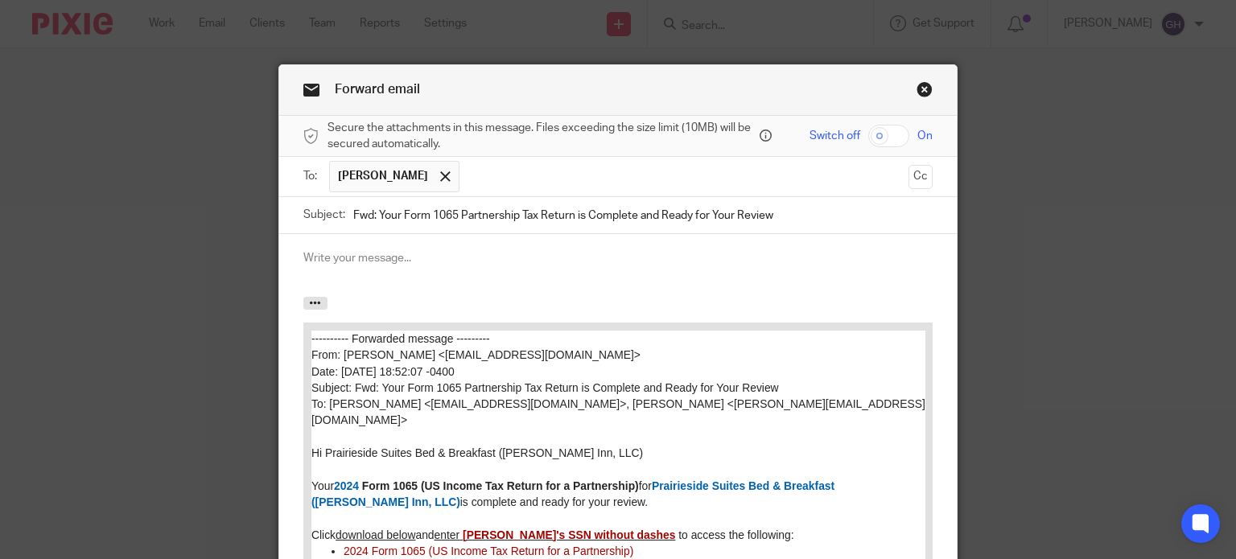
click at [342, 246] on div at bounding box center [618, 265] width 678 height 63
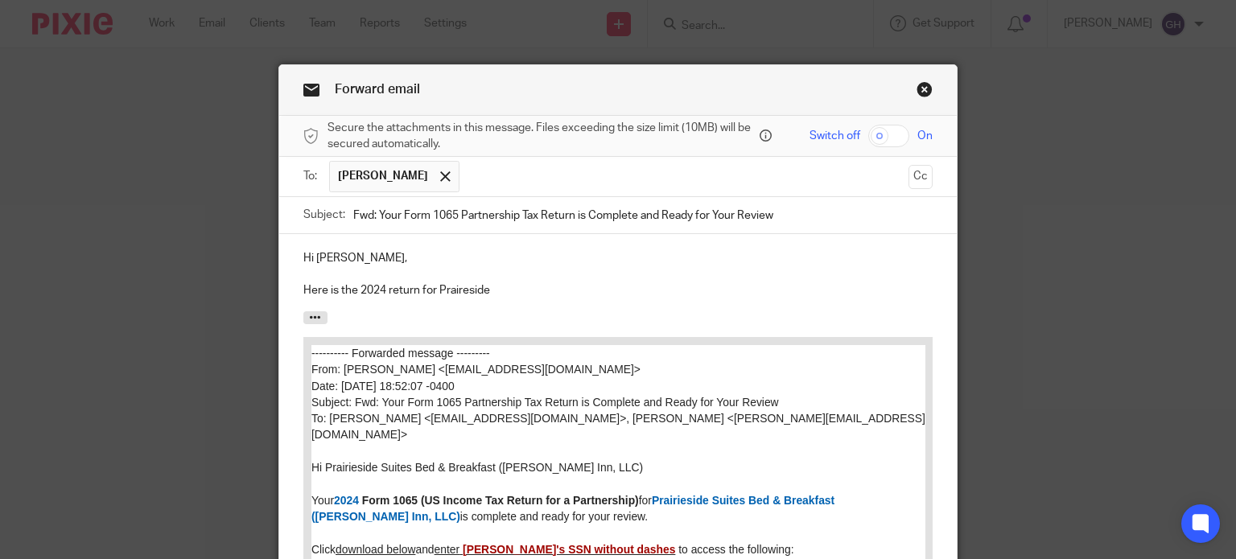
click at [460, 289] on p "Here is the 2024 return for Praireside" at bounding box center [618, 290] width 630 height 16
click at [487, 297] on p "Here is the 2024 return for [GEOGRAPHIC_DATA]" at bounding box center [618, 290] width 630 height 16
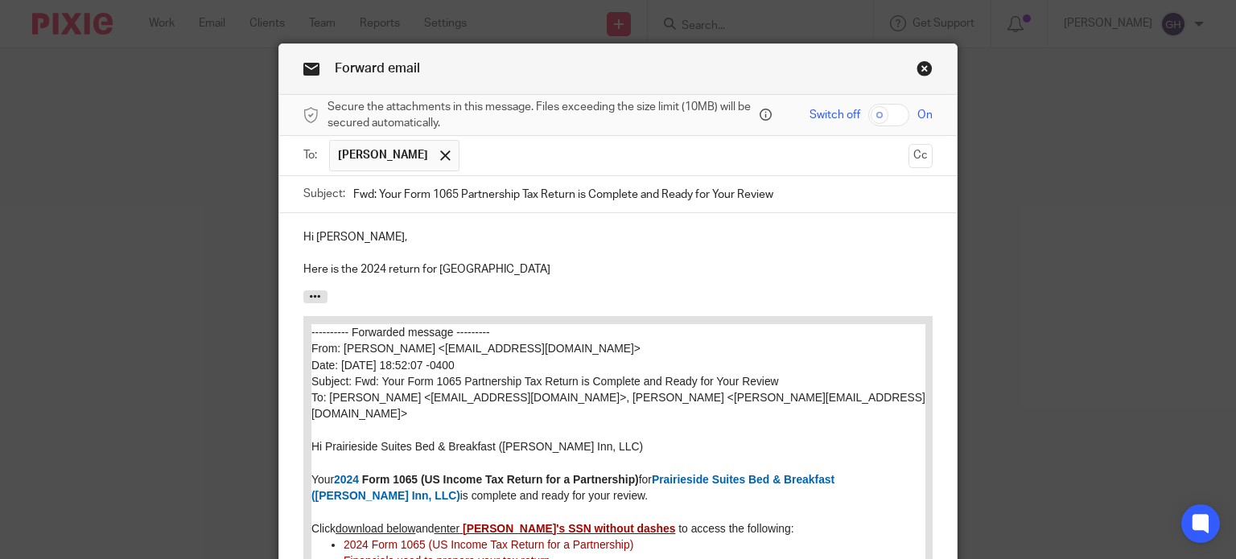
click at [381, 263] on p "Here is the 2024 return for [GEOGRAPHIC_DATA]" at bounding box center [618, 269] width 630 height 16
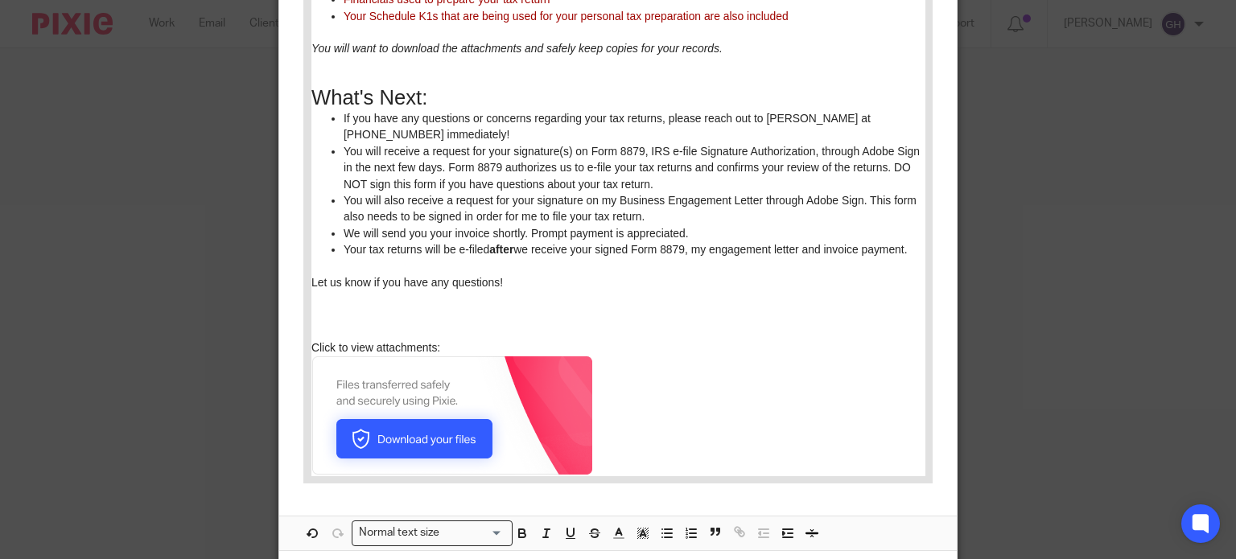
scroll to position [689, 0]
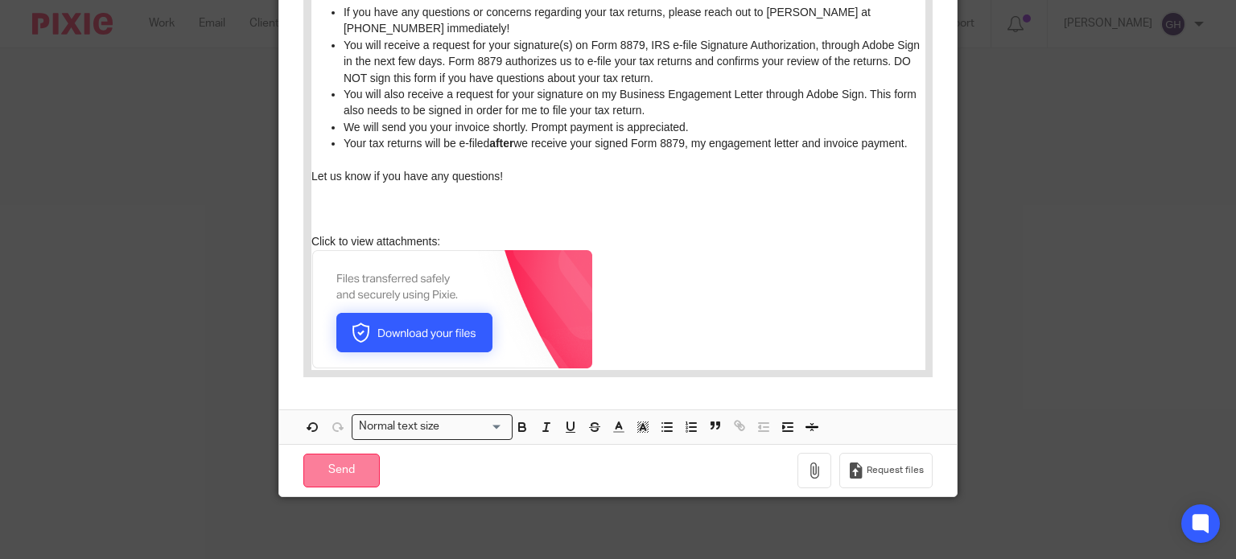
click at [325, 460] on input "Send" at bounding box center [341, 471] width 76 height 35
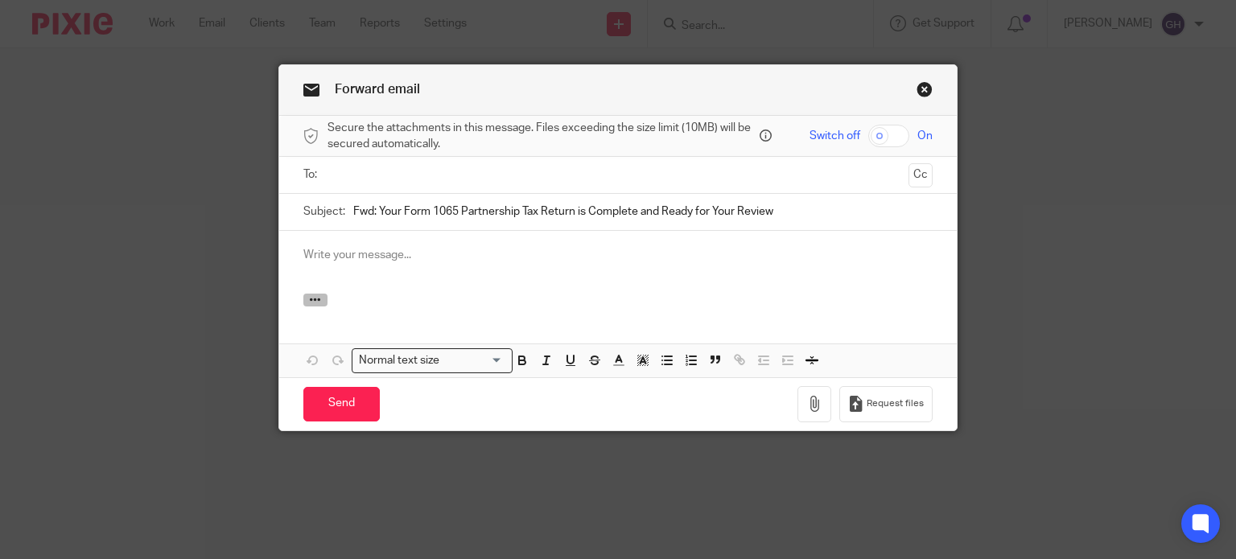
click at [309, 301] on icon "button" at bounding box center [315, 300] width 12 height 12
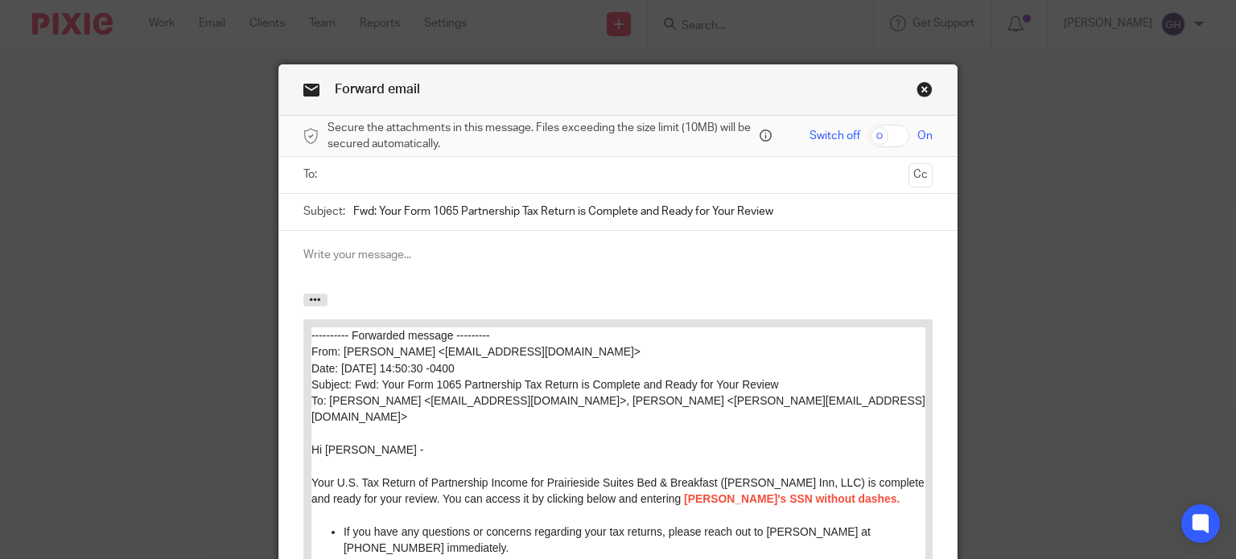
click at [386, 179] on input "text" at bounding box center [617, 175] width 569 height 19
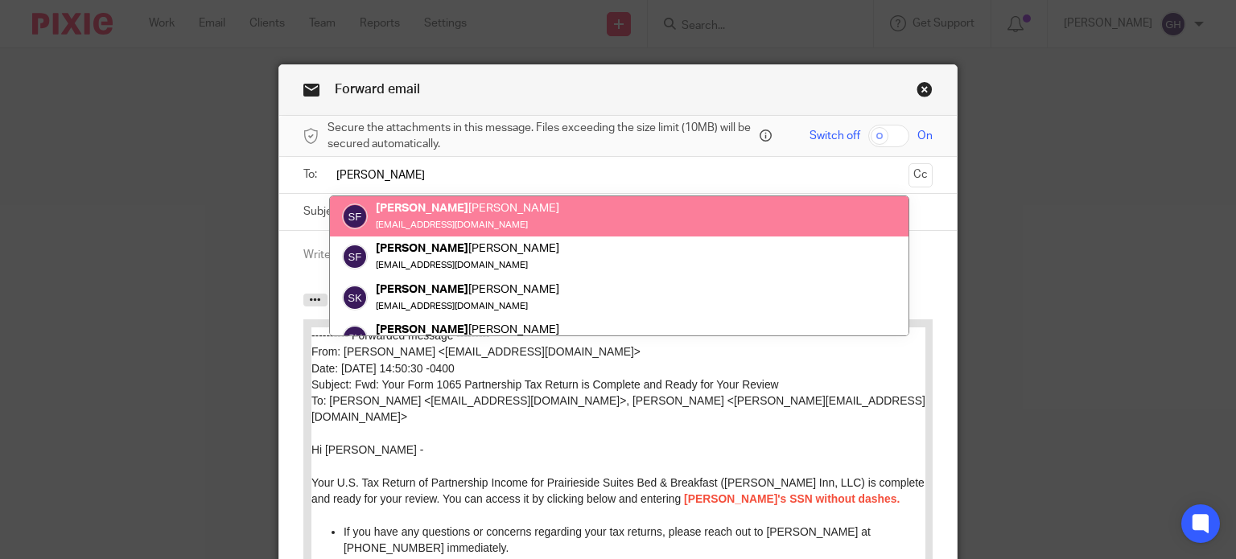
type input "[PERSON_NAME]"
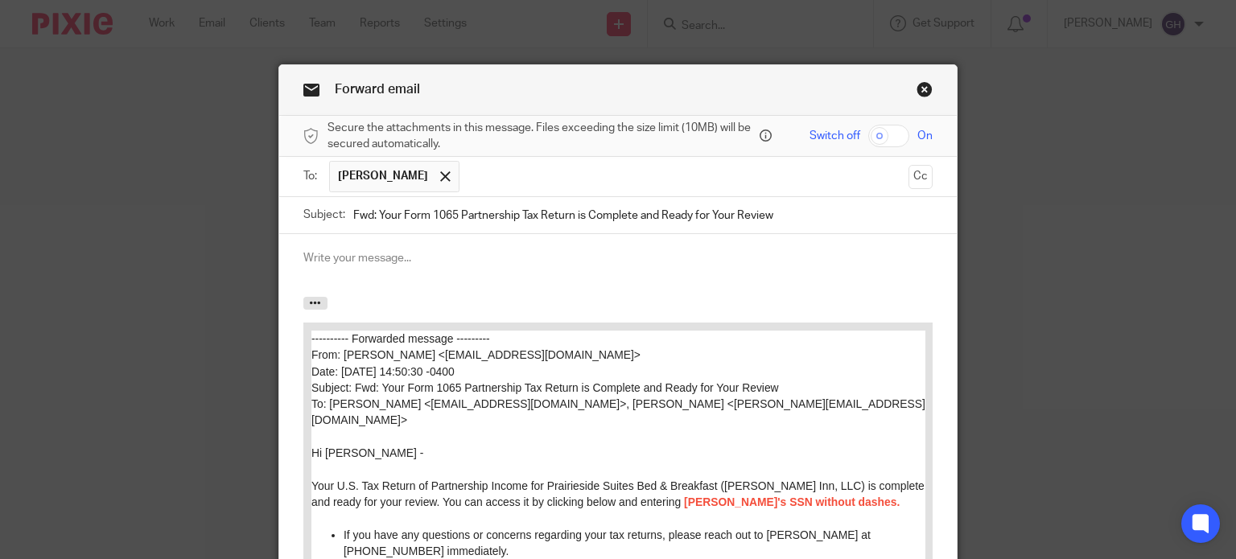
click at [434, 178] on ul "[PERSON_NAME]" at bounding box center [619, 176] width 580 height 39
click at [467, 179] on input "text" at bounding box center [684, 176] width 434 height 31
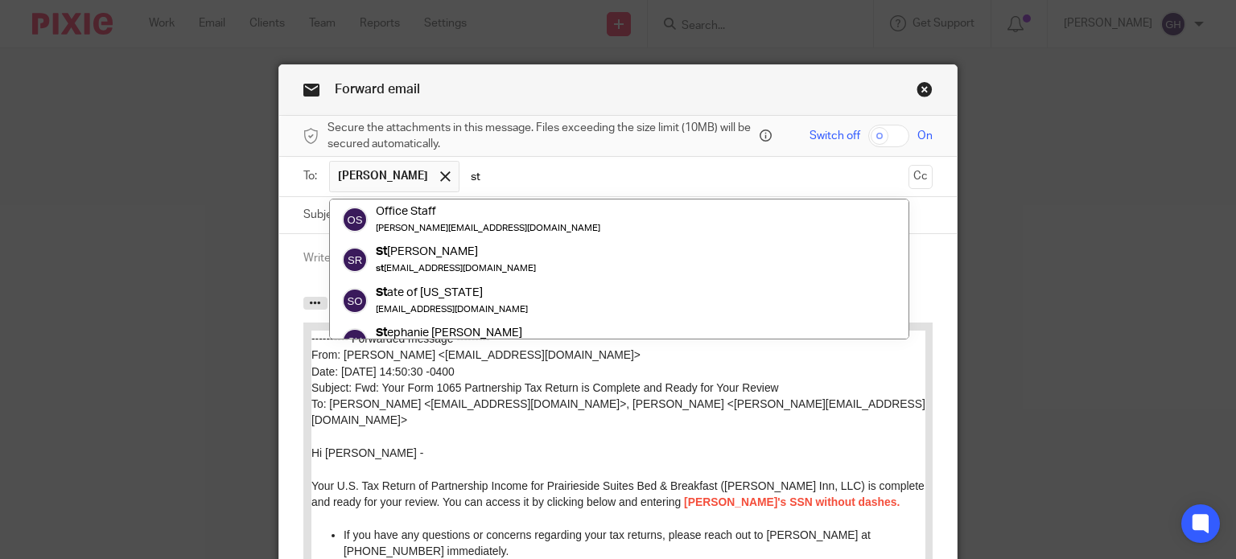
type input "s"
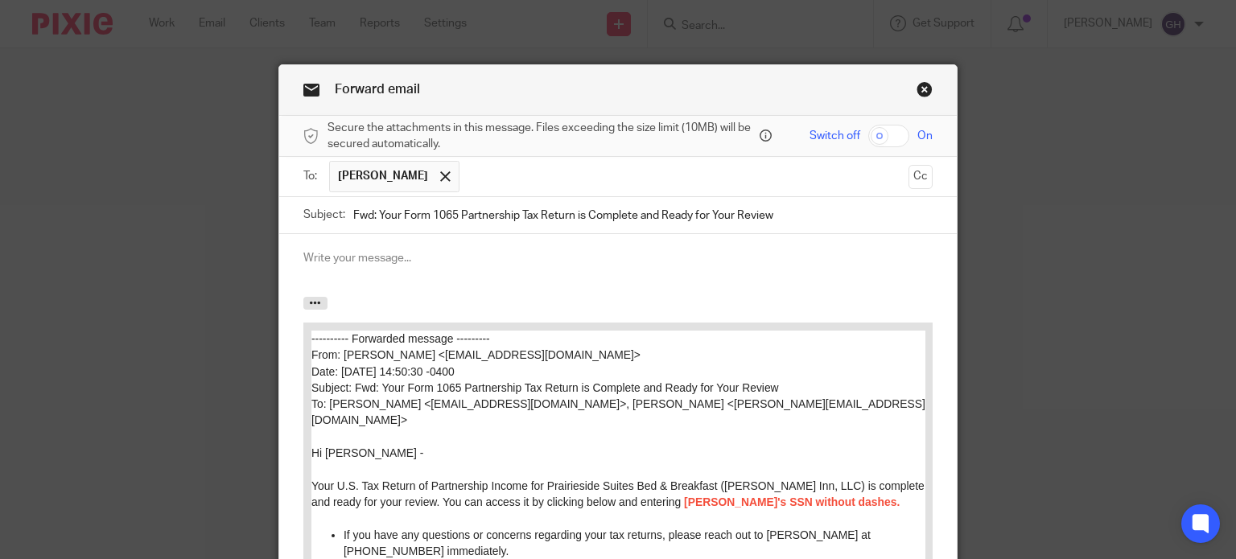
click at [360, 259] on p at bounding box center [618, 258] width 630 height 16
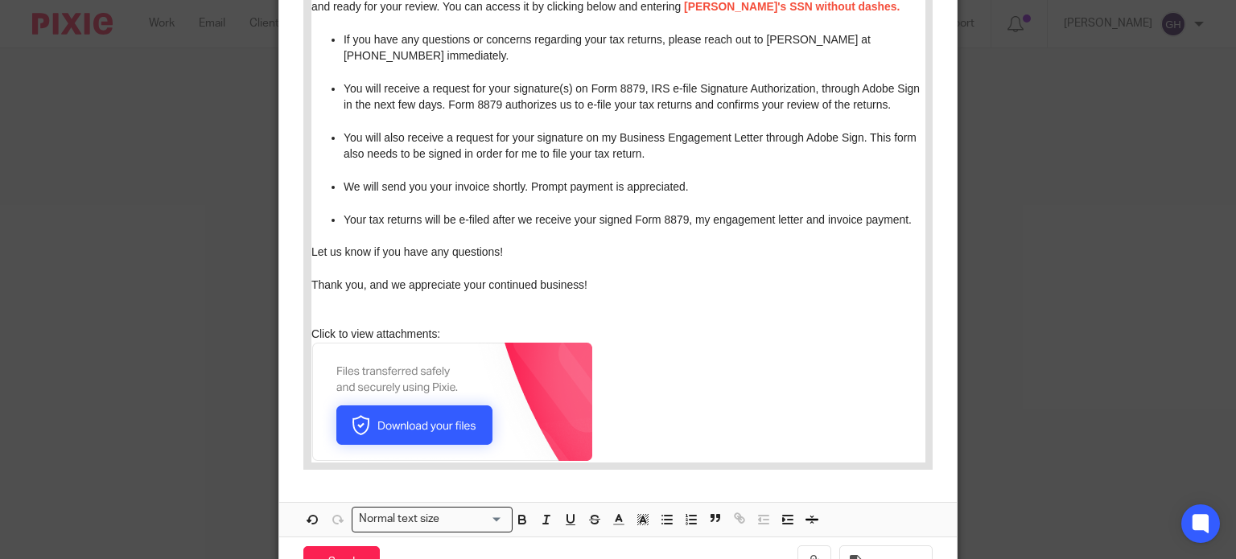
scroll to position [499, 0]
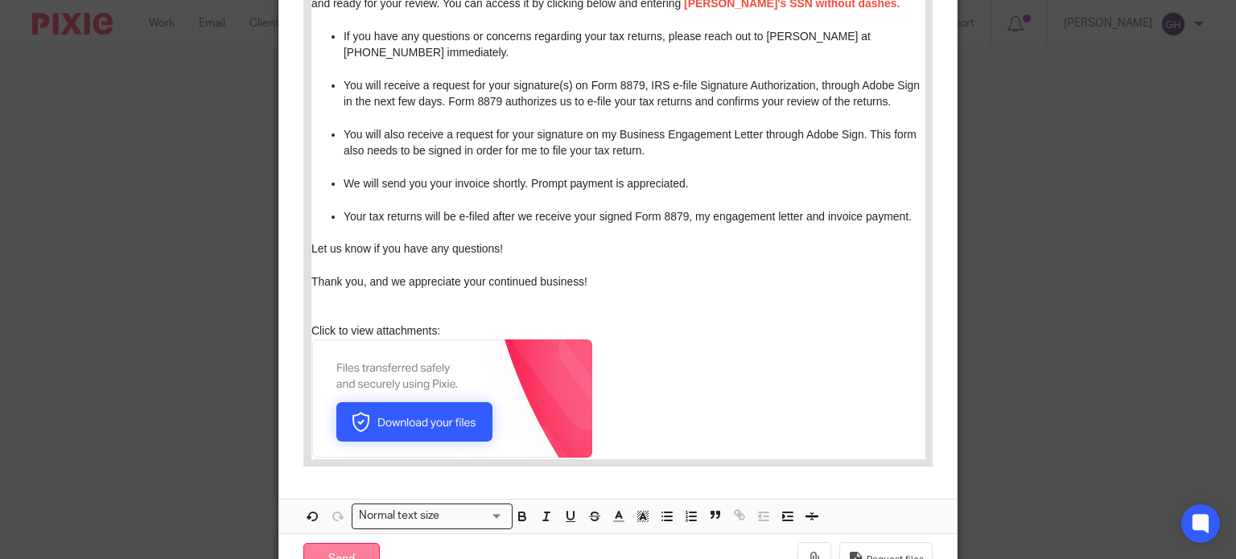
click at [331, 548] on input "Send" at bounding box center [341, 560] width 76 height 35
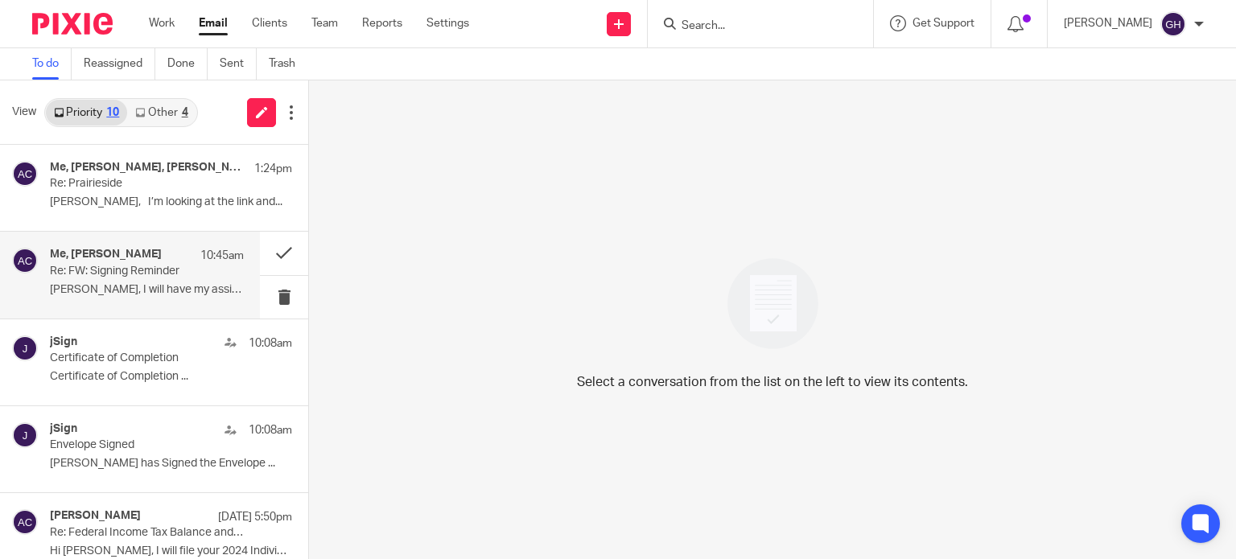
click at [116, 253] on h4 "Me, [PERSON_NAME]" at bounding box center [106, 255] width 112 height 14
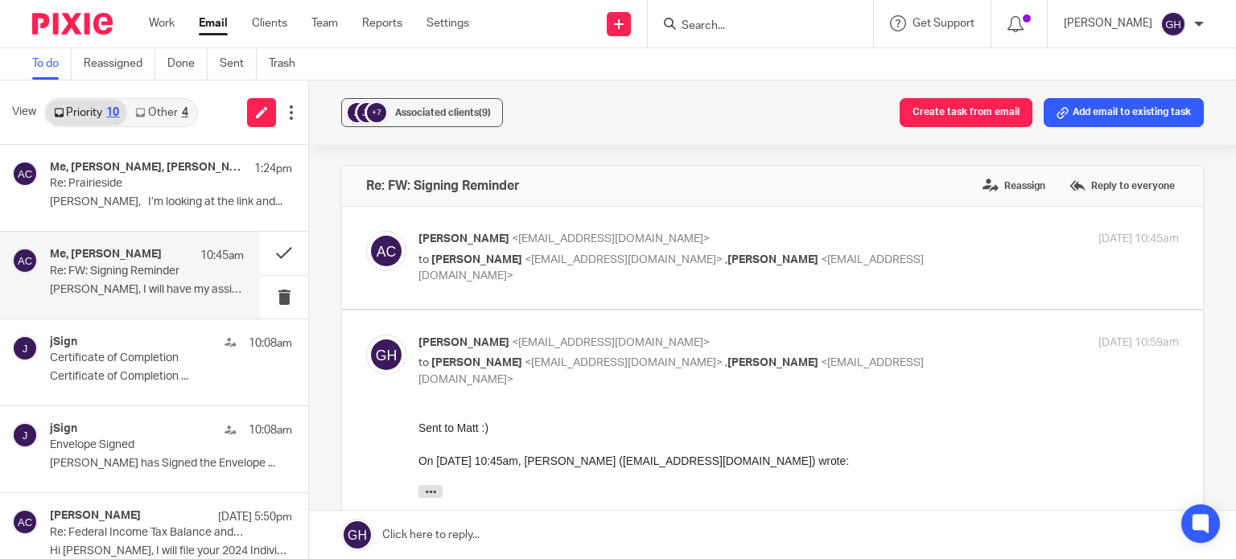
click at [162, 116] on link "Other 4" at bounding box center [161, 113] width 68 height 26
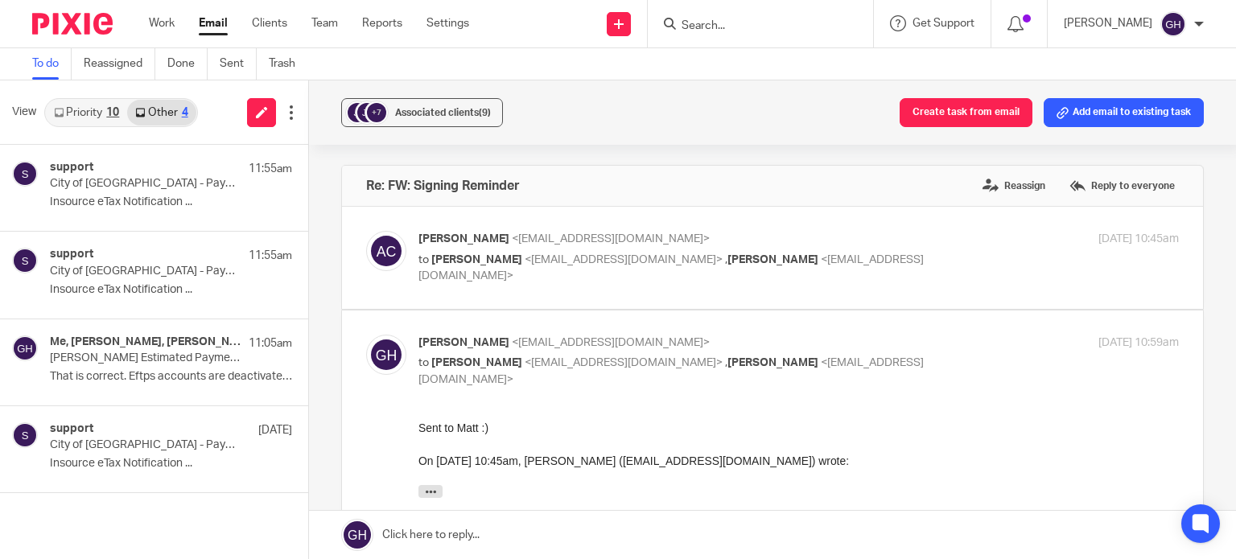
click at [84, 113] on link "Priority 10" at bounding box center [86, 113] width 81 height 26
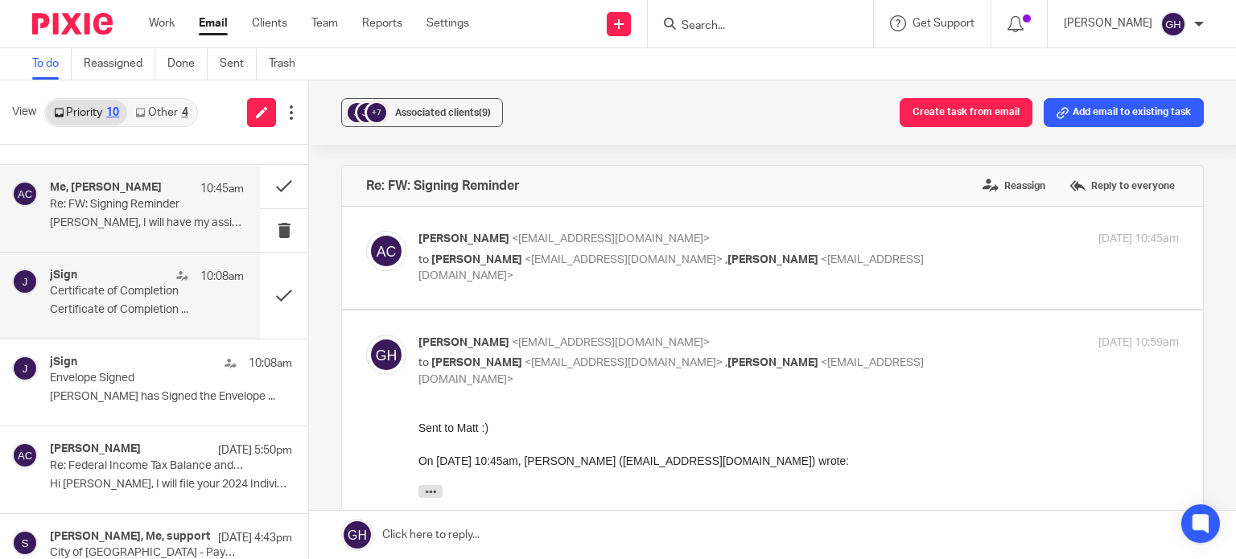
scroll to position [77, 0]
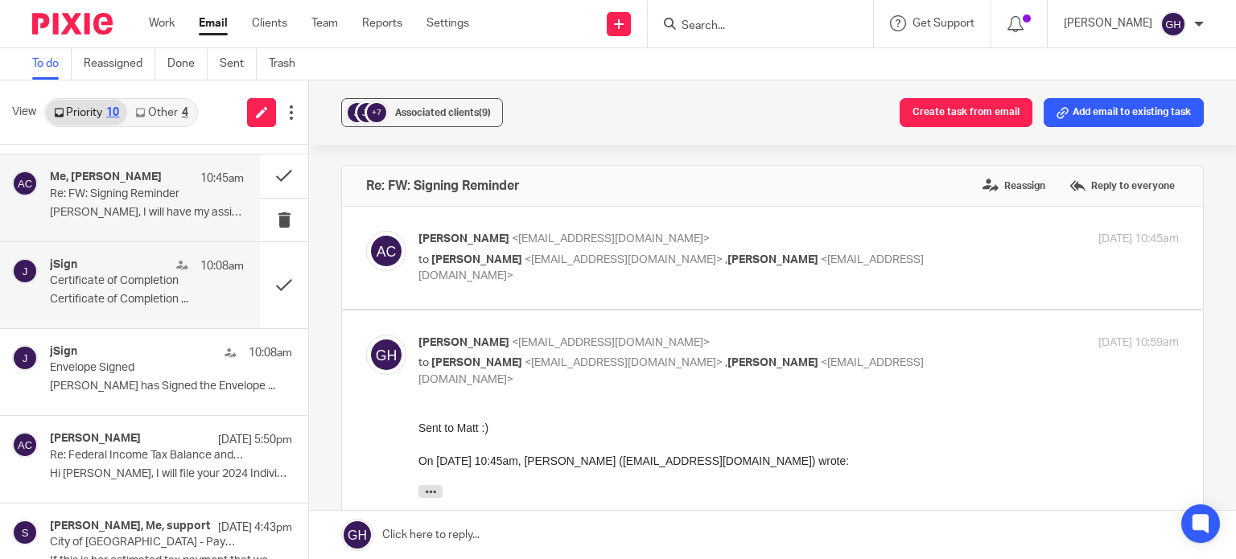
click at [135, 298] on p "Certificate of Completion ..." at bounding box center [147, 300] width 194 height 14
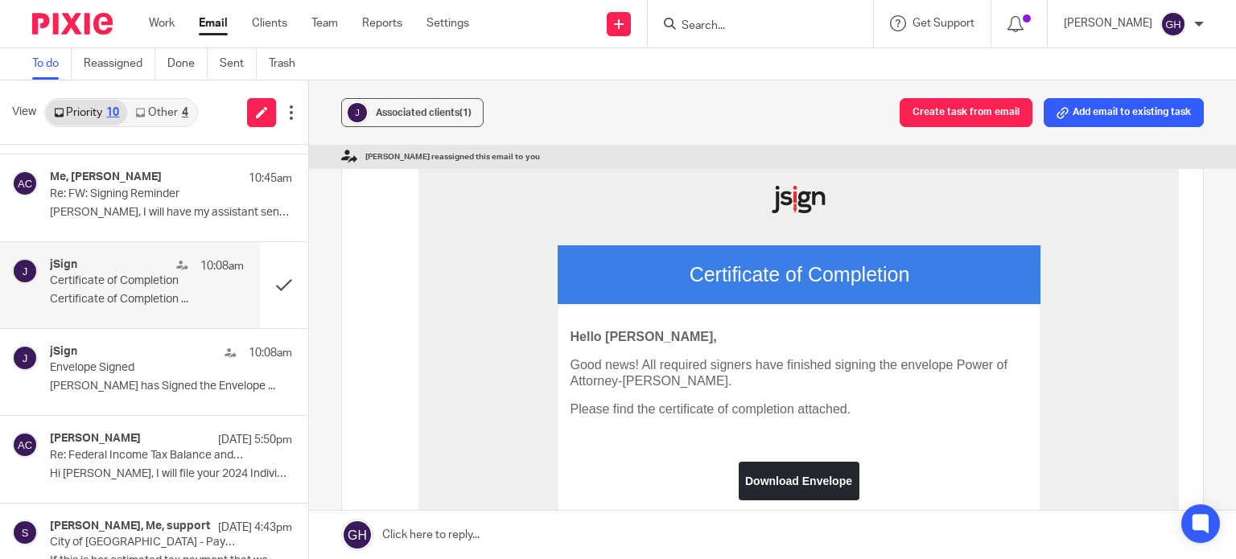
scroll to position [183, 0]
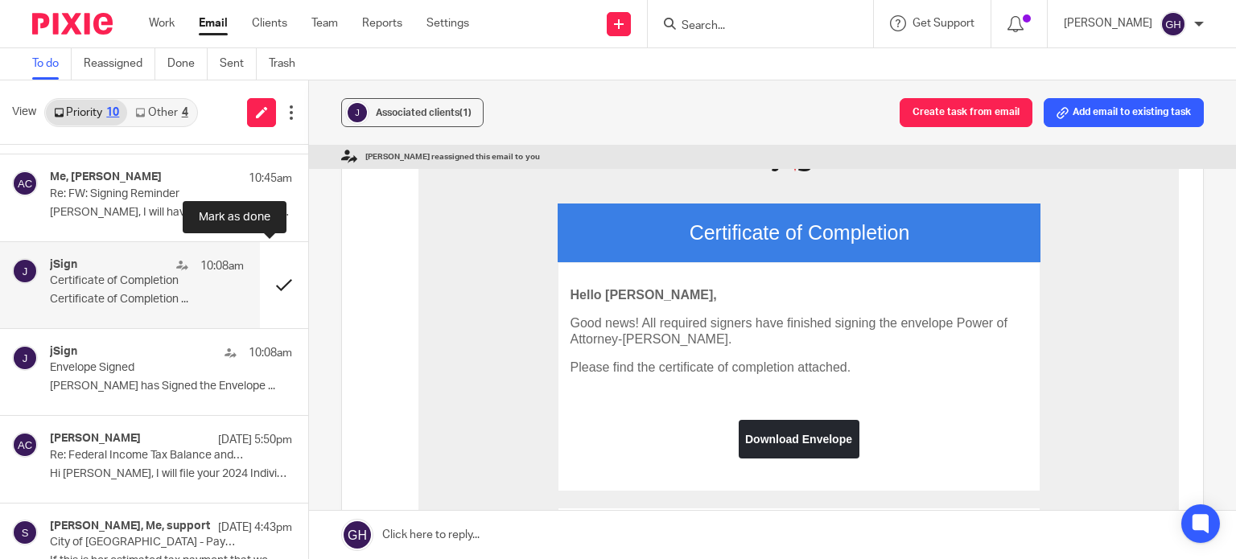
click at [270, 271] on button at bounding box center [284, 285] width 48 height 86
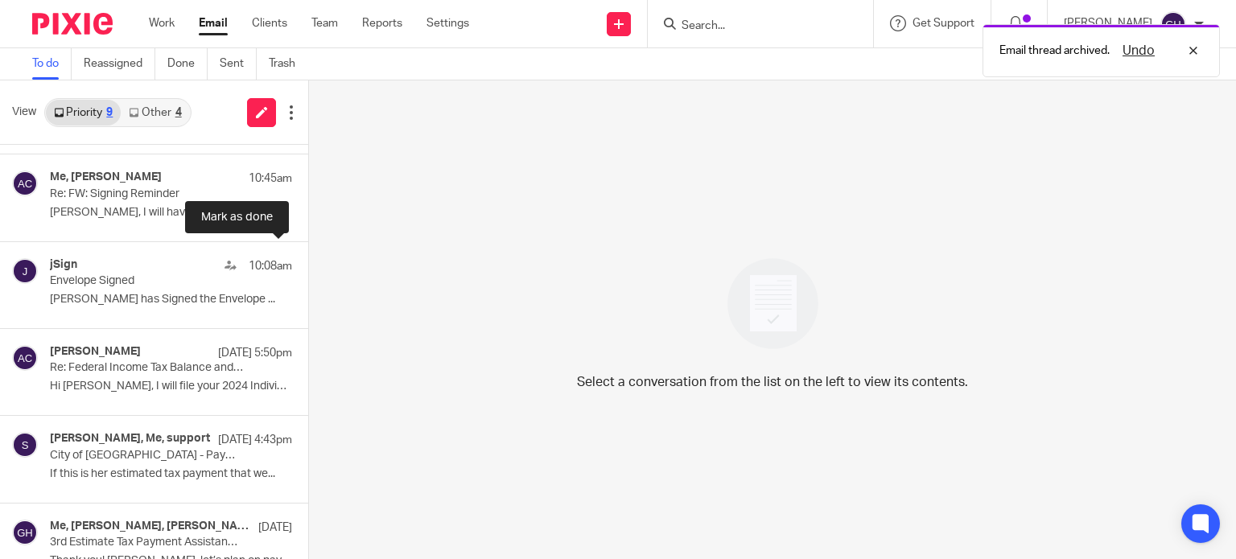
click at [308, 271] on button at bounding box center [314, 285] width 13 height 86
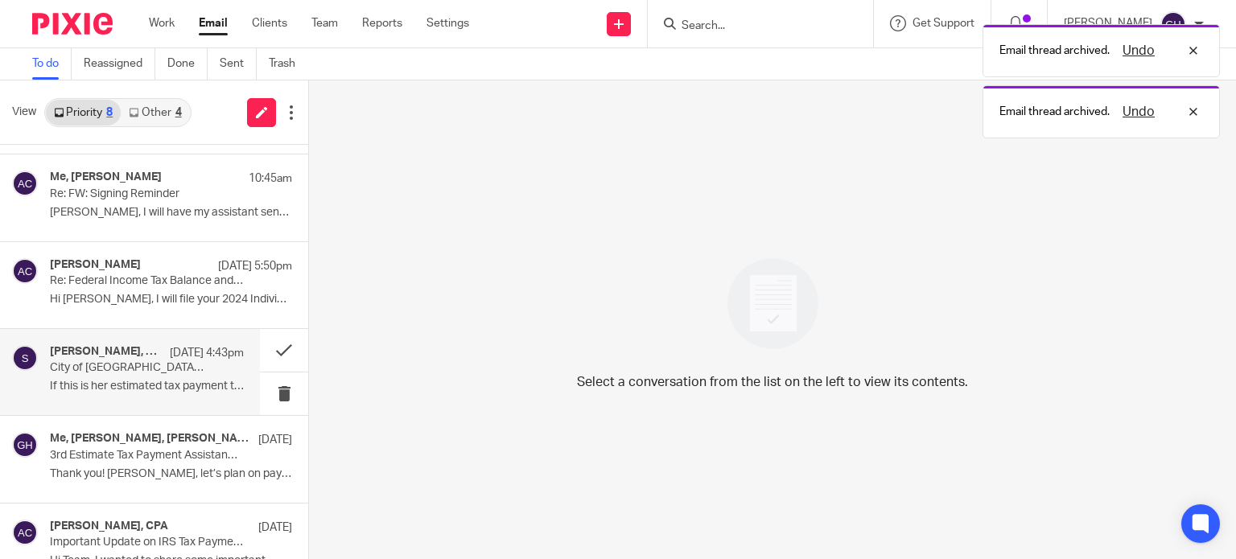
click at [78, 367] on p "City of [GEOGRAPHIC_DATA] - Payment Notification: Balance Due" at bounding box center [127, 368] width 155 height 14
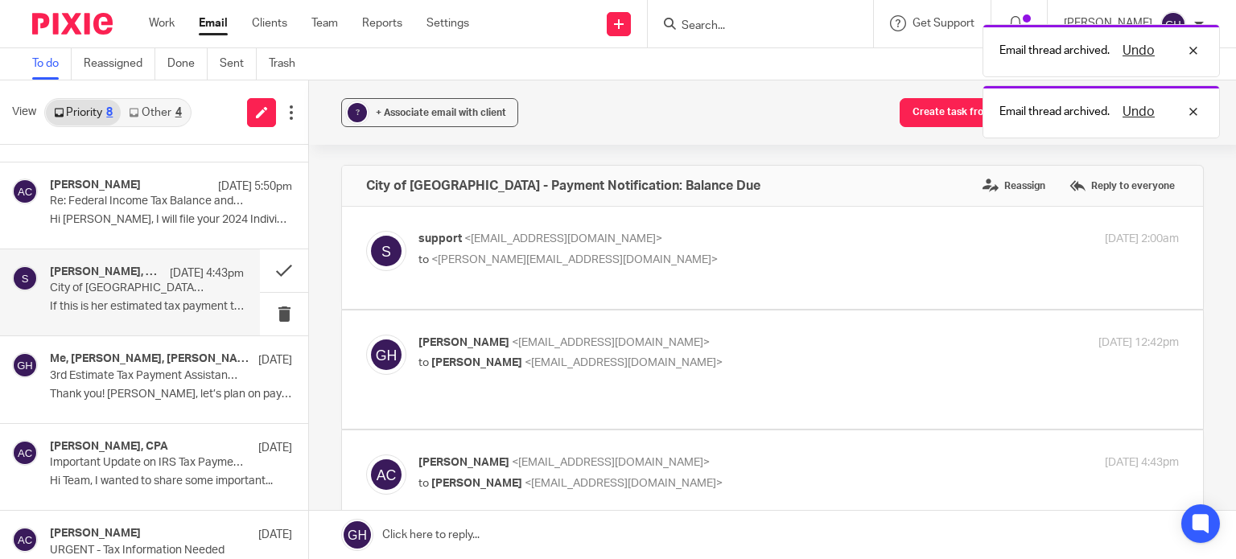
scroll to position [164, 0]
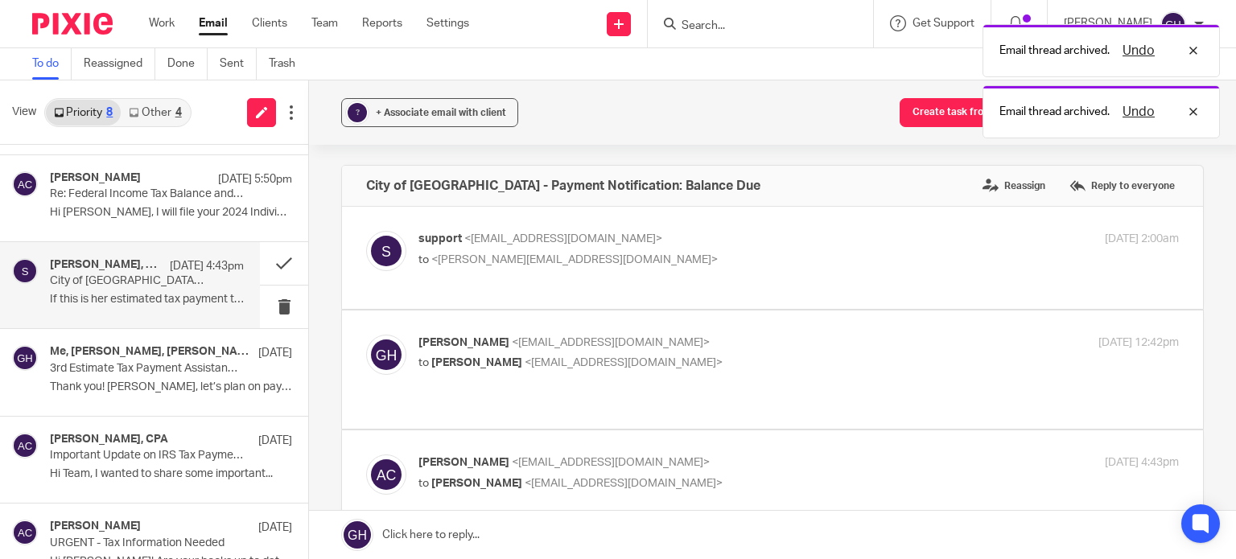
click at [78, 367] on p "3rd Estimate Tax Payment Assistance/Questions" at bounding box center [147, 369] width 194 height 14
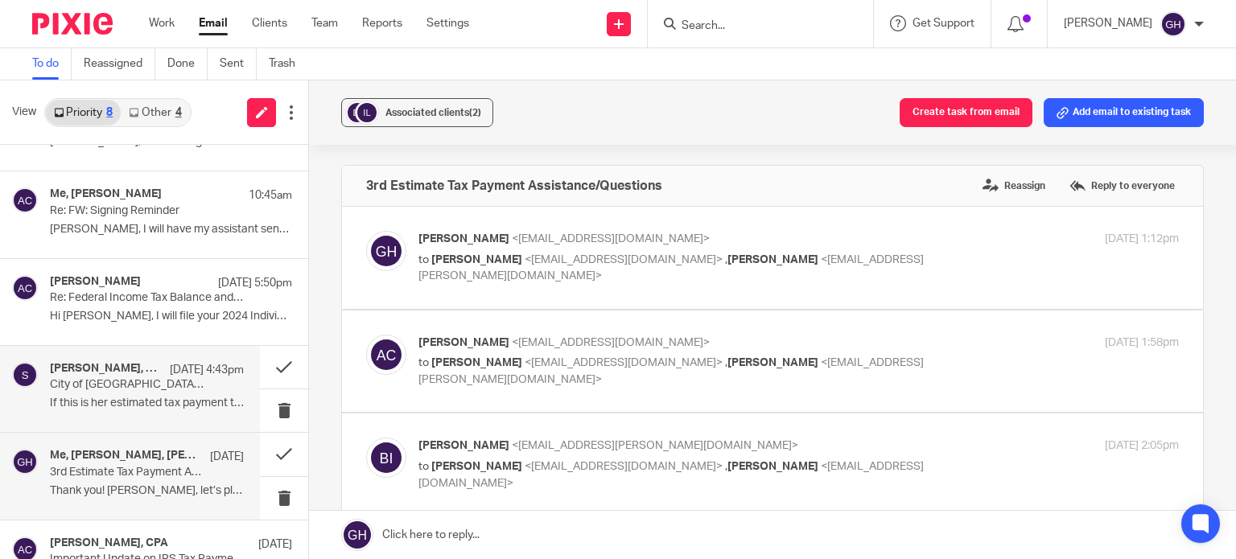
scroll to position [282, 0]
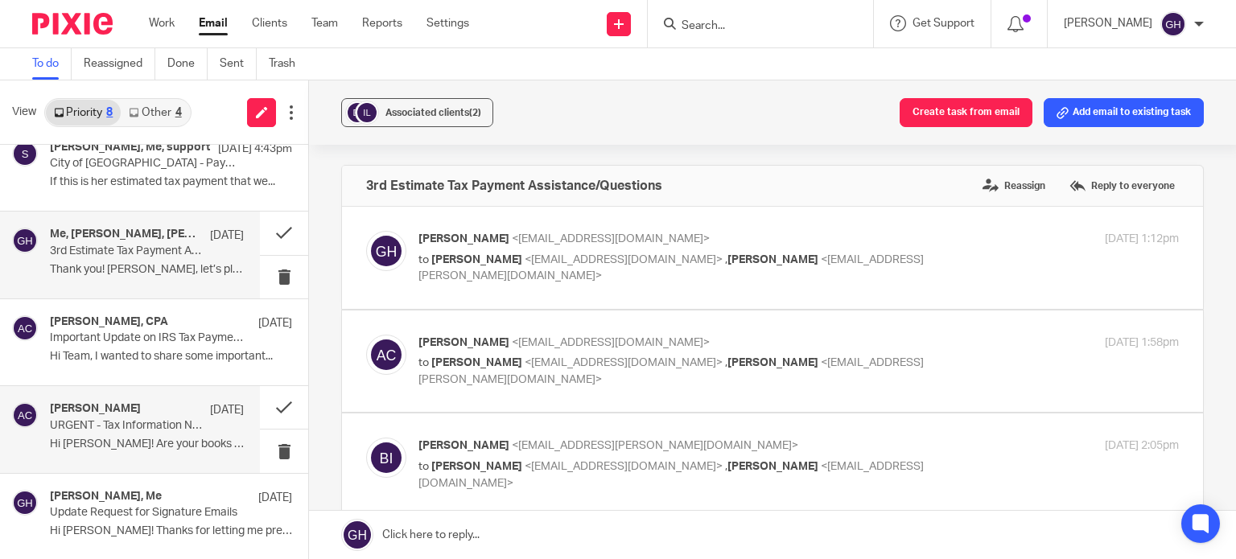
click at [88, 459] on div "[PERSON_NAME] [DATE] URGENT - Tax Information Needed Hi [PERSON_NAME]! Are your…" at bounding box center [130, 429] width 260 height 86
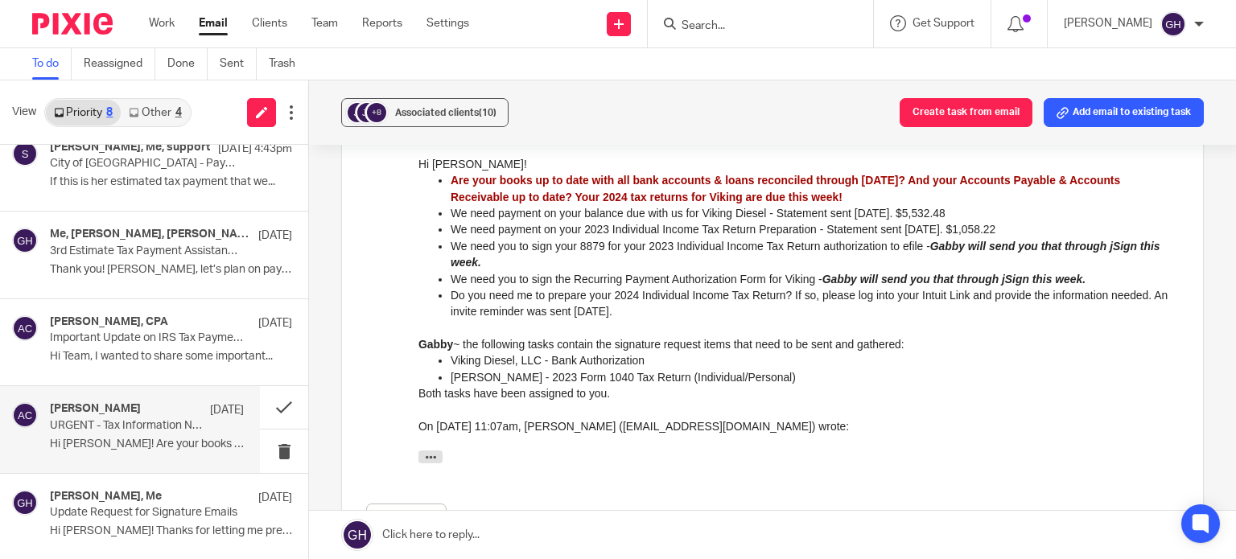
scroll to position [164, 0]
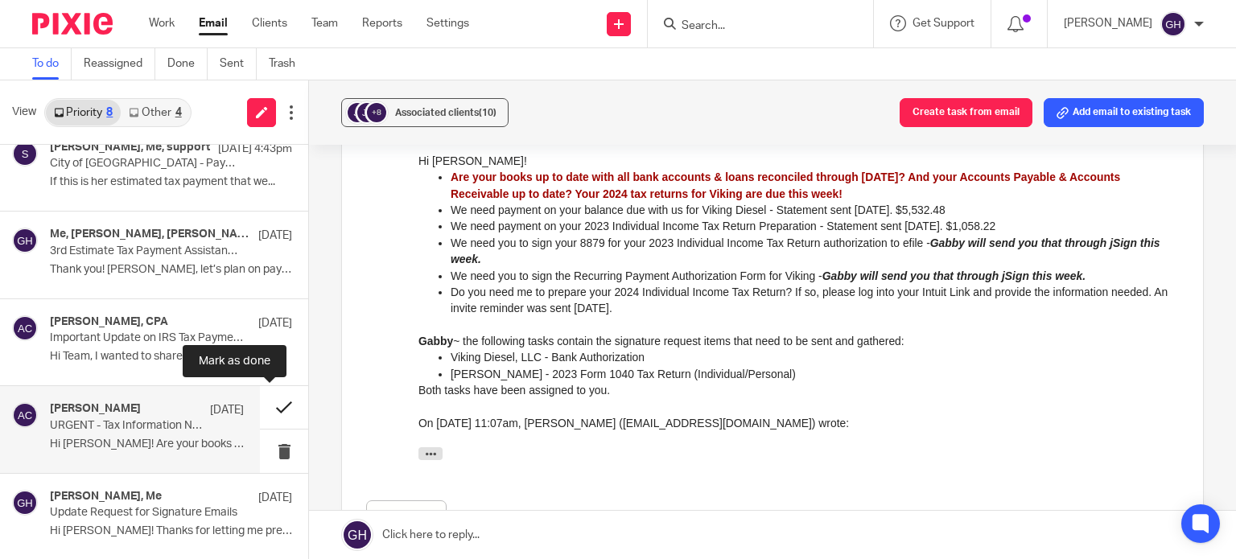
click at [267, 399] on button at bounding box center [284, 407] width 48 height 43
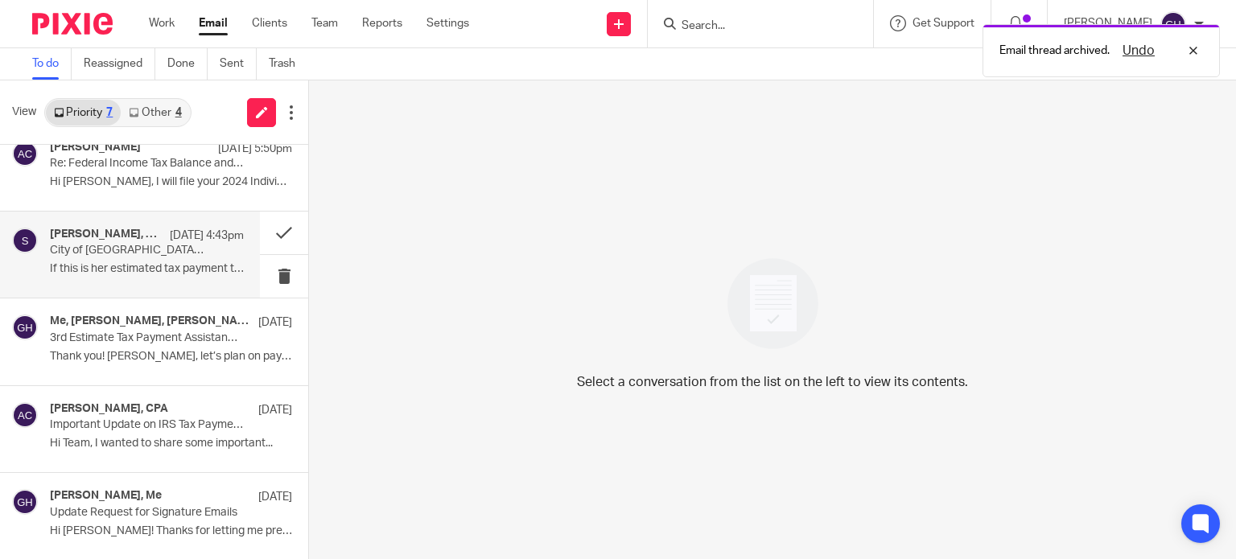
scroll to position [0, 0]
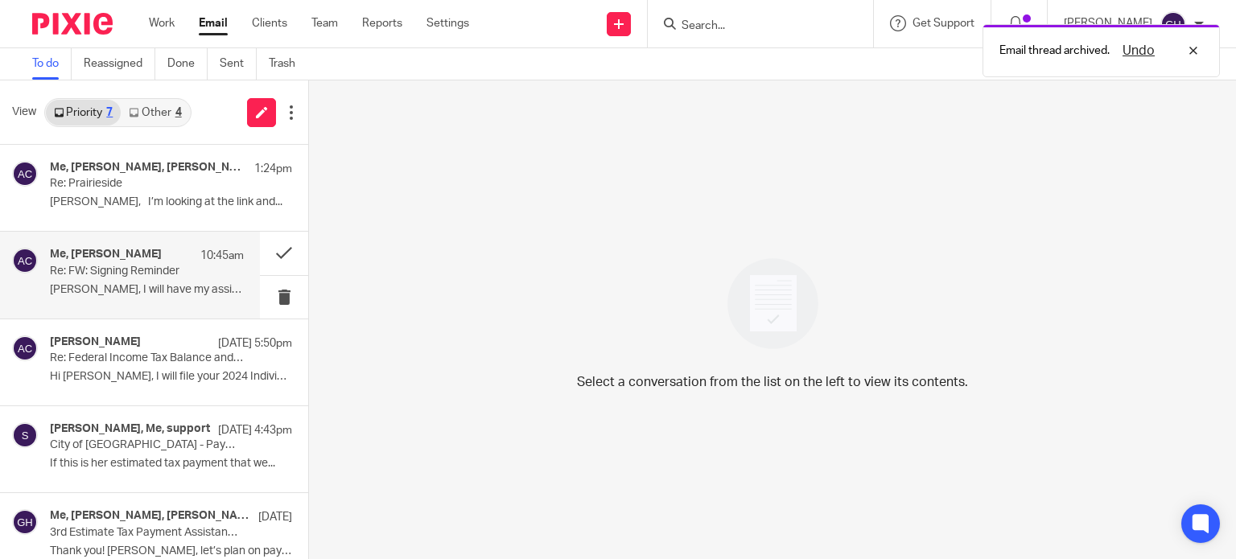
click at [143, 245] on div "Me, [PERSON_NAME] 10:45am Re: FW: Signing Reminder [PERSON_NAME], I will have m…" at bounding box center [130, 275] width 260 height 86
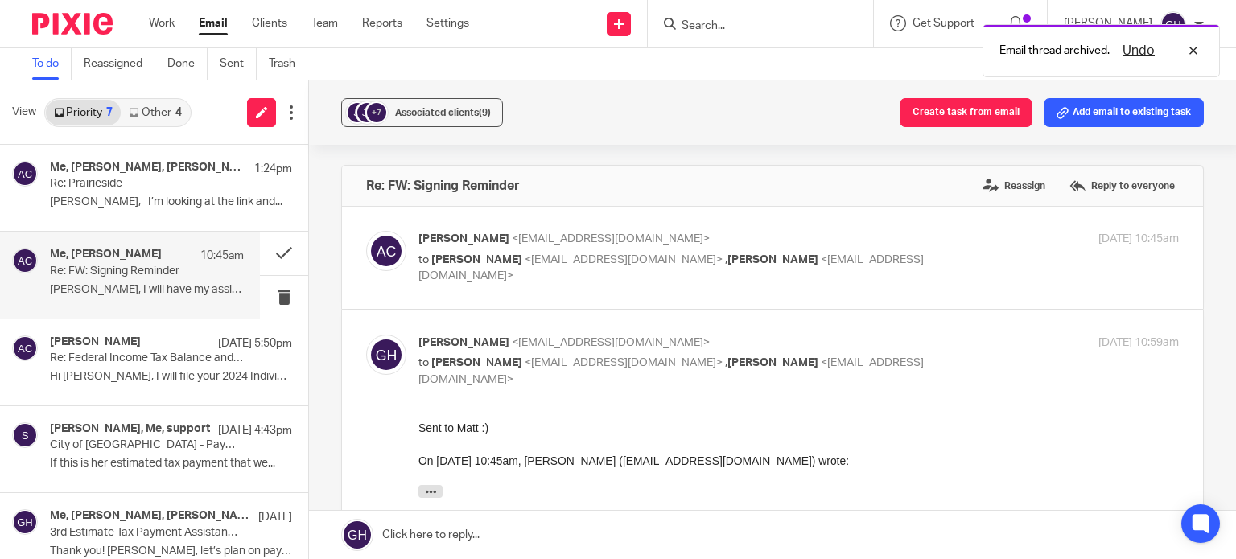
click at [546, 257] on span "<[EMAIL_ADDRESS][DOMAIN_NAME]>" at bounding box center [623, 259] width 198 height 11
checkbox input "true"
